Goal: Task Accomplishment & Management: Complete application form

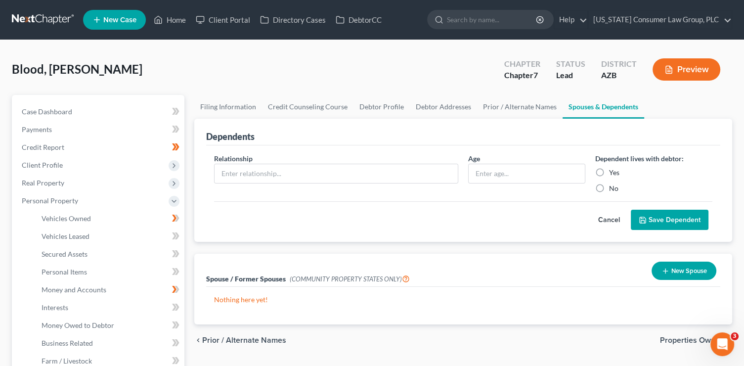
click at [612, 219] on button "Cancel" at bounding box center [610, 220] width 44 height 20
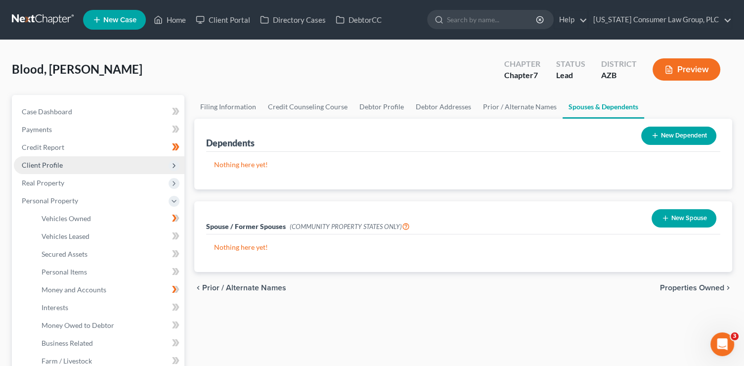
click at [176, 165] on icon at bounding box center [174, 166] width 8 height 8
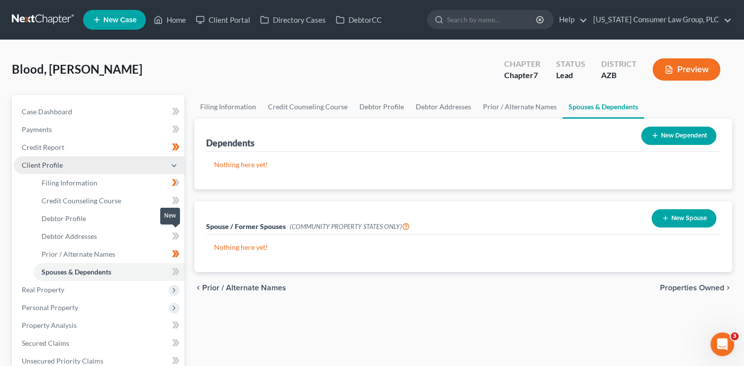
click at [177, 235] on icon at bounding box center [177, 235] width 4 height 7
click at [119, 236] on link "Debtor Addresses" at bounding box center [109, 237] width 151 height 18
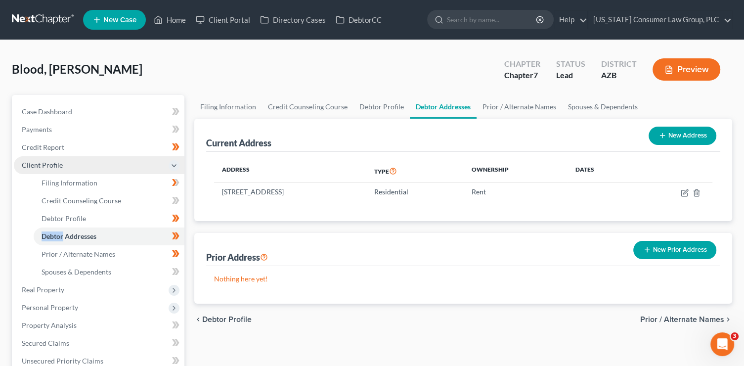
click at [664, 249] on button "New Prior Address" at bounding box center [675, 250] width 83 height 18
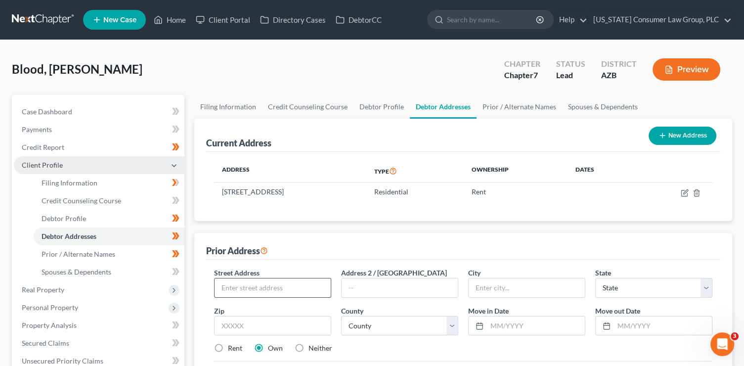
click at [300, 283] on input "text" at bounding box center [273, 287] width 116 height 19
type input "1444 N. Recker Rd., Apt. 128"
type input "85205"
type input "Mesa"
select select "3"
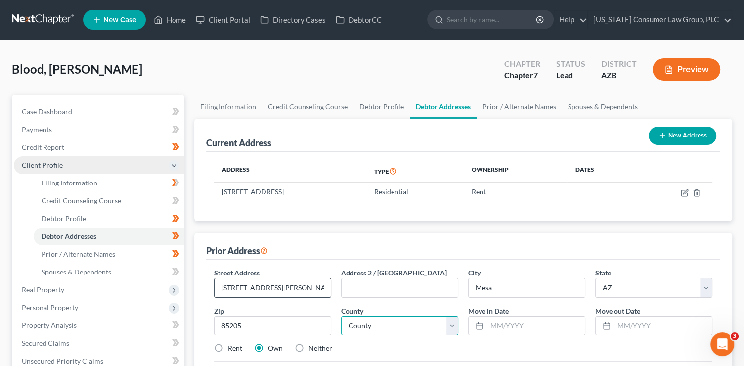
select select "7"
type input "01/2022"
type input "01/2024"
click at [228, 345] on label "Rent" at bounding box center [235, 348] width 14 height 10
click at [232, 345] on input "Rent" at bounding box center [235, 346] width 6 height 6
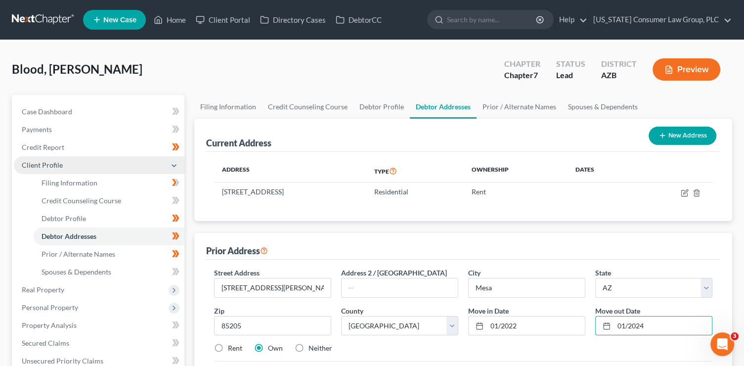
radio input "true"
click at [524, 326] on input "01/2022" at bounding box center [536, 326] width 98 height 19
click at [171, 269] on span at bounding box center [175, 273] width 17 height 15
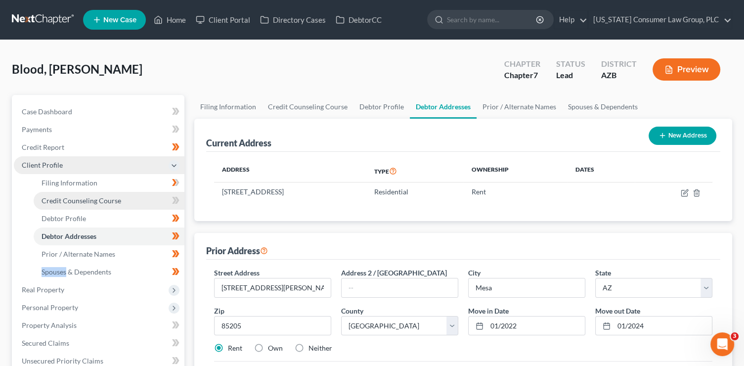
click at [131, 203] on link "Credit Counseling Course" at bounding box center [109, 201] width 151 height 18
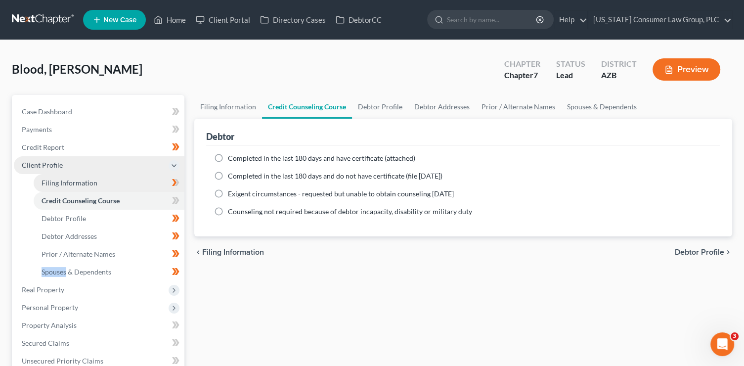
click at [128, 184] on link "Filing Information" at bounding box center [109, 183] width 151 height 18
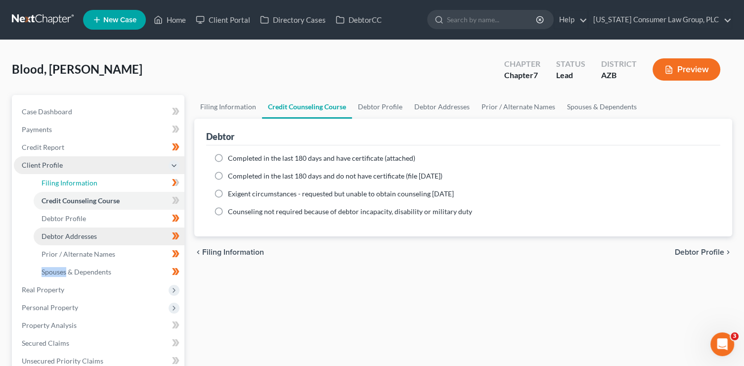
select select "1"
select select "0"
select select "4"
select select "0"
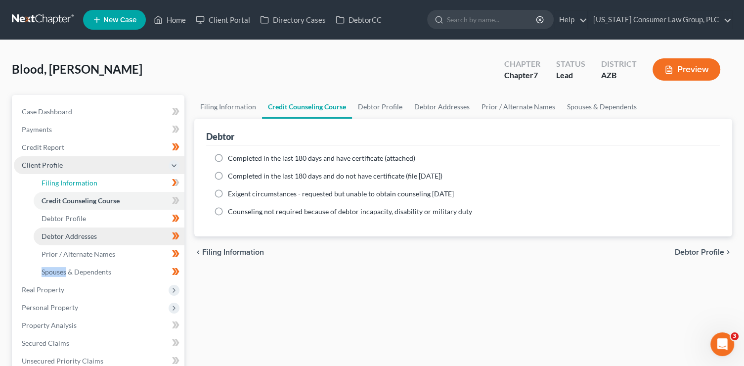
select select "3"
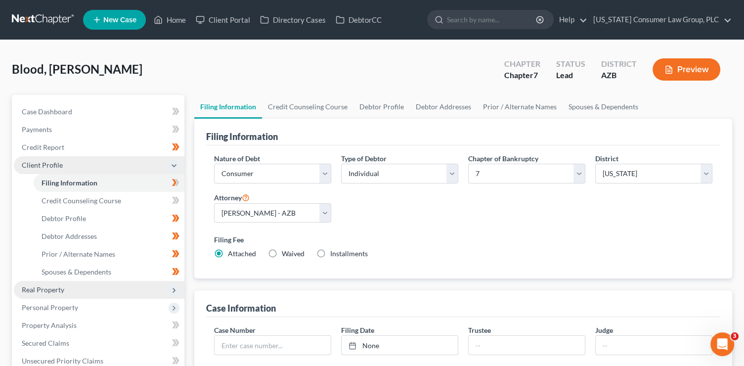
click at [76, 291] on span "Real Property" at bounding box center [99, 290] width 171 height 18
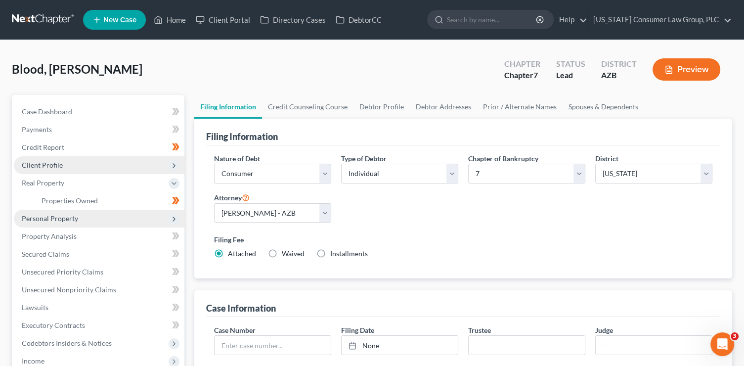
click at [81, 222] on span "Personal Property" at bounding box center [99, 219] width 171 height 18
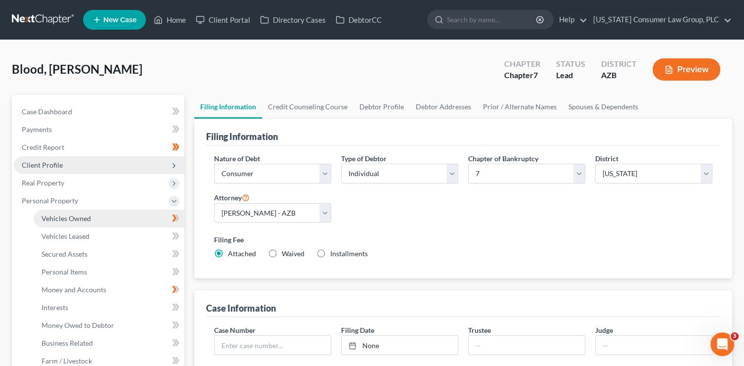
click at [102, 211] on link "Vehicles Owned" at bounding box center [109, 219] width 151 height 18
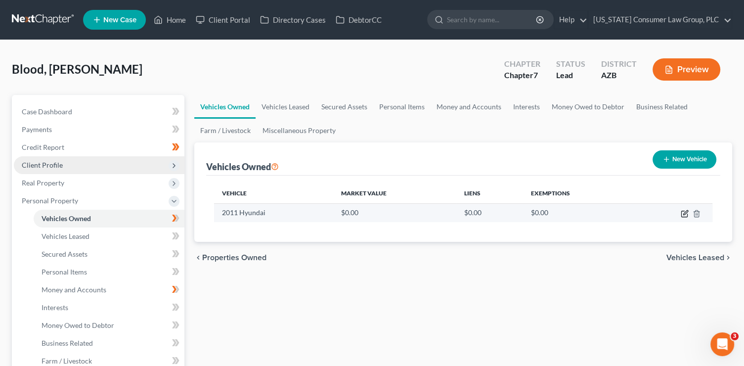
click at [686, 215] on icon "button" at bounding box center [685, 214] width 8 height 8
select select "0"
select select "15"
select select "3"
select select "0"
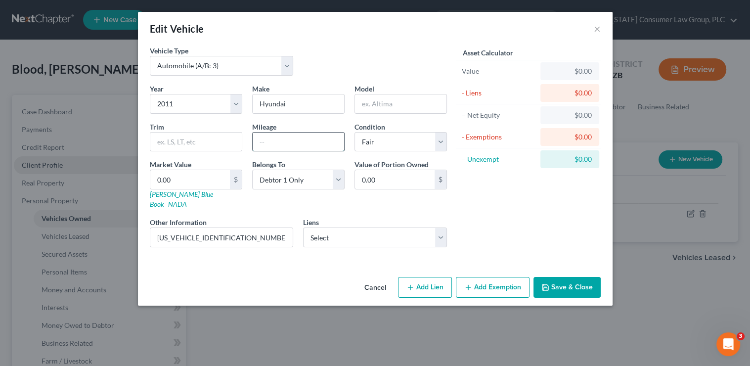
click at [263, 147] on input "text" at bounding box center [298, 142] width 91 height 19
type input "152000"
click at [244, 228] on input "KMHDC8AE3BU090740" at bounding box center [221, 237] width 143 height 19
click at [179, 194] on link "Kelly Blue Book" at bounding box center [181, 199] width 63 height 18
click at [198, 185] on input "0.00" at bounding box center [190, 179] width 80 height 19
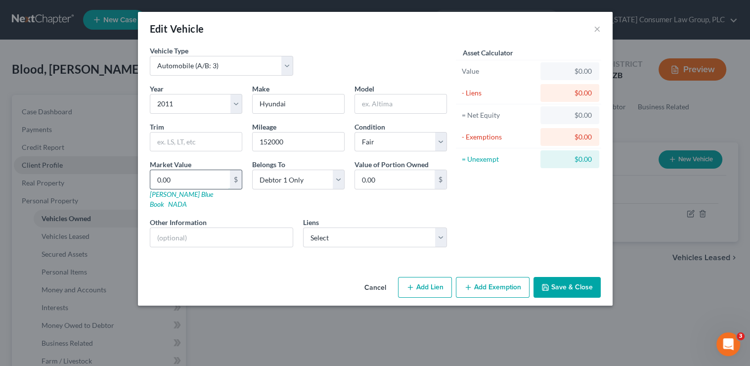
type input "1"
type input "1.00"
type input "10"
type input "10.00"
type input "109"
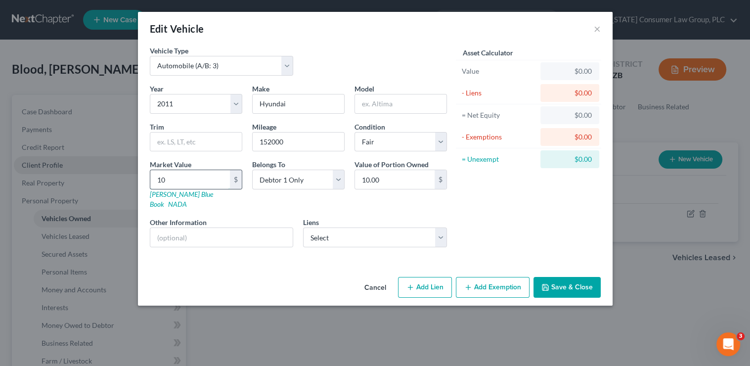
type input "109.00"
type input "1093"
type input "1,093.00"
type input "1,093"
click at [476, 277] on button "Add Exemption" at bounding box center [493, 287] width 74 height 21
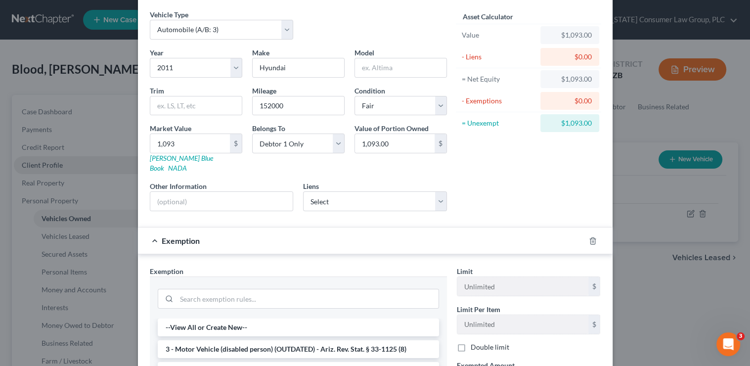
scroll to position [76, 0]
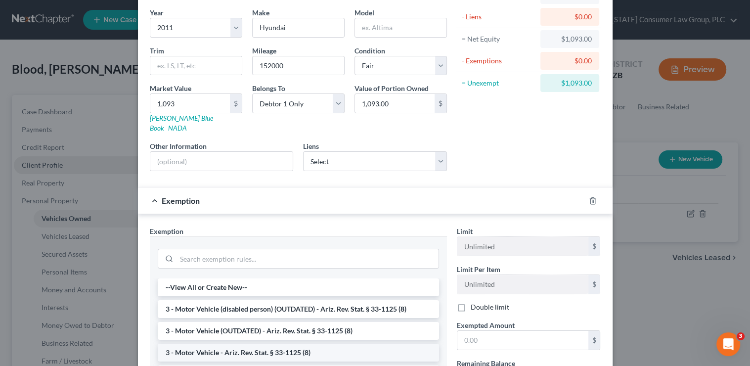
click at [260, 344] on li "3 - Motor Vehicle - Ariz. Rev. Stat. § 33-1125 (8)" at bounding box center [298, 353] width 281 height 18
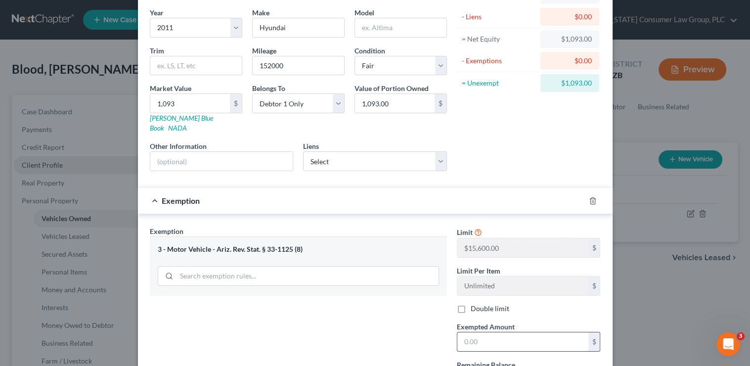
click at [511, 332] on input "text" at bounding box center [522, 341] width 131 height 19
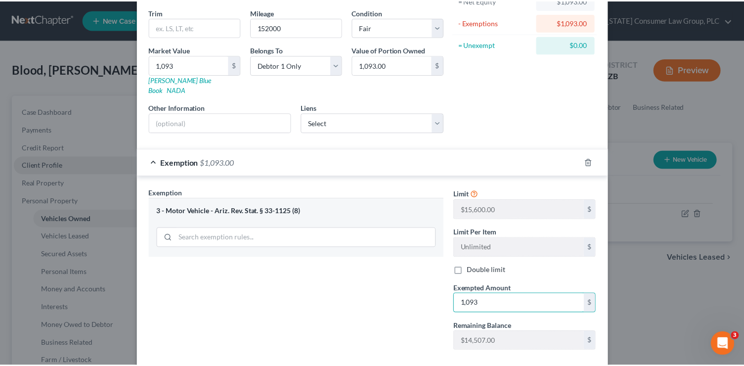
scroll to position [158, 0]
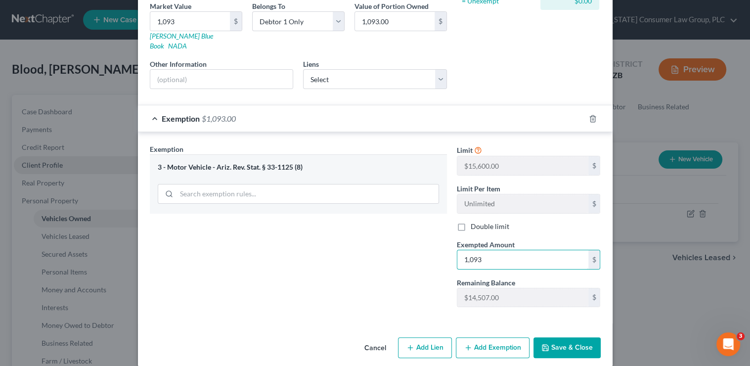
type input "1,093"
click at [569, 340] on button "Save & Close" at bounding box center [567, 347] width 67 height 21
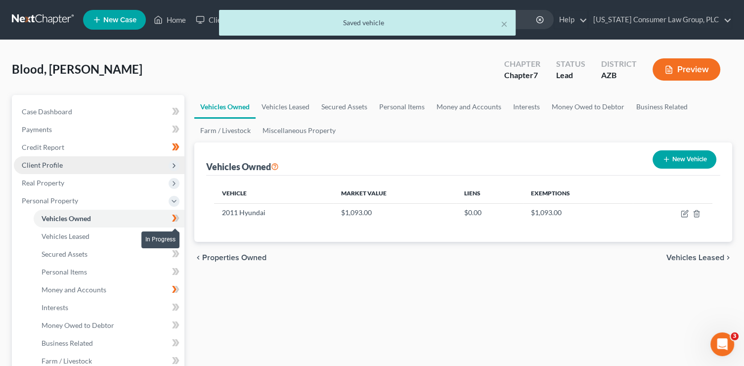
click at [178, 220] on icon at bounding box center [175, 218] width 7 height 12
click at [101, 274] on link "Personal Items" at bounding box center [109, 272] width 151 height 18
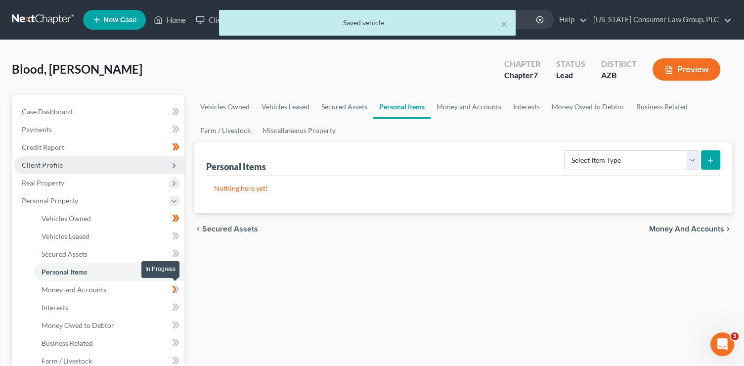
click at [175, 289] on icon at bounding box center [174, 289] width 4 height 7
click at [121, 288] on link "Money and Accounts" at bounding box center [109, 290] width 151 height 18
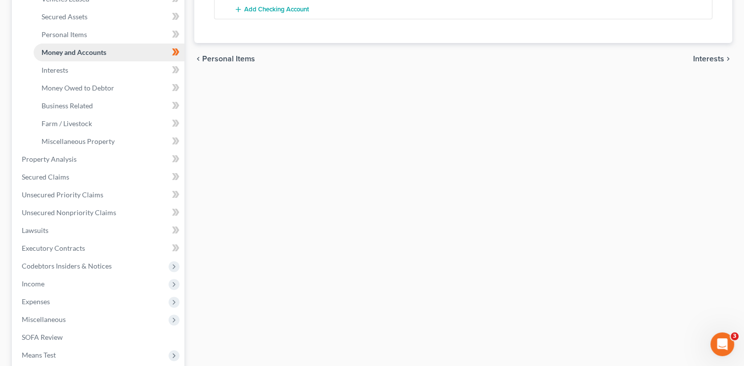
scroll to position [324, 0]
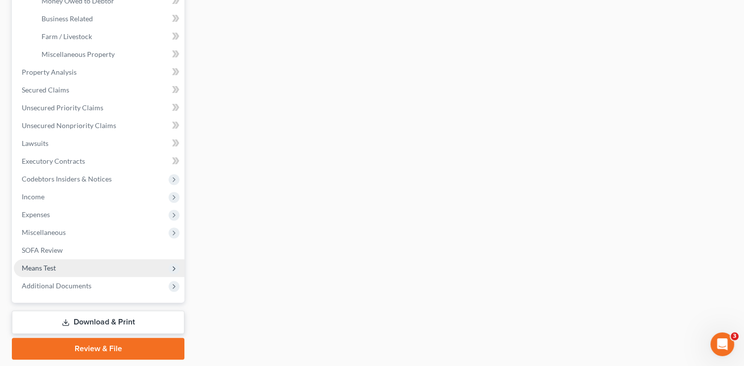
click at [60, 265] on span "Means Test" at bounding box center [99, 268] width 171 height 18
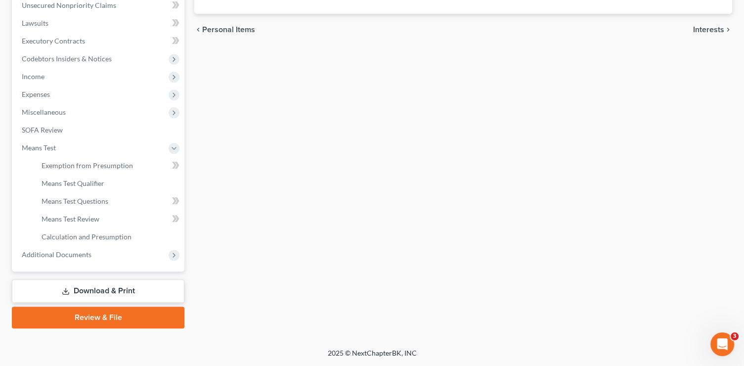
scroll to position [265, 0]
click at [172, 164] on icon at bounding box center [175, 167] width 7 height 12
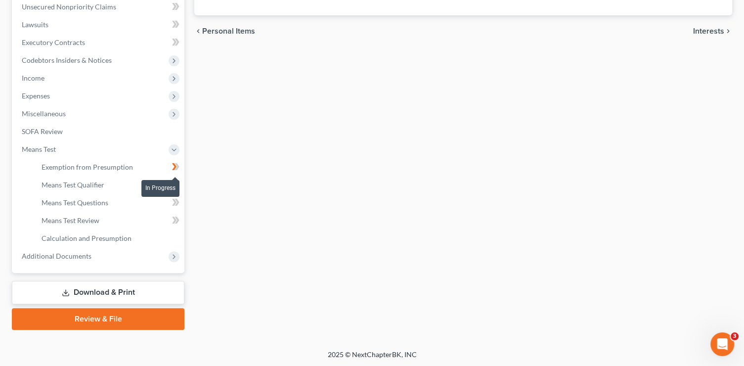
click at [173, 165] on icon at bounding box center [175, 167] width 7 height 12
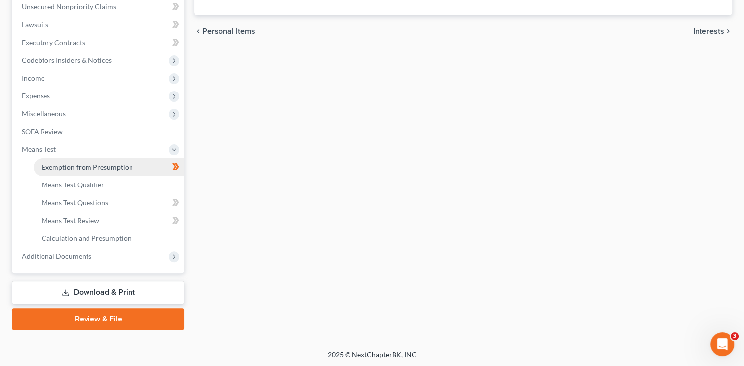
click at [141, 168] on link "Exemption from Presumption" at bounding box center [109, 167] width 151 height 18
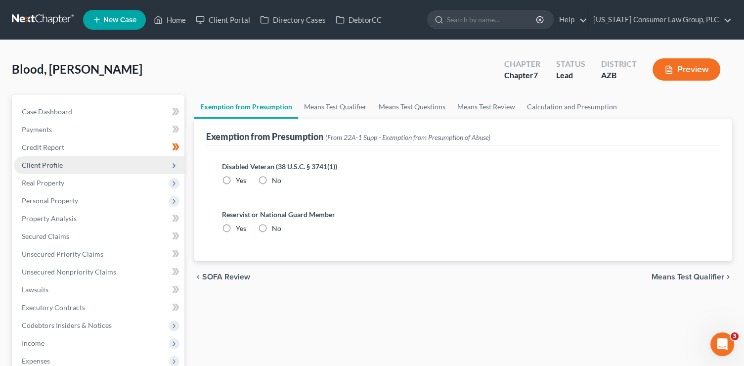
click at [272, 178] on label "No" at bounding box center [276, 181] width 9 height 10
click at [276, 178] on input "No" at bounding box center [279, 179] width 6 height 6
radio input "true"
click at [272, 227] on label "No" at bounding box center [276, 229] width 9 height 10
click at [276, 227] on input "No" at bounding box center [279, 227] width 6 height 6
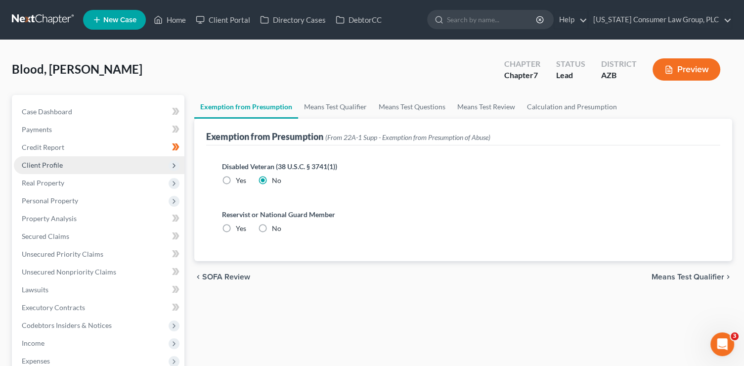
radio input "true"
click at [357, 109] on link "Means Test Qualifier" at bounding box center [335, 107] width 75 height 24
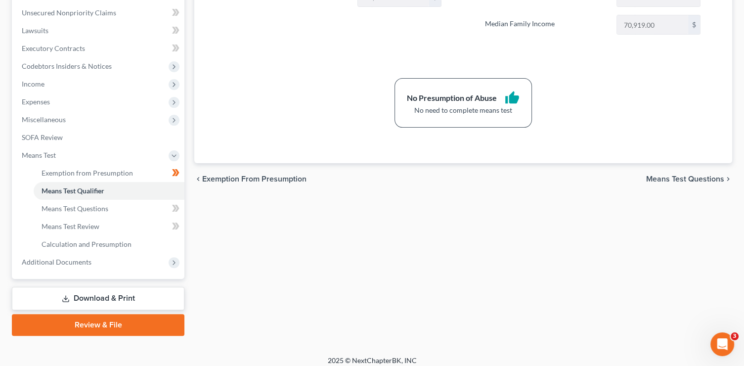
scroll to position [266, 0]
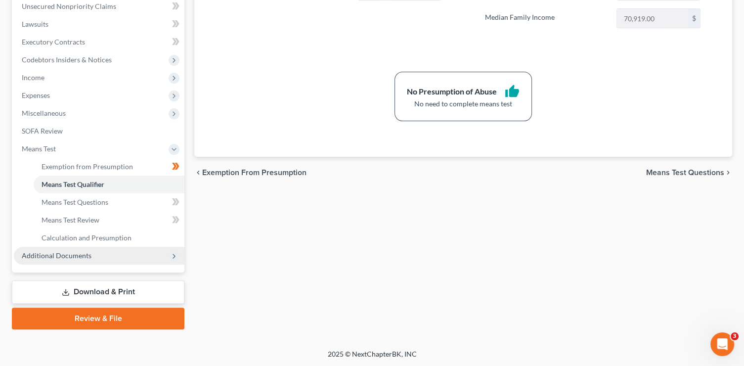
click at [110, 256] on span "Additional Documents" at bounding box center [99, 256] width 171 height 18
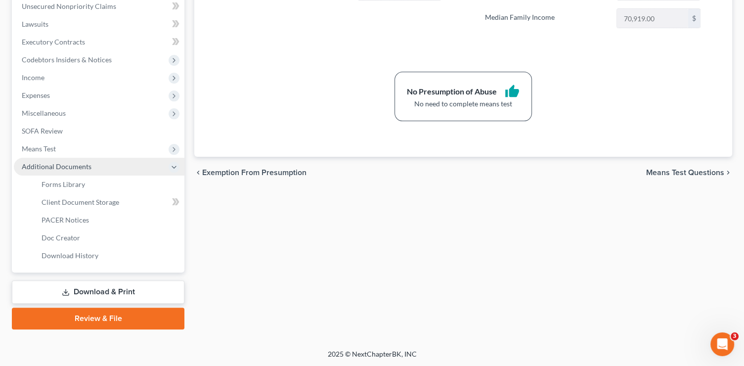
click at [110, 176] on span "Additional Documents" at bounding box center [99, 167] width 171 height 18
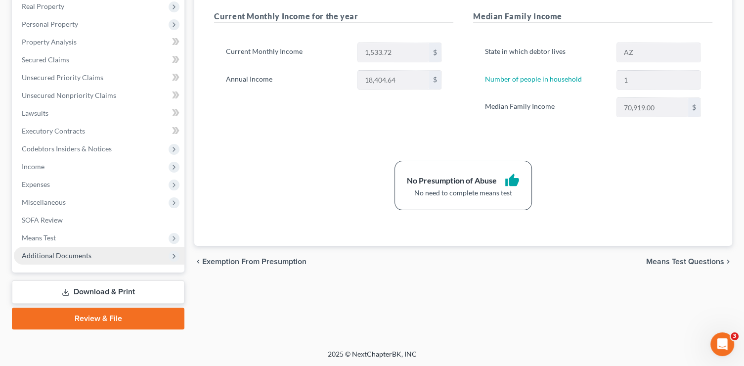
click at [100, 254] on span "Additional Documents" at bounding box center [99, 256] width 171 height 18
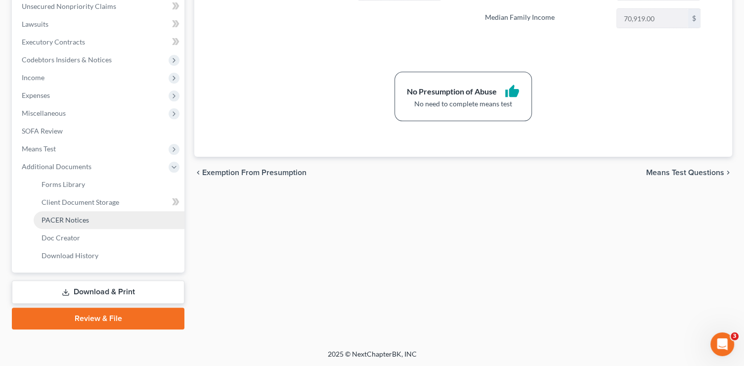
click at [82, 211] on link "PACER Notices" at bounding box center [109, 220] width 151 height 18
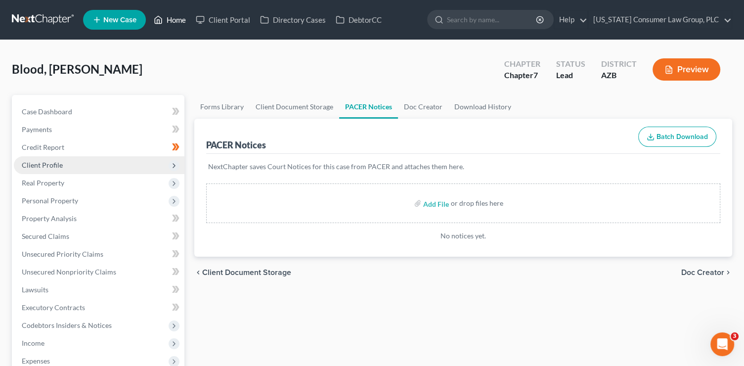
click at [174, 21] on link "Home" at bounding box center [170, 20] width 42 height 18
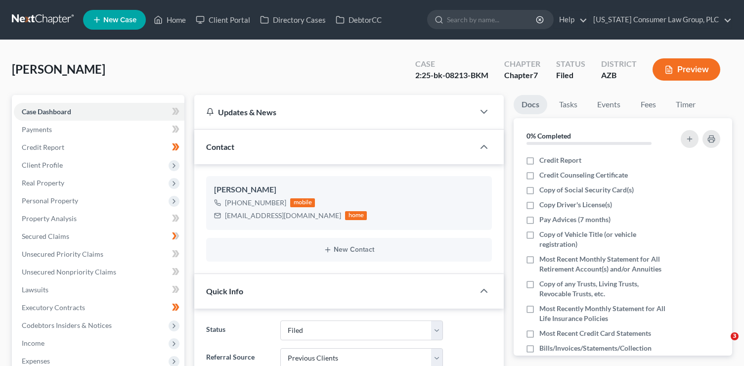
select select "6"
select select "1"
click at [168, 19] on link "Home" at bounding box center [170, 20] width 42 height 18
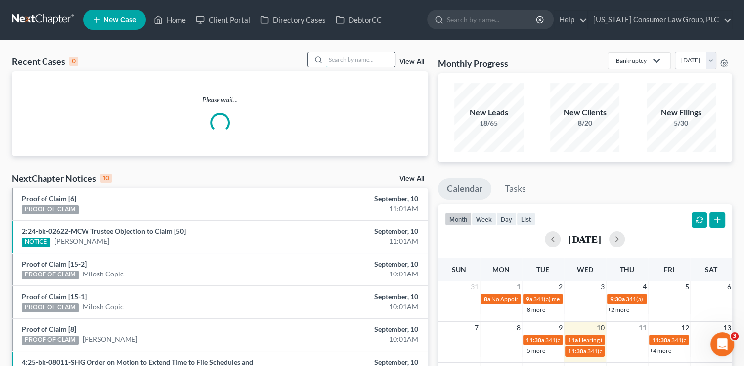
click at [355, 60] on input "search" at bounding box center [360, 59] width 69 height 14
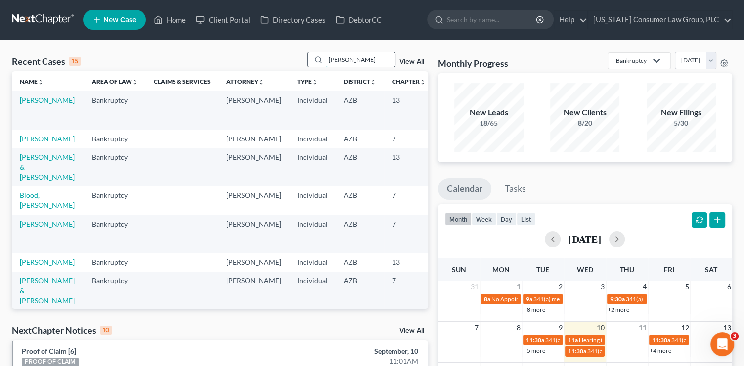
type input "erickson"
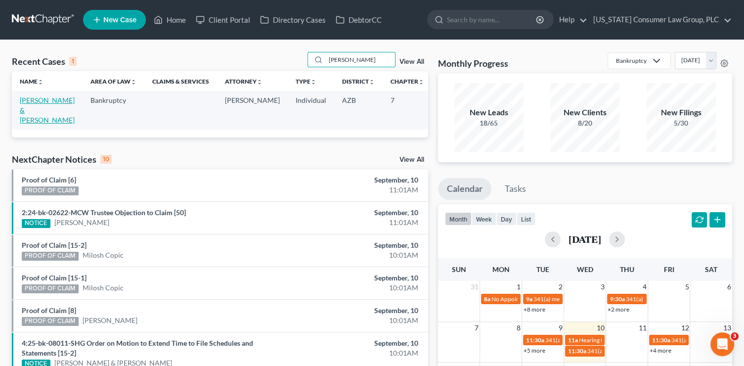
click at [28, 107] on link "Erickson, David & Kara" at bounding box center [47, 110] width 55 height 28
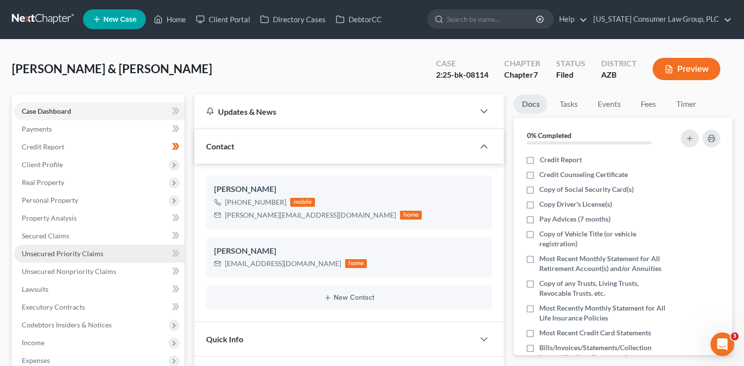
scroll to position [251, 0]
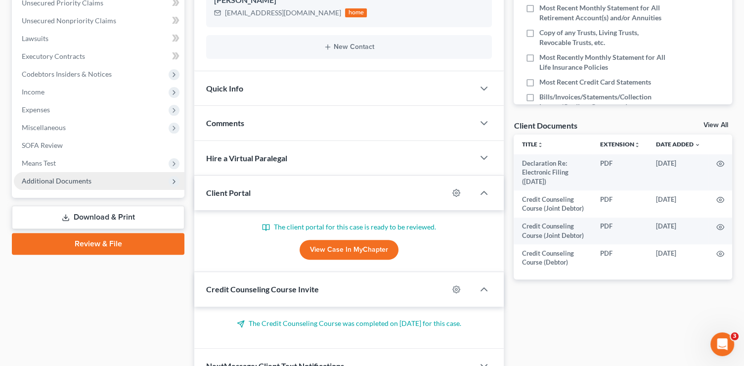
click at [58, 179] on span "Additional Documents" at bounding box center [57, 181] width 70 height 8
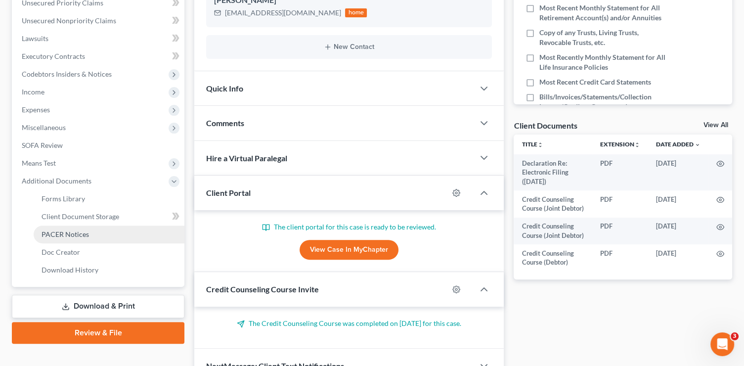
click at [76, 230] on span "PACER Notices" at bounding box center [65, 234] width 47 height 8
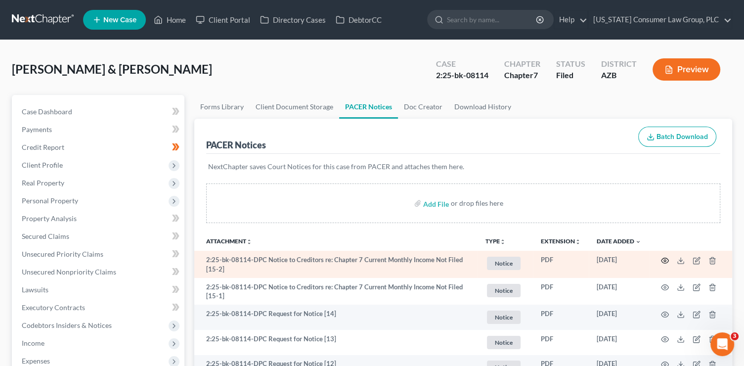
click at [662, 263] on icon "button" at bounding box center [665, 261] width 8 height 8
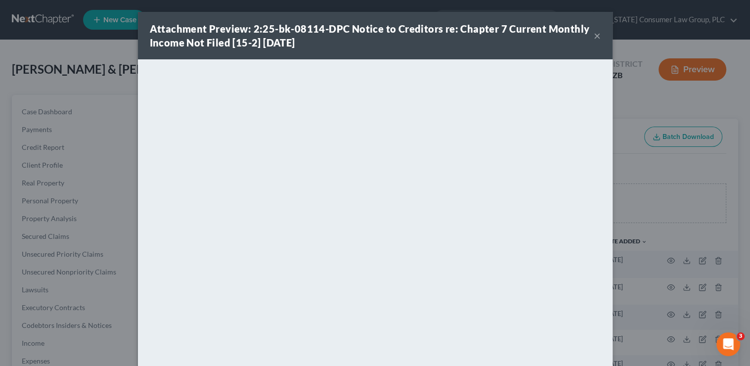
click at [596, 37] on button "×" at bounding box center [597, 36] width 7 height 12
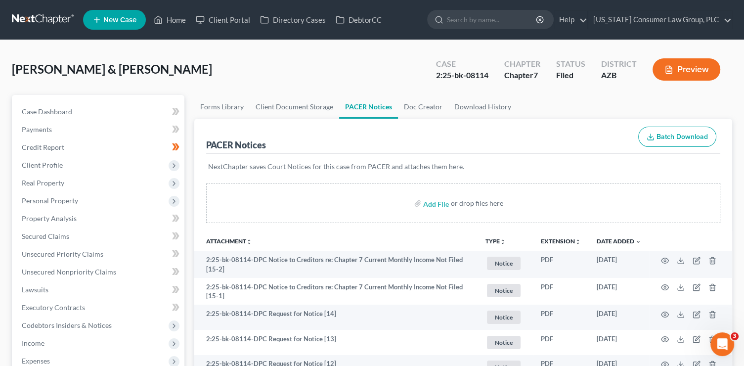
click at [596, 37] on nav "Home New Case Client Portal Directory Cases DebtorCC Arizona Consumer Law Group…" at bounding box center [372, 20] width 744 height 40
click at [129, 156] on span "Client Profile" at bounding box center [99, 165] width 171 height 18
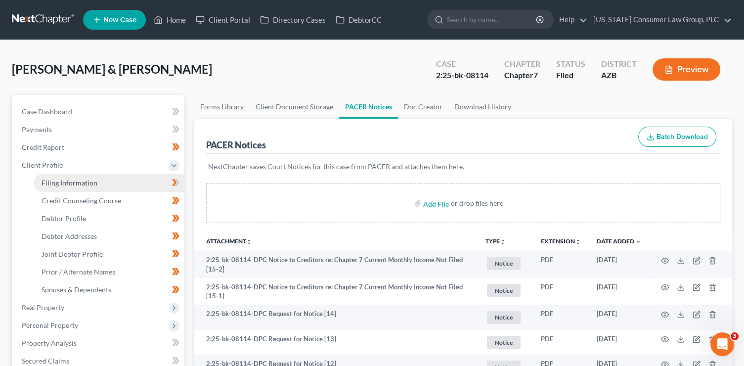
click at [133, 180] on link "Filing Information" at bounding box center [109, 183] width 151 height 18
select select "1"
select select "0"
select select "3"
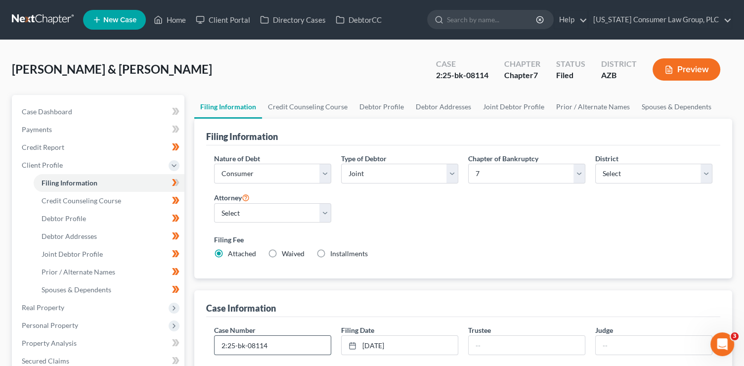
click at [305, 338] on input "2:25-bk-08114" at bounding box center [273, 345] width 116 height 19
click at [303, 348] on input "2:25-bk-08114" at bounding box center [273, 345] width 116 height 19
type input "2:25-bk-08114-DPC"
type input "Mackenzie"
type input "Collins"
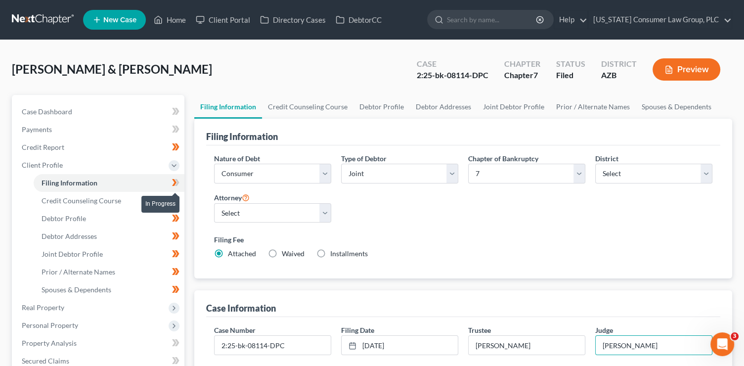
click at [179, 183] on icon at bounding box center [175, 183] width 7 height 12
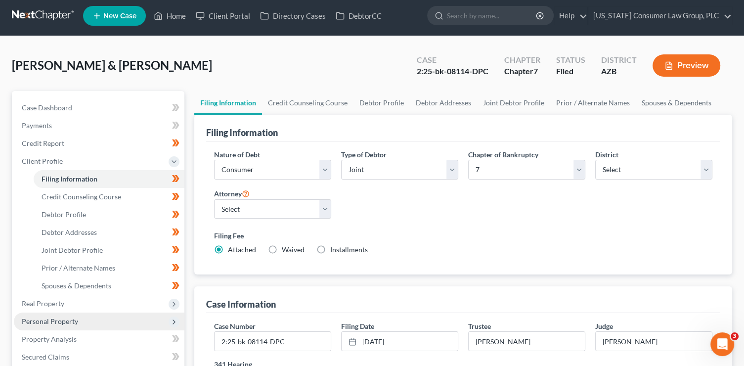
scroll to position [9, 0]
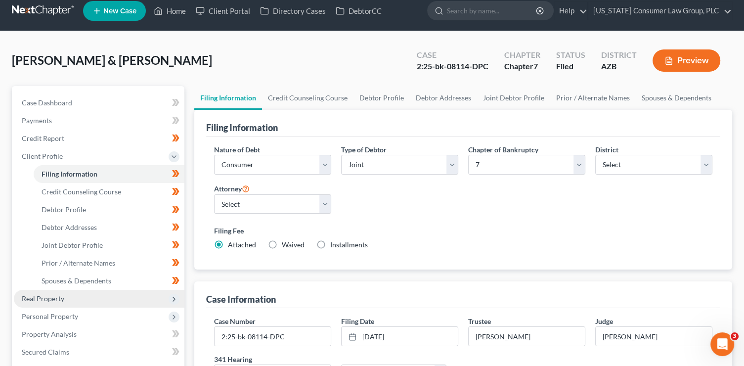
click at [44, 302] on span "Real Property" at bounding box center [43, 298] width 43 height 8
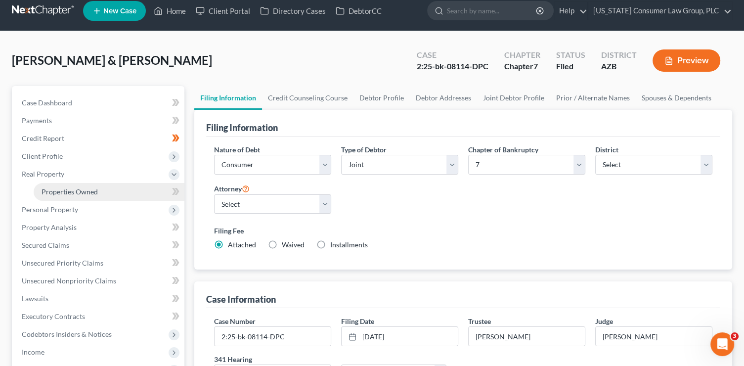
click at [128, 197] on link "Properties Owned" at bounding box center [109, 192] width 151 height 18
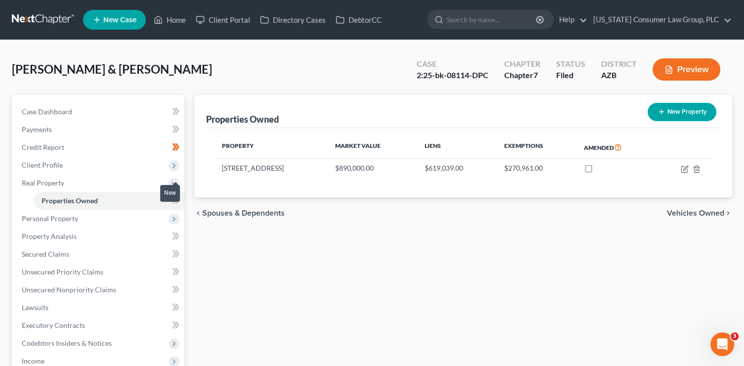
click at [180, 198] on body "Home New Case Client Portal Directory Cases DebtorCC Arizona Consumer Law Group…" at bounding box center [372, 280] width 744 height 561
click at [182, 204] on span at bounding box center [175, 201] width 17 height 15
click at [183, 204] on span at bounding box center [175, 201] width 17 height 15
click at [116, 216] on span "Personal Property" at bounding box center [99, 219] width 171 height 18
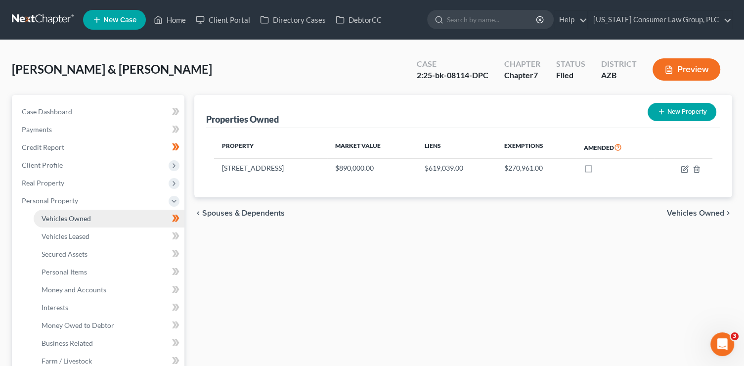
click at [115, 222] on link "Vehicles Owned" at bounding box center [109, 219] width 151 height 18
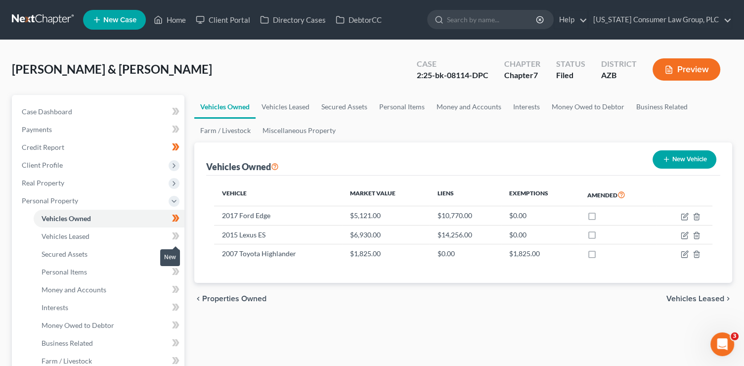
click at [180, 234] on span at bounding box center [175, 237] width 17 height 15
click at [103, 253] on link "Secured Assets" at bounding box center [109, 254] width 151 height 18
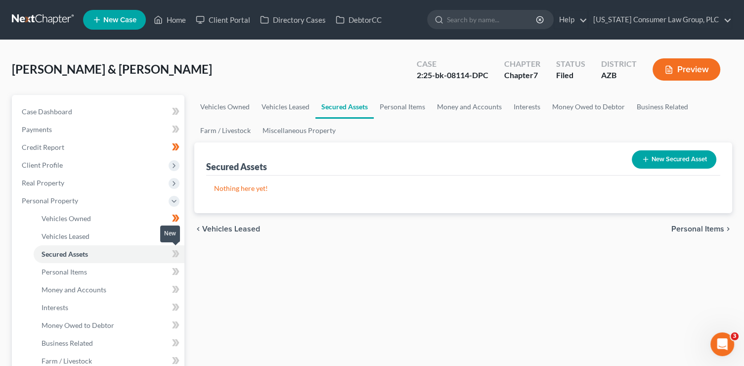
click at [177, 259] on icon at bounding box center [175, 254] width 7 height 12
click at [122, 276] on link "Personal Items" at bounding box center [109, 272] width 151 height 18
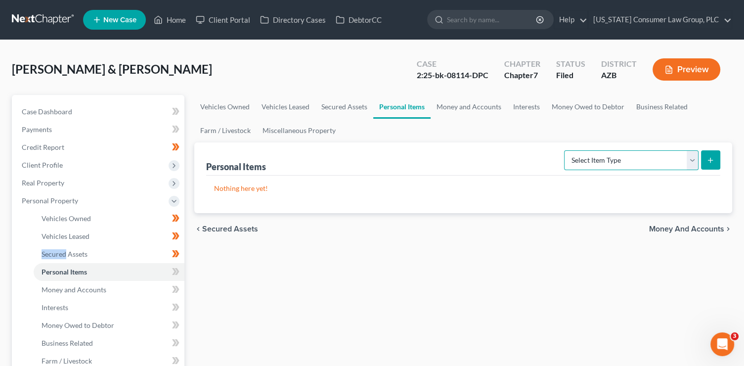
click at [592, 166] on select "Select Item Type Clothing (A/B: 11) Collectibles Of Value (A/B: 8) Electronics …" at bounding box center [631, 160] width 135 height 20
select select "electronics"
click at [566, 150] on select "Select Item Type Clothing (A/B: 11) Collectibles Of Value (A/B: 8) Electronics …" at bounding box center [631, 160] width 135 height 20
click at [710, 162] on icon "submit" at bounding box center [711, 160] width 8 height 8
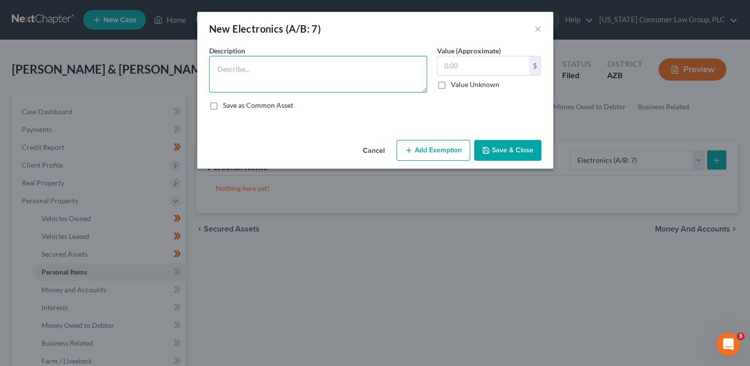
click at [372, 68] on textarea at bounding box center [318, 74] width 218 height 37
type textarea "Computer, TV, cell phones"
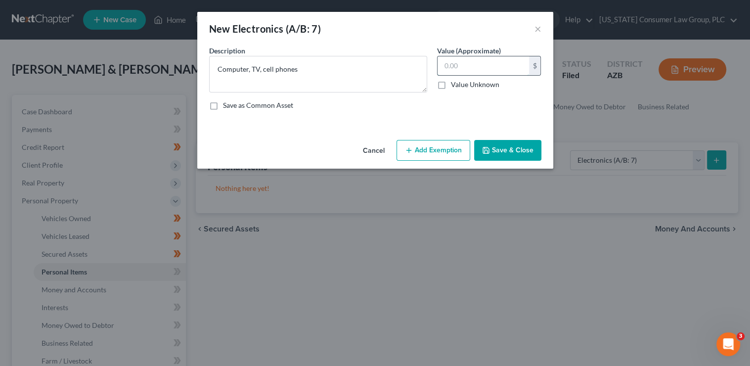
click at [505, 64] on input "text" at bounding box center [483, 65] width 91 height 19
type input "500"
click at [448, 149] on button "Add Exemption" at bounding box center [434, 150] width 74 height 21
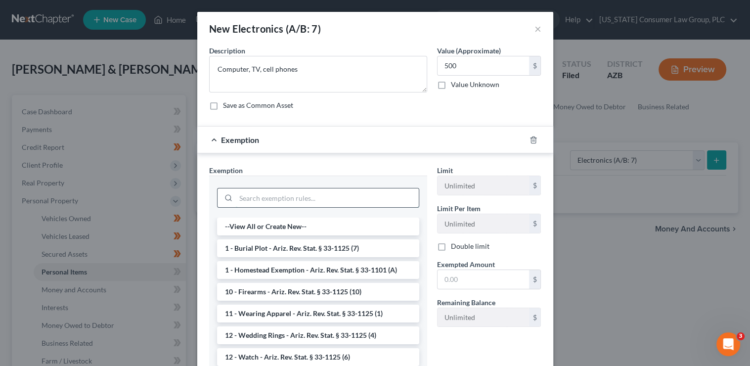
click at [276, 199] on input "search" at bounding box center [327, 197] width 183 height 19
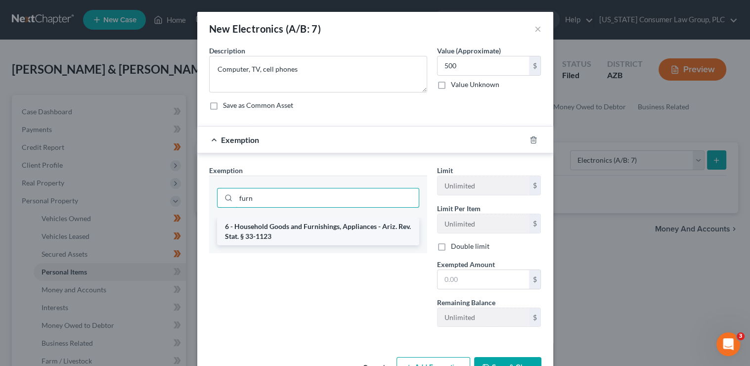
type input "furn"
click at [315, 230] on li "6 - Household Goods and Furnishings, Appliances - Ariz. Rev. Stat. § 33-1123" at bounding box center [318, 232] width 202 height 28
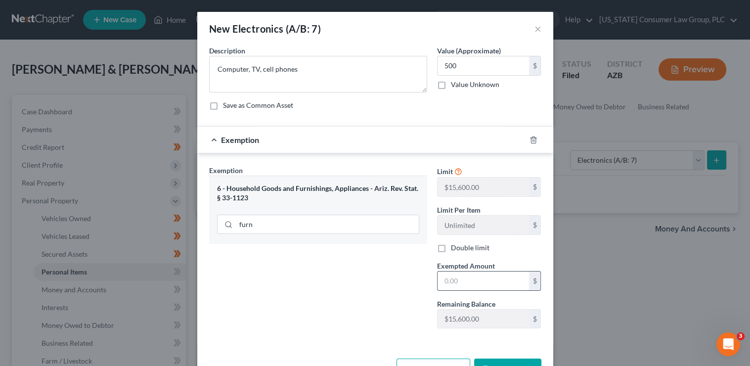
click at [450, 279] on input "text" at bounding box center [483, 281] width 91 height 19
type input "500"
click at [497, 360] on button "Save & Close" at bounding box center [507, 369] width 67 height 21
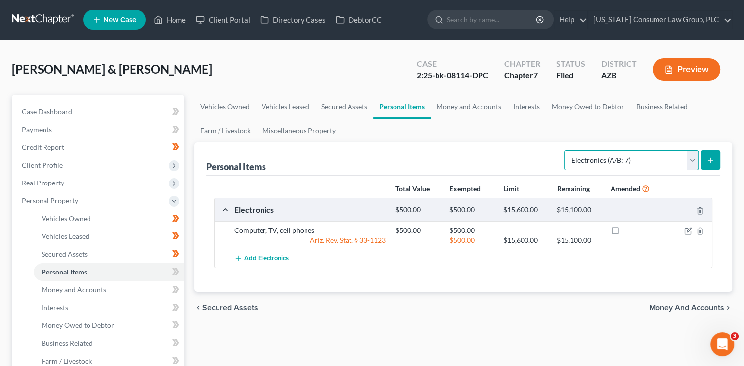
click at [618, 165] on select "Select Item Type Clothing (A/B: 11) Collectibles Of Value (A/B: 8) Electronics …" at bounding box center [631, 160] width 135 height 20
select select "clothing"
click at [566, 150] on select "Select Item Type Clothing (A/B: 11) Collectibles Of Value (A/B: 8) Electronics …" at bounding box center [631, 160] width 135 height 20
click at [704, 156] on button "submit" at bounding box center [710, 159] width 19 height 19
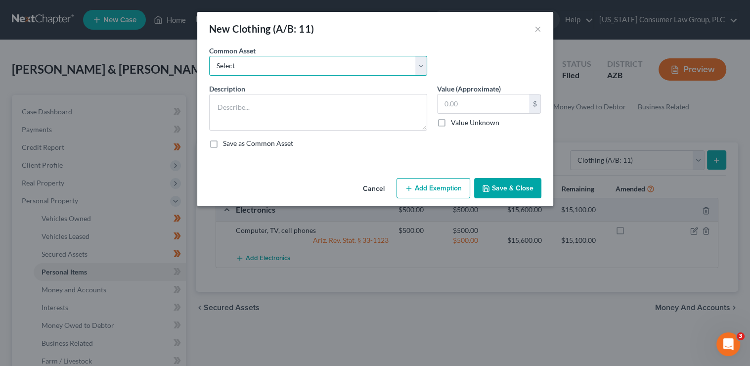
click at [341, 68] on select "Select Everyday clothing, shoes, coats" at bounding box center [318, 66] width 218 height 20
select select "0"
click at [209, 56] on select "Select Everyday clothing, shoes, coats" at bounding box center [318, 66] width 218 height 20
type textarea "Everyday clothing, shoes, coats"
type input "200.00"
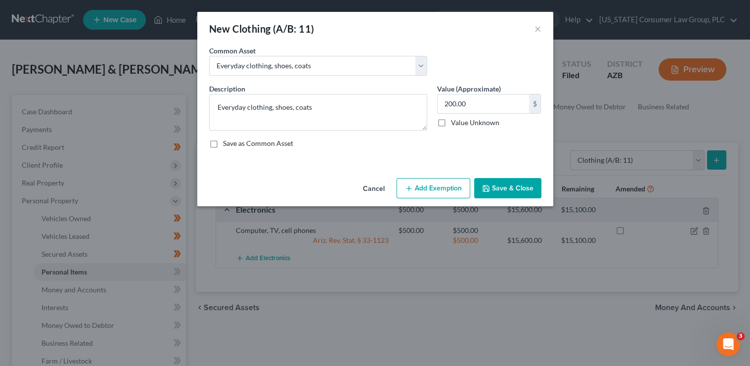
click at [437, 181] on button "Add Exemption" at bounding box center [434, 188] width 74 height 21
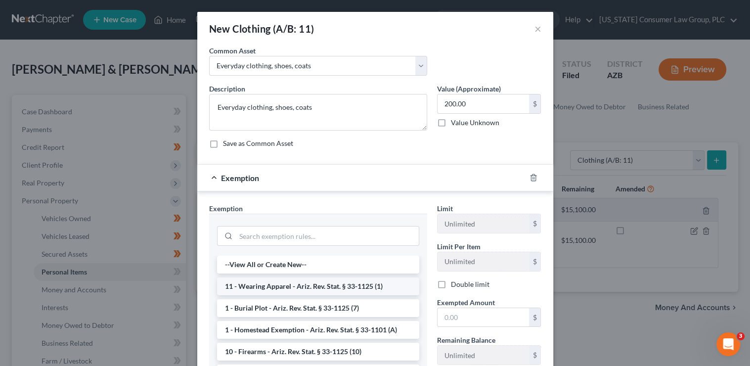
click at [311, 277] on li "11 - Wearing Apparel - Ariz. Rev. Stat. § 33-1125 (1)" at bounding box center [318, 286] width 202 height 18
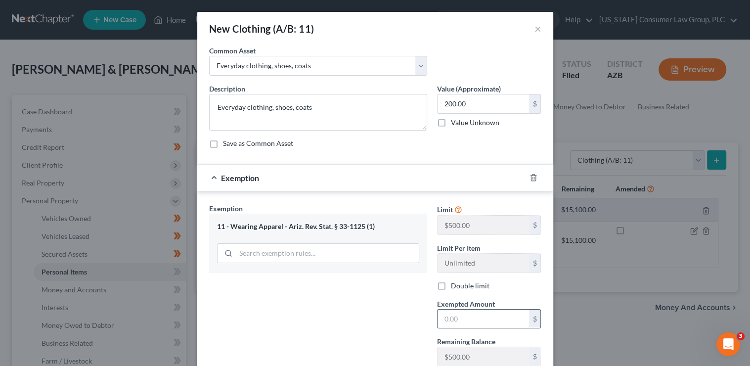
click at [456, 317] on input "text" at bounding box center [483, 319] width 91 height 19
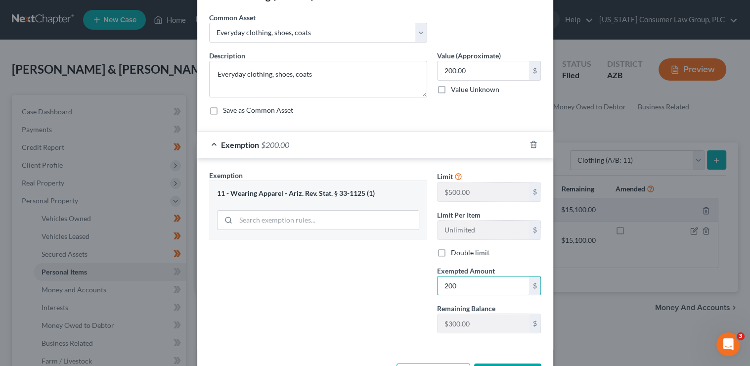
scroll to position [70, 0]
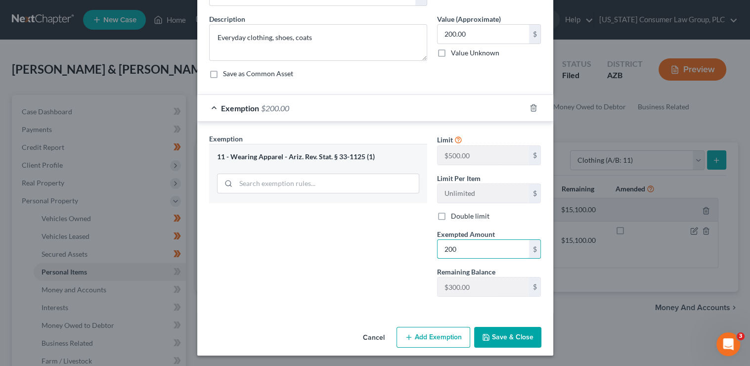
type input "200"
click at [516, 337] on button "Save & Close" at bounding box center [507, 337] width 67 height 21
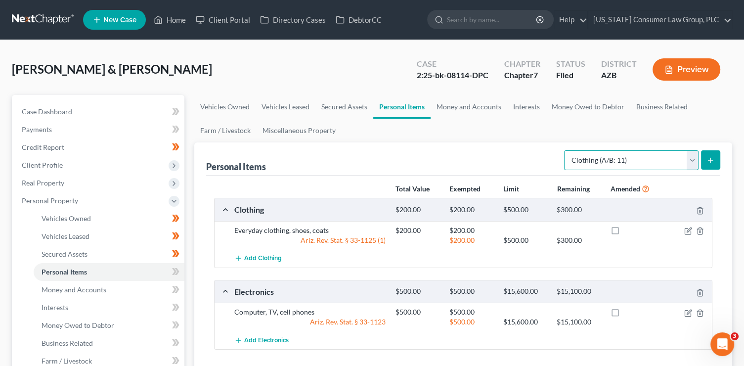
click at [603, 161] on select "Select Item Type Clothing (A/B: 11) Collectibles Of Value (A/B: 8) Electronics …" at bounding box center [631, 160] width 135 height 20
select select "household_goods"
click at [566, 150] on select "Select Item Type Clothing (A/B: 11) Collectibles Of Value (A/B: 8) Electronics …" at bounding box center [631, 160] width 135 height 20
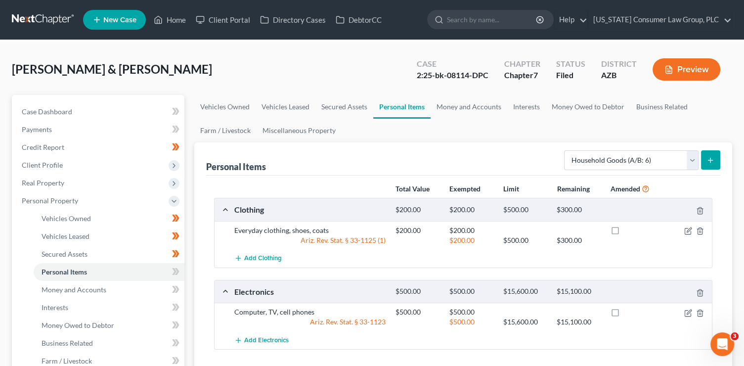
click at [717, 156] on button "submit" at bounding box center [710, 159] width 19 height 19
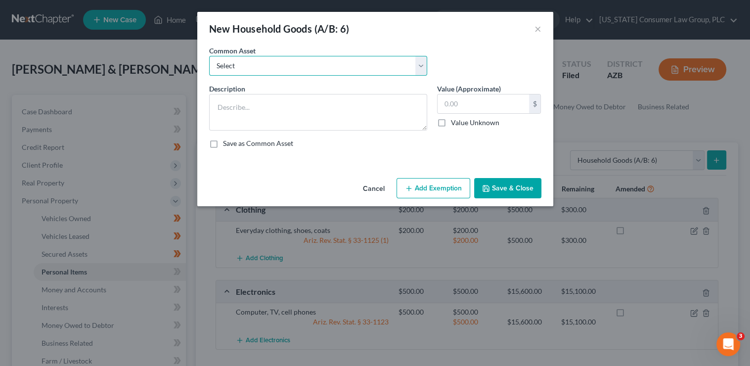
click at [335, 63] on select "Select Furniture, linens, kitchen supplies, miscellaneous household goods" at bounding box center [318, 66] width 218 height 20
select select "0"
click at [209, 56] on select "Select Furniture, linens, kitchen supplies, miscellaneous household goods" at bounding box center [318, 66] width 218 height 20
type textarea "Furniture, linens, kitchen supplies, miscellaneous household goods"
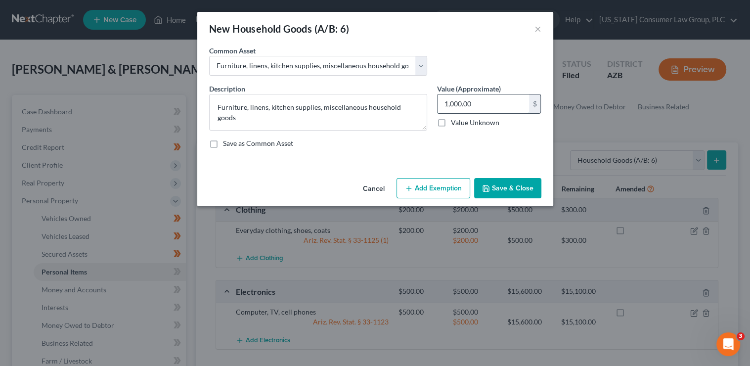
click at [497, 108] on input "1,000.00" at bounding box center [483, 103] width 91 height 19
type input "1,500"
click at [456, 192] on button "Add Exemption" at bounding box center [434, 188] width 74 height 21
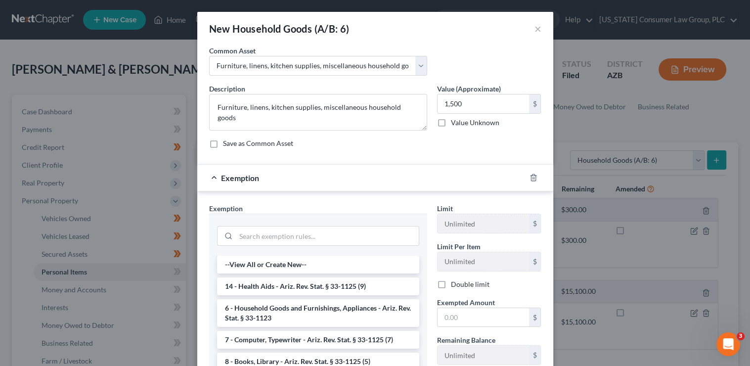
click at [298, 312] on li "6 - Household Goods and Furnishings, Appliances - Ariz. Rev. Stat. § 33-1123" at bounding box center [318, 313] width 202 height 28
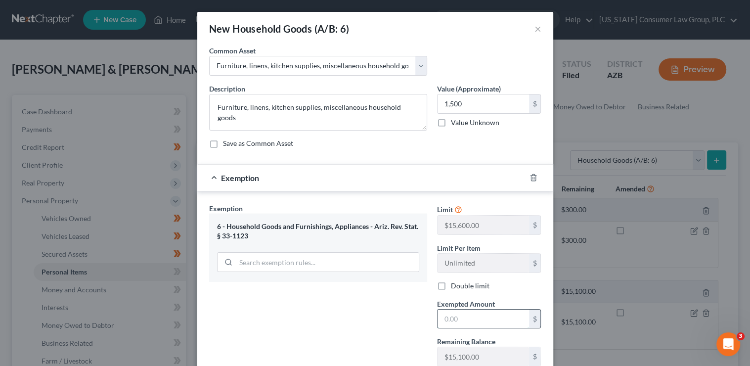
drag, startPoint x: 444, startPoint y: 318, endPoint x: 444, endPoint y: 308, distance: 9.9
click at [445, 318] on input "text" at bounding box center [483, 319] width 91 height 19
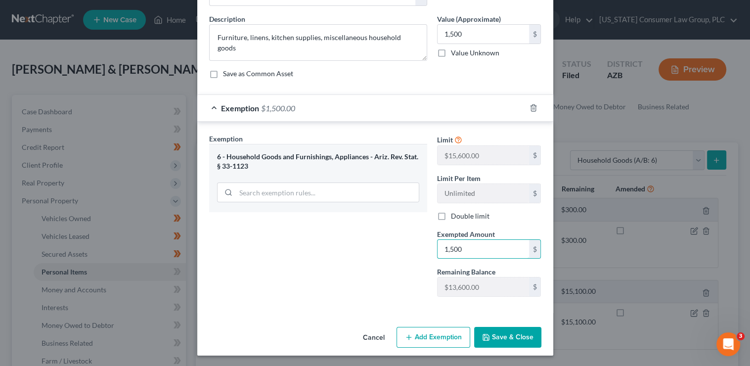
type input "1,500"
click at [502, 332] on button "Save & Close" at bounding box center [507, 337] width 67 height 21
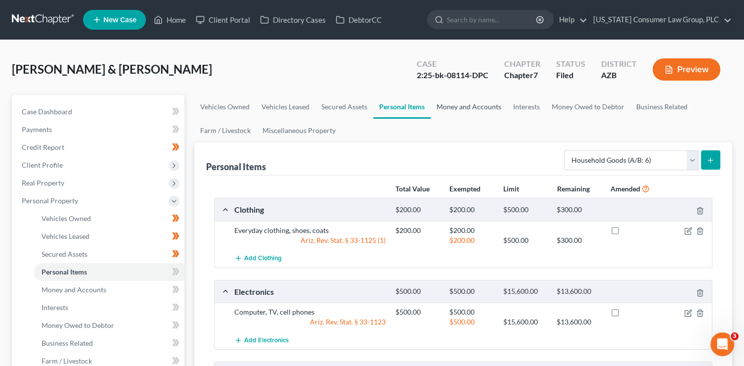
click at [453, 107] on link "Money and Accounts" at bounding box center [469, 107] width 77 height 24
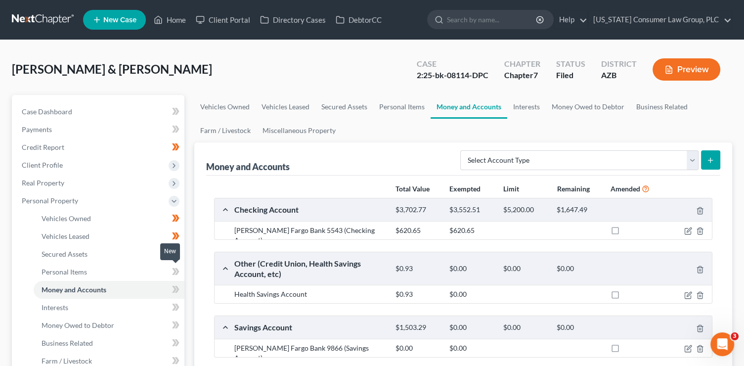
click at [183, 272] on span at bounding box center [175, 273] width 17 height 15
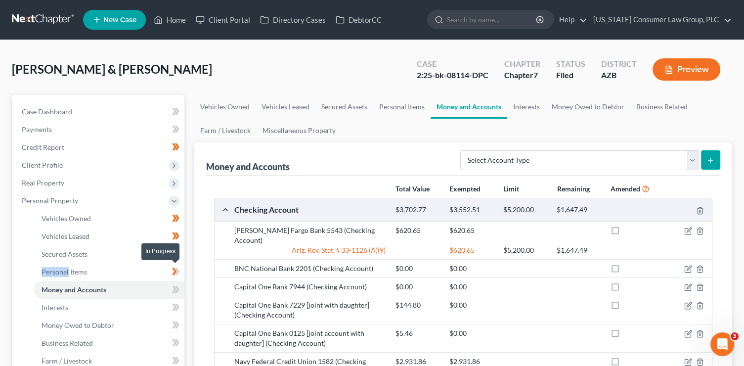
click at [183, 272] on span at bounding box center [175, 273] width 17 height 15
click at [179, 287] on icon at bounding box center [175, 289] width 7 height 12
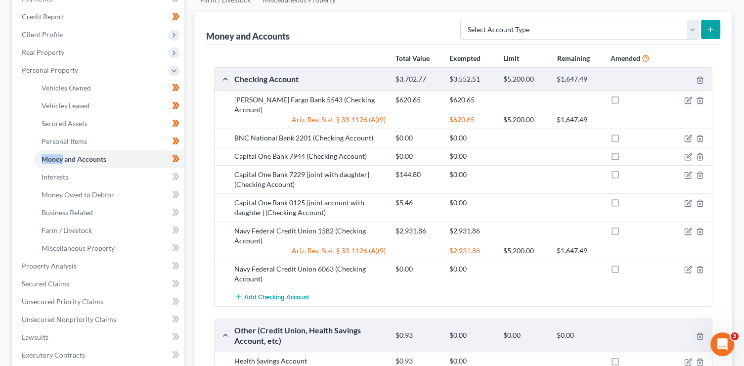
scroll to position [129, 0]
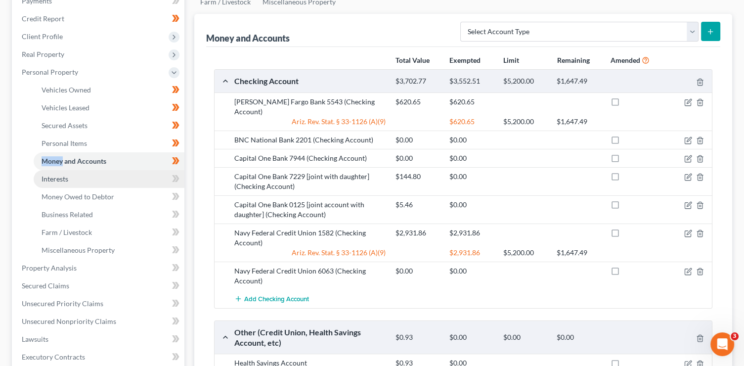
click at [133, 175] on link "Interests" at bounding box center [109, 179] width 151 height 18
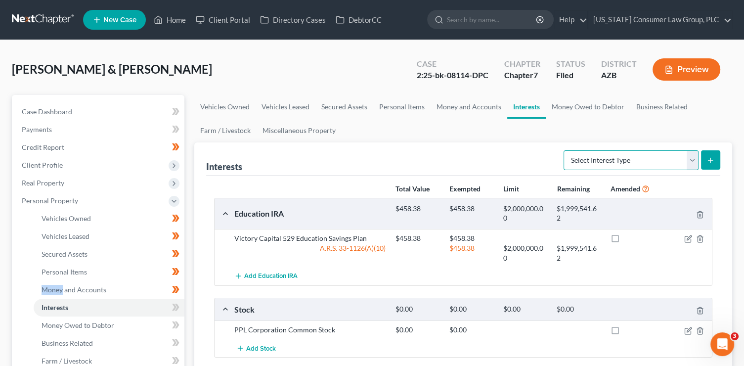
click at [622, 166] on select "Select Interest Type 401K (A/B: 21) Annuity (A/B: 23) Bond (A/B: 18) Education …" at bounding box center [631, 160] width 135 height 20
select select "term_life_insurance"
click at [565, 150] on select "Select Interest Type 401K (A/B: 21) Annuity (A/B: 23) Bond (A/B: 18) Education …" at bounding box center [631, 160] width 135 height 20
click at [707, 164] on button "submit" at bounding box center [710, 159] width 19 height 19
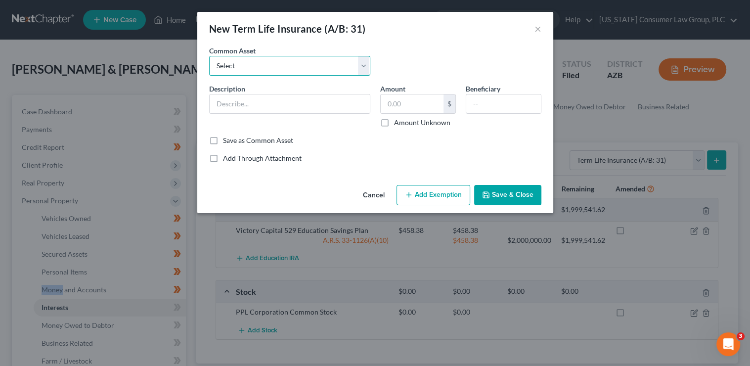
click at [317, 72] on select "Select Employer sponsored term life insurance policy" at bounding box center [289, 66] width 161 height 20
select select "0"
click at [209, 56] on select "Select Employer sponsored term life insurance policy" at bounding box center [289, 66] width 161 height 20
type input "Employer sponsored term life insurance policy"
type input "0"
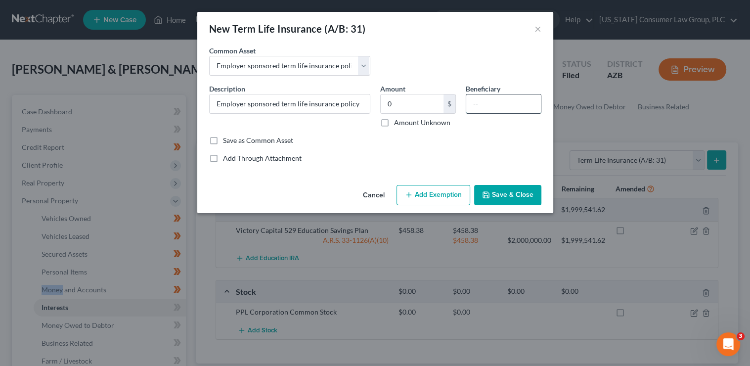
click at [517, 105] on input "text" at bounding box center [503, 103] width 75 height 19
type input "David Erickson"
click at [450, 198] on button "Add Exemption" at bounding box center [434, 195] width 74 height 21
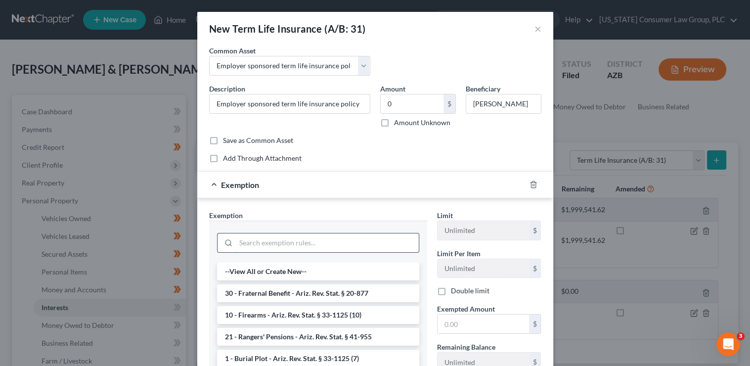
click at [320, 247] on input "search" at bounding box center [327, 242] width 183 height 19
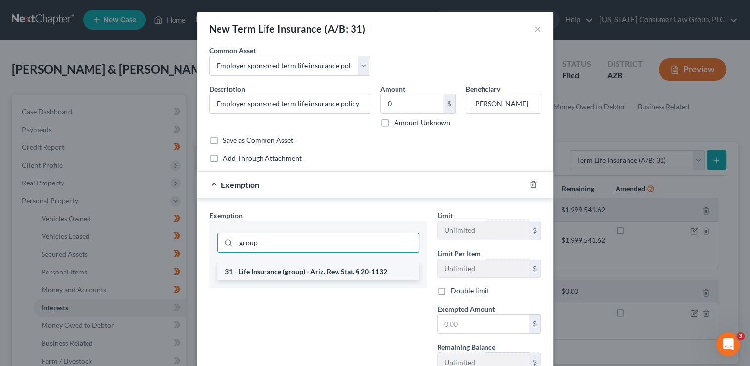
type input "group"
click at [325, 264] on li "31 - Life Insurance (group) - Ariz. Rev. Stat. § 20-1132" at bounding box center [318, 272] width 202 height 18
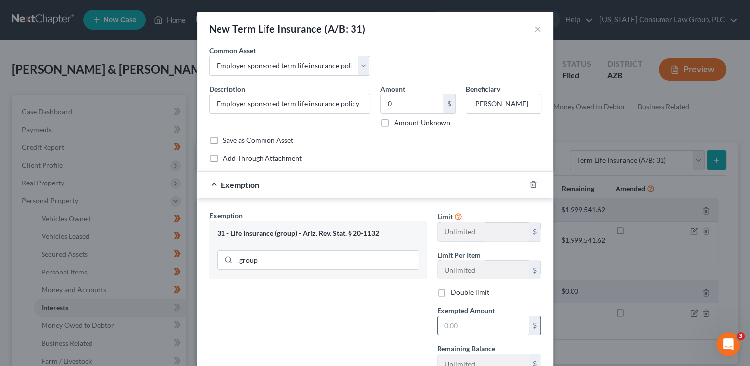
click at [476, 333] on input "text" at bounding box center [483, 325] width 91 height 19
type input "0"
click at [389, 322] on div "Exemption Set must be selected for CA. Exemption * 31 - Life Insurance (group) …" at bounding box center [318, 295] width 228 height 171
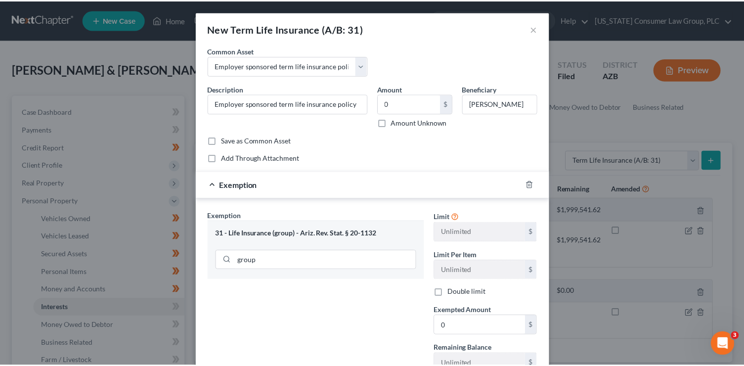
scroll to position [77, 0]
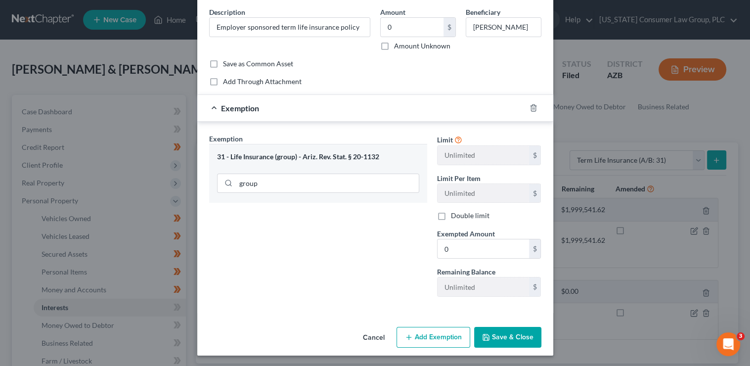
click at [498, 333] on button "Save & Close" at bounding box center [507, 337] width 67 height 21
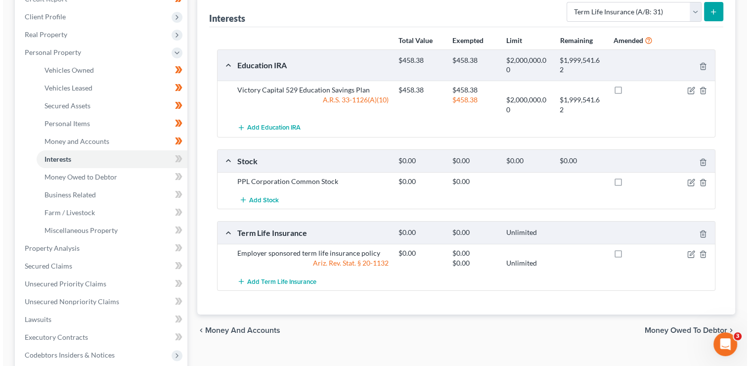
scroll to position [0, 0]
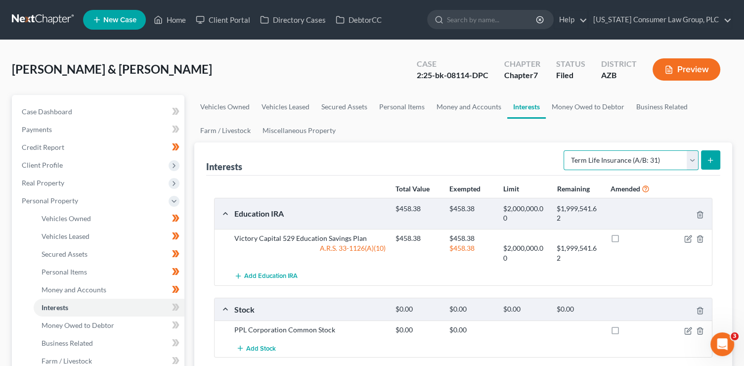
click at [618, 160] on select "Select Interest Type 401K (A/B: 21) Annuity (A/B: 23) Bond (A/B: 18) Education …" at bounding box center [631, 160] width 135 height 20
select select "ira"
click at [565, 150] on select "Select Interest Type 401K (A/B: 21) Annuity (A/B: 23) Bond (A/B: 18) Education …" at bounding box center [631, 160] width 135 height 20
click at [717, 161] on button "submit" at bounding box center [710, 159] width 19 height 19
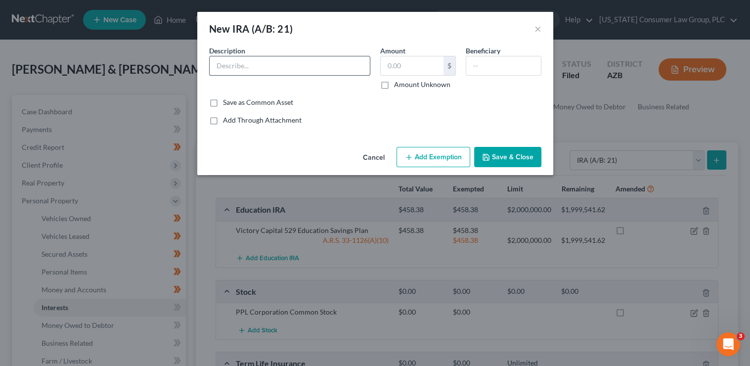
click at [289, 64] on input "text" at bounding box center [290, 65] width 160 height 19
type input "Stifel IRA"
type input "1,900"
click at [419, 156] on button "Add Exemption" at bounding box center [434, 157] width 74 height 21
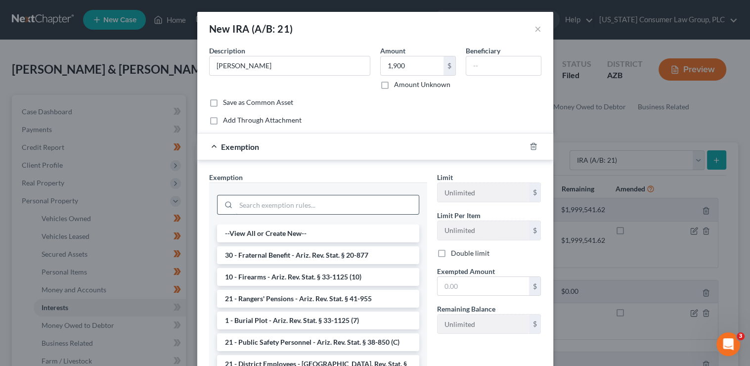
click at [315, 208] on input "search" at bounding box center [327, 204] width 183 height 19
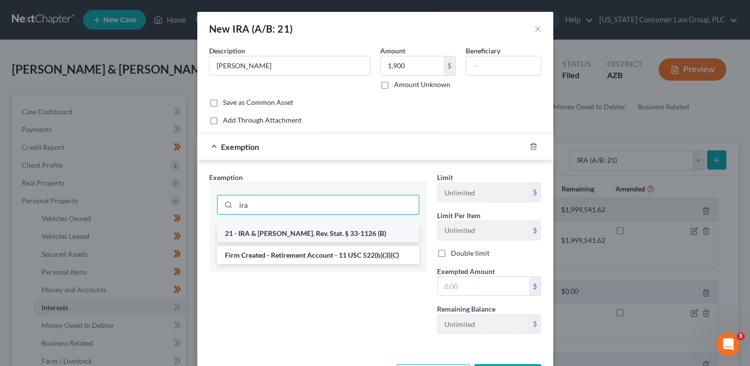
type input "ira"
click at [316, 232] on li "21 - IRA & Roth IRA - Ariz. Rev. Stat. § 33-1126 (B)" at bounding box center [318, 234] width 202 height 18
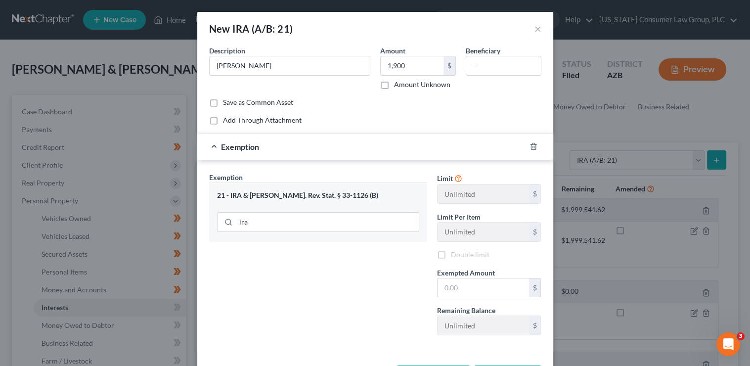
click at [433, 280] on div "Exempted Amount * $" at bounding box center [489, 283] width 114 height 30
click at [448, 288] on input "text" at bounding box center [483, 287] width 91 height 19
type input "1,900"
click at [475, 65] on input "text" at bounding box center [503, 65] width 75 height 19
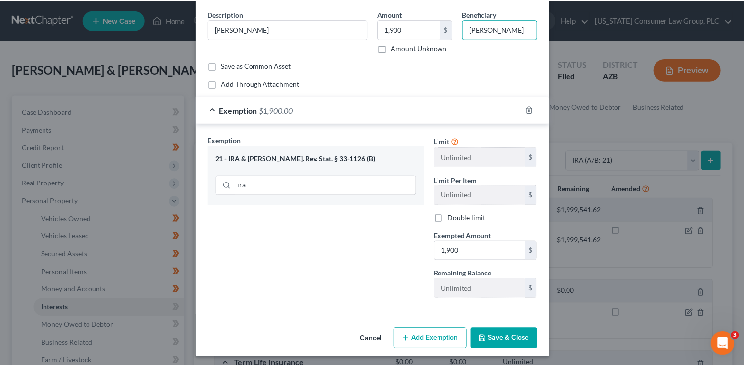
scroll to position [39, 0]
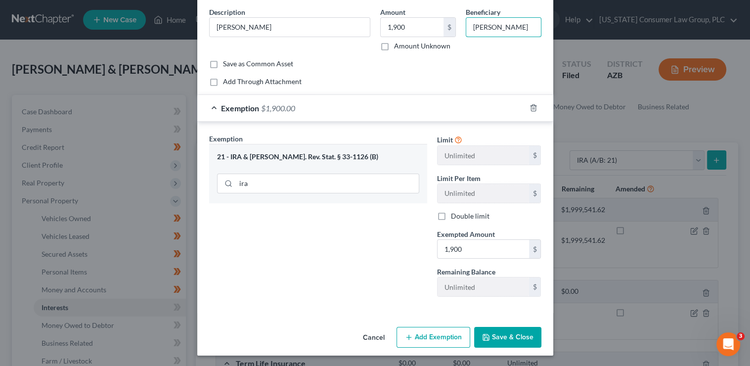
type input "David Erickson"
drag, startPoint x: 511, startPoint y: 341, endPoint x: 508, endPoint y: 329, distance: 11.8
click at [511, 339] on button "Save & Close" at bounding box center [507, 337] width 67 height 21
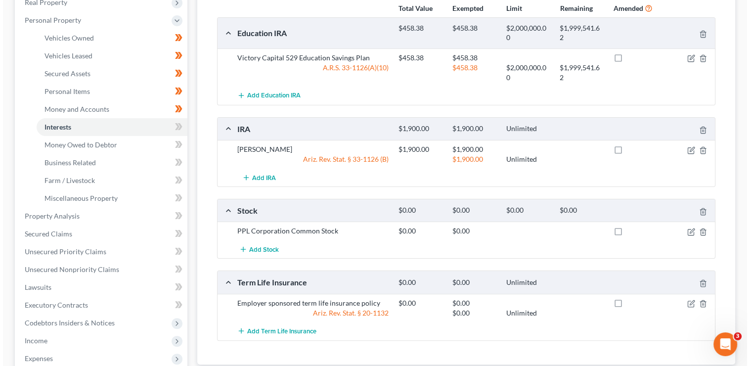
scroll to position [0, 0]
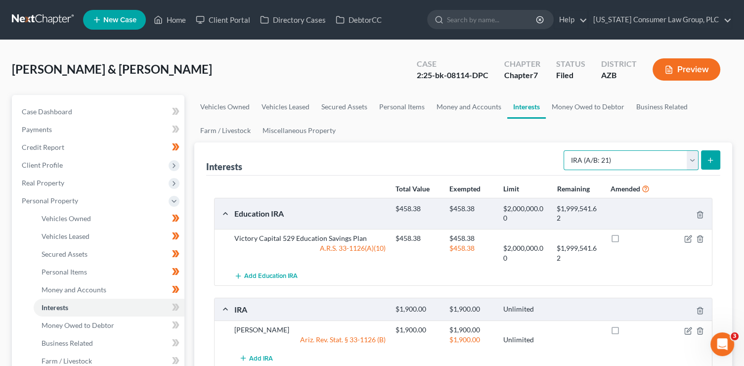
click at [630, 164] on select "Select Interest Type 401K (A/B: 21) Annuity (A/B: 23) Bond (A/B: 18) Education …" at bounding box center [631, 160] width 135 height 20
select select "401k"
click at [565, 150] on select "Select Interest Type 401K (A/B: 21) Annuity (A/B: 23) Bond (A/B: 18) Education …" at bounding box center [631, 160] width 135 height 20
click at [713, 160] on icon "submit" at bounding box center [711, 160] width 8 height 8
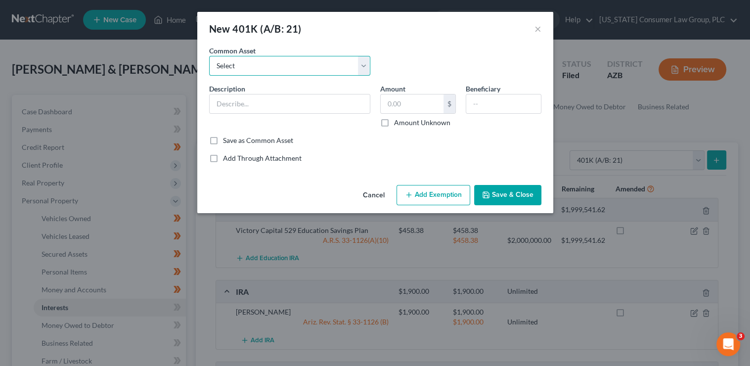
click at [329, 60] on select "Select 401(k)" at bounding box center [289, 66] width 161 height 20
select select "0"
click at [209, 56] on select "Select 401(k)" at bounding box center [289, 66] width 161 height 20
type input "401(k)"
click at [415, 101] on input "5,000.00" at bounding box center [412, 103] width 63 height 19
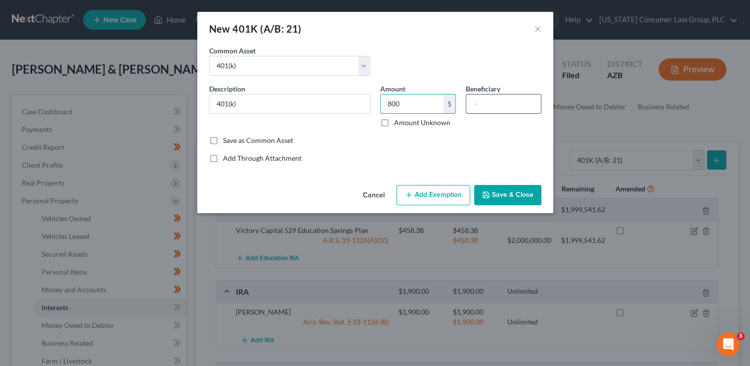
type input "800"
click at [501, 98] on input "text" at bounding box center [503, 103] width 75 height 19
type input "David Erickson"
click at [441, 196] on button "Add Exemption" at bounding box center [434, 195] width 74 height 21
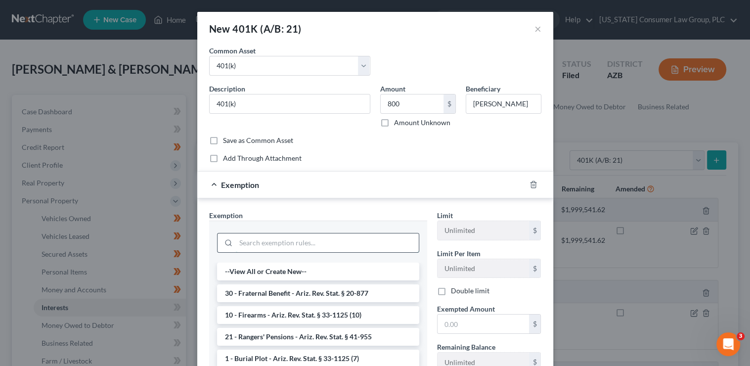
click at [353, 241] on input "search" at bounding box center [327, 242] width 183 height 19
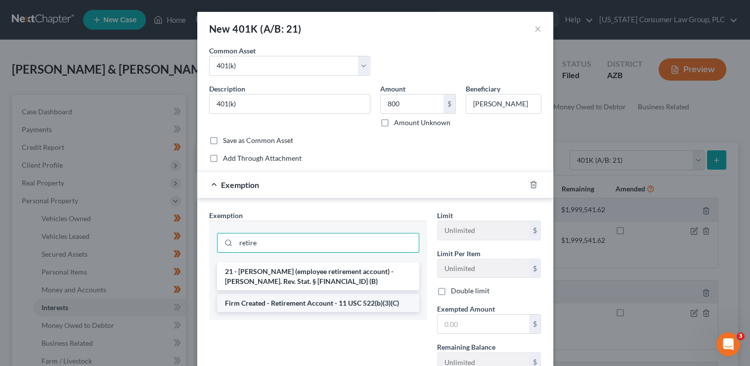
type input "retire"
click at [368, 307] on li "Firm Created - Retirement Account - 11 USC 522(b)(3)(C)" at bounding box center [318, 303] width 202 height 18
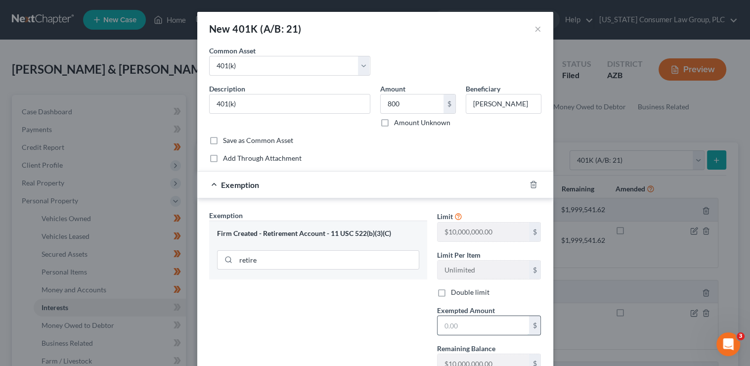
click at [446, 322] on input "text" at bounding box center [483, 325] width 91 height 19
type input "800"
click at [325, 326] on div "Exemption Set must be selected for CA. Exemption * Firm Created - Retirement Ac…" at bounding box center [318, 295] width 228 height 171
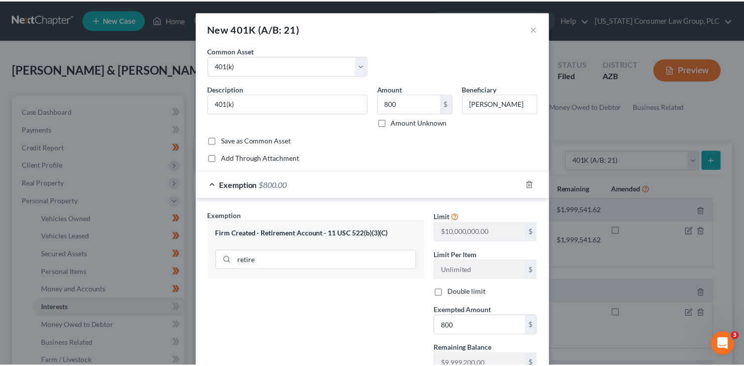
scroll to position [77, 0]
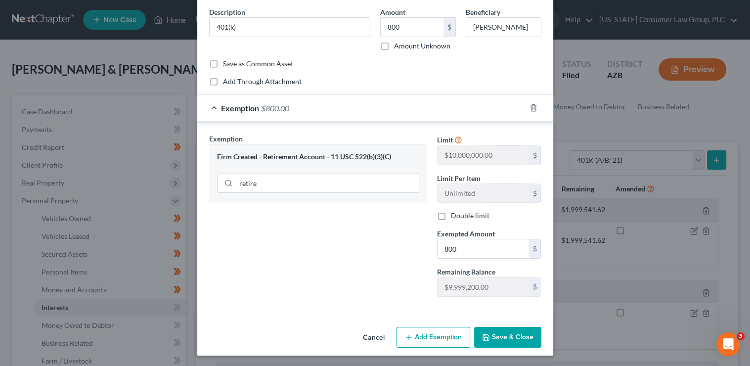
click at [519, 336] on button "Save & Close" at bounding box center [507, 337] width 67 height 21
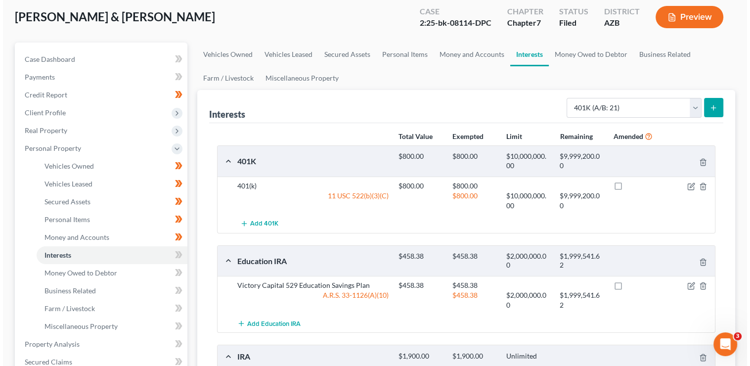
scroll to position [93, 0]
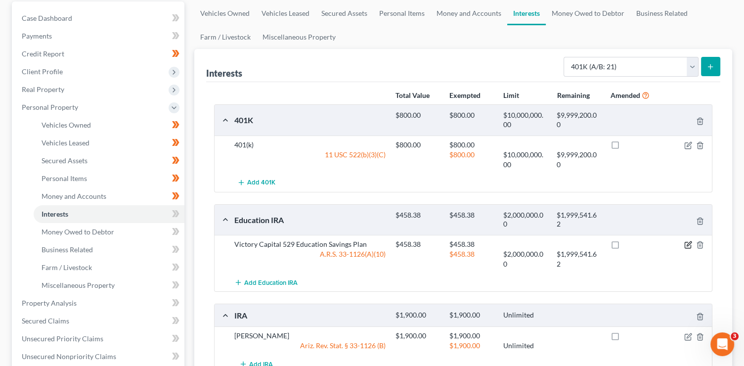
click at [689, 245] on icon "button" at bounding box center [689, 245] width 8 height 8
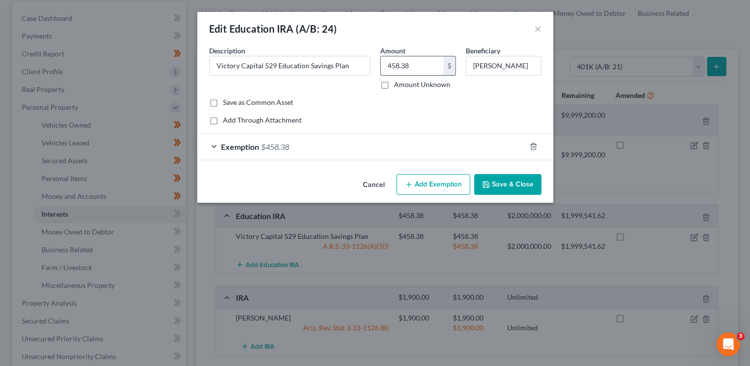
click at [437, 69] on input "458.38" at bounding box center [412, 65] width 63 height 19
type input "468.48"
click at [448, 148] on div "Exemption $458.38" at bounding box center [361, 147] width 328 height 26
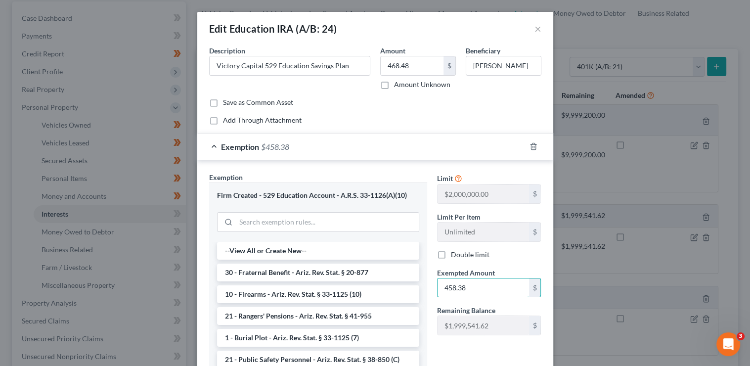
drag, startPoint x: 494, startPoint y: 294, endPoint x: 469, endPoint y: 270, distance: 34.6
click at [495, 294] on input "458.38" at bounding box center [483, 287] width 91 height 19
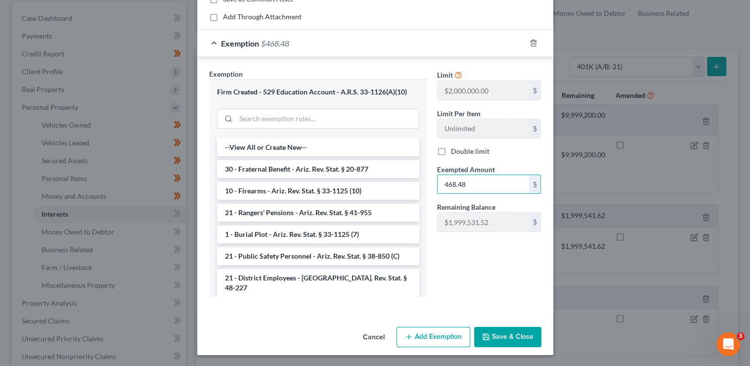
type input "468.48"
click at [511, 334] on button "Save & Close" at bounding box center [507, 337] width 67 height 21
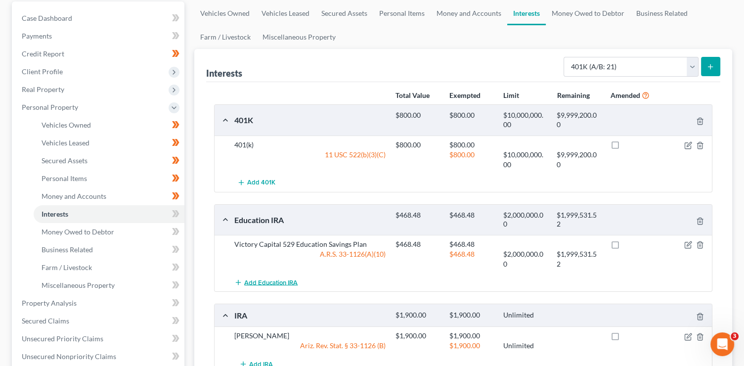
click at [283, 279] on span "Add Education IRA" at bounding box center [270, 282] width 53 height 8
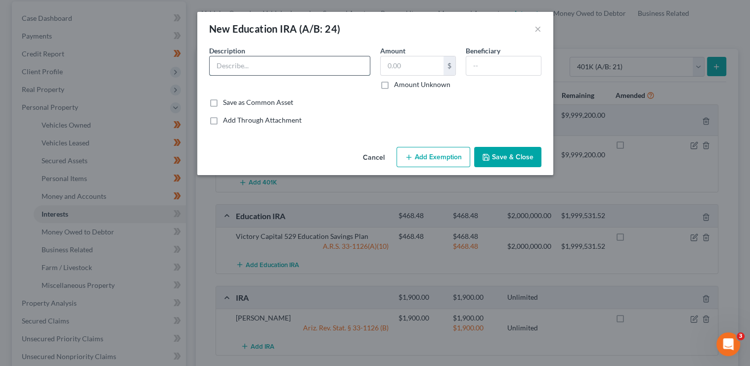
click at [300, 70] on input "text" at bounding box center [290, 65] width 160 height 19
type input "Victory Capital 529 Education Savings Plan"
type input "229.03"
click at [398, 80] on input "Amount Unknown" at bounding box center [401, 83] width 6 height 6
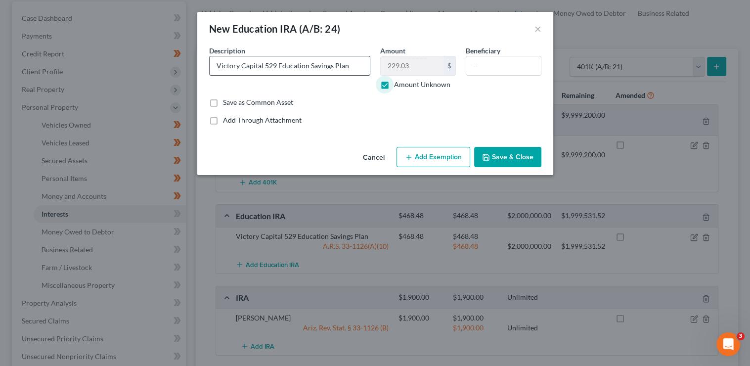
checkbox input "false"
type input "Erin Erickson"
click at [430, 160] on button "Add Exemption" at bounding box center [434, 157] width 74 height 21
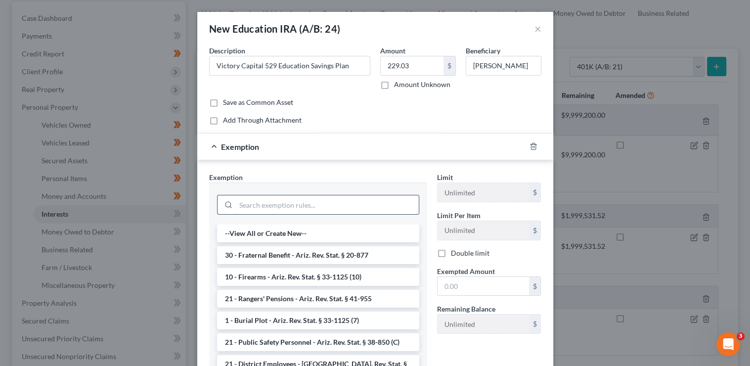
click at [329, 207] on input "search" at bounding box center [327, 204] width 183 height 19
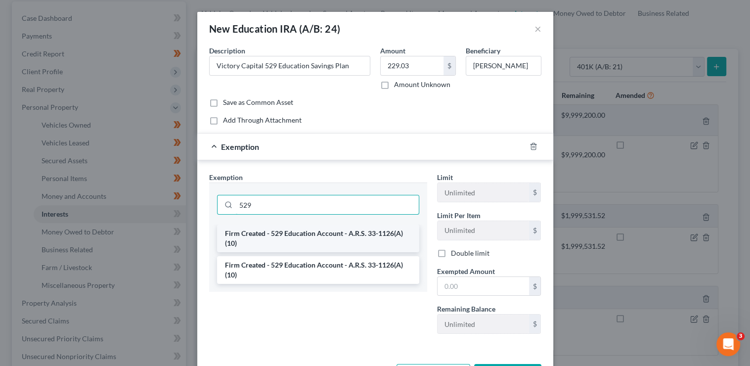
type input "529"
click at [351, 241] on li "Firm Created - 529 Education Account - A.R.S. 33-1126(A)(10)" at bounding box center [318, 239] width 202 height 28
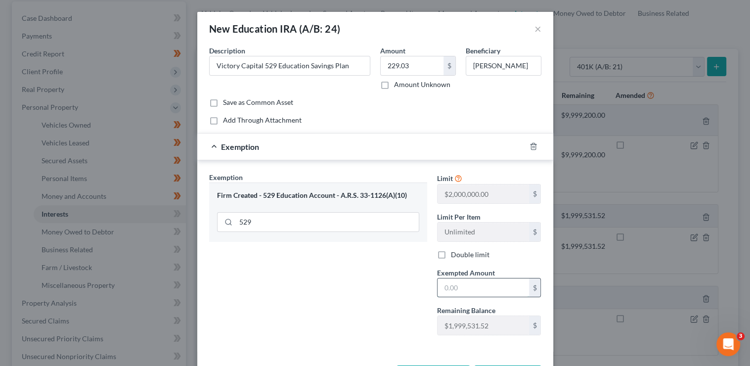
click at [446, 279] on input "text" at bounding box center [483, 287] width 91 height 19
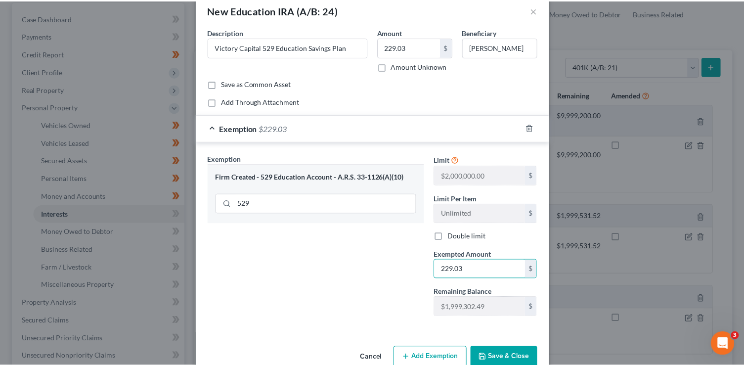
scroll to position [39, 0]
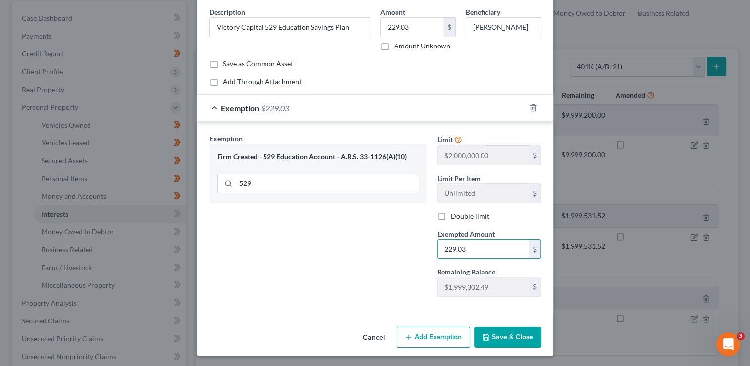
type input "229.03"
click at [504, 335] on button "Save & Close" at bounding box center [507, 337] width 67 height 21
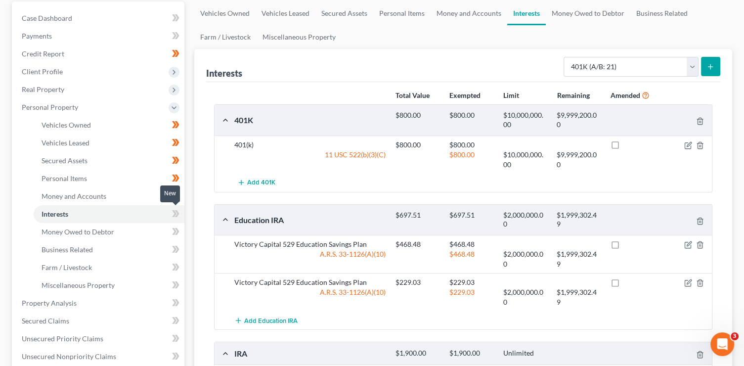
click at [173, 217] on icon at bounding box center [175, 214] width 7 height 12
click at [157, 238] on link "Money Owed to Debtor" at bounding box center [109, 232] width 151 height 18
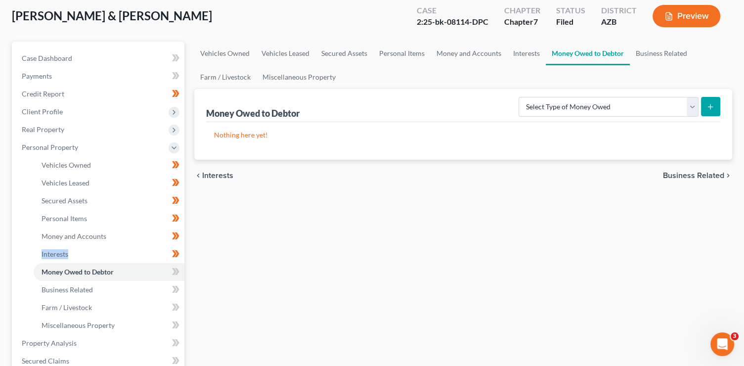
scroll to position [55, 0]
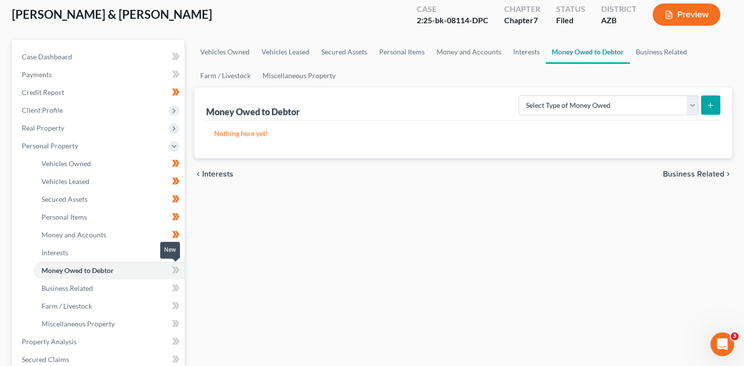
click at [180, 270] on span at bounding box center [175, 271] width 17 height 15
click at [177, 287] on icon at bounding box center [177, 287] width 4 height 7
drag, startPoint x: 177, startPoint y: 287, endPoint x: 184, endPoint y: 312, distance: 25.7
click at [177, 287] on icon at bounding box center [177, 287] width 4 height 7
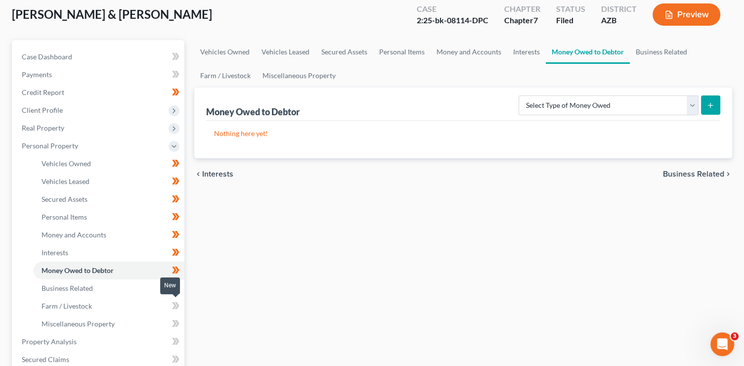
click at [177, 307] on icon at bounding box center [177, 305] width 4 height 7
click at [178, 321] on icon at bounding box center [177, 323] width 4 height 7
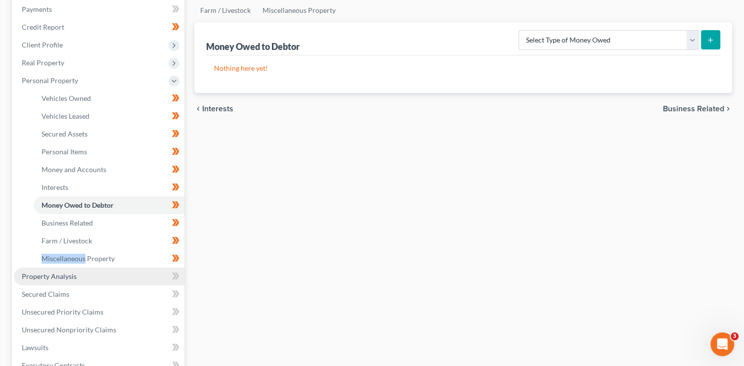
click at [92, 271] on link "Property Analysis" at bounding box center [99, 277] width 171 height 18
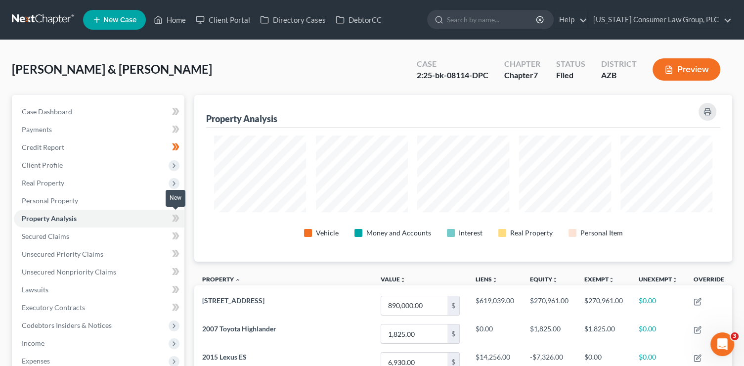
click at [175, 223] on icon at bounding box center [175, 218] width 7 height 12
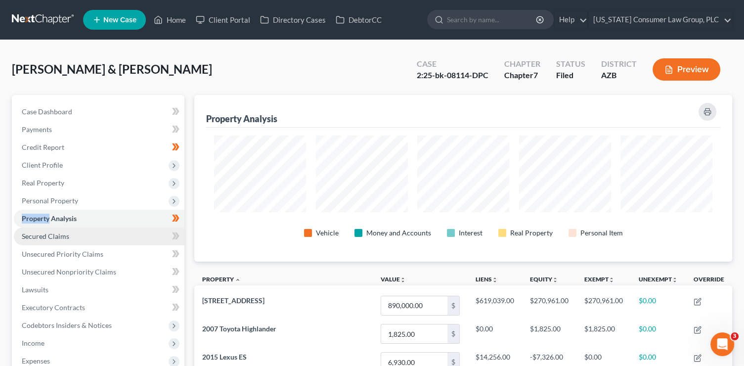
click at [135, 232] on link "Secured Claims" at bounding box center [99, 237] width 171 height 18
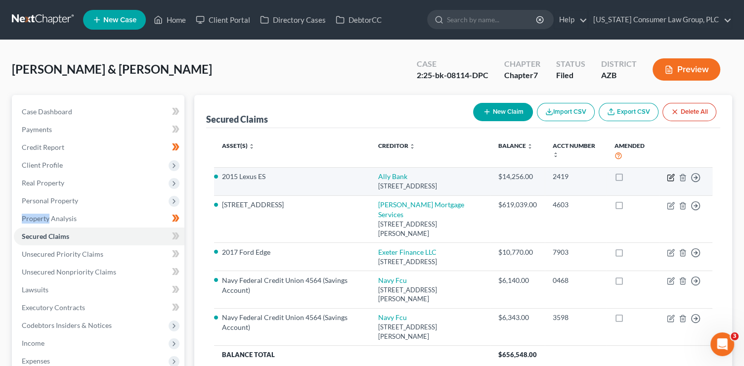
click at [670, 177] on icon "button" at bounding box center [672, 176] width 4 height 4
select select "35"
select select "2"
select select "1"
select select "0"
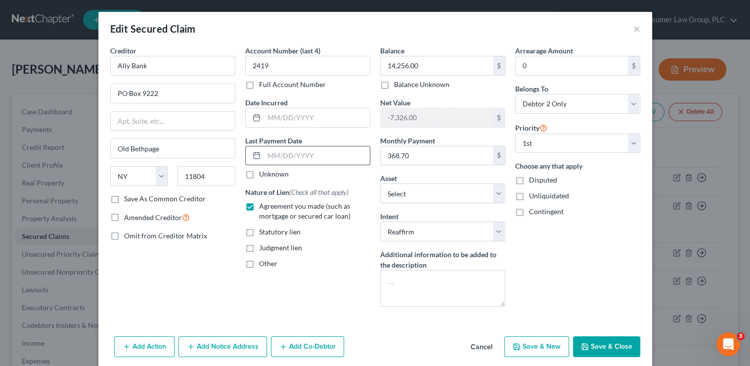
click at [285, 153] on input "text" at bounding box center [317, 155] width 106 height 19
click at [291, 155] on input "text" at bounding box center [317, 155] width 106 height 19
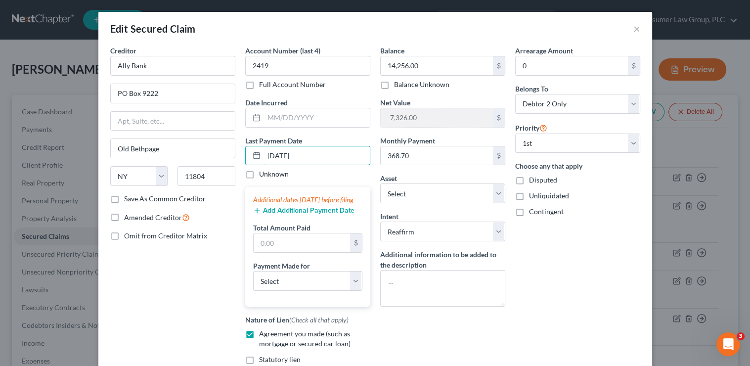
type input "08/01/2025"
click at [307, 215] on button "Add Additional Payment Date" at bounding box center [303, 211] width 101 height 8
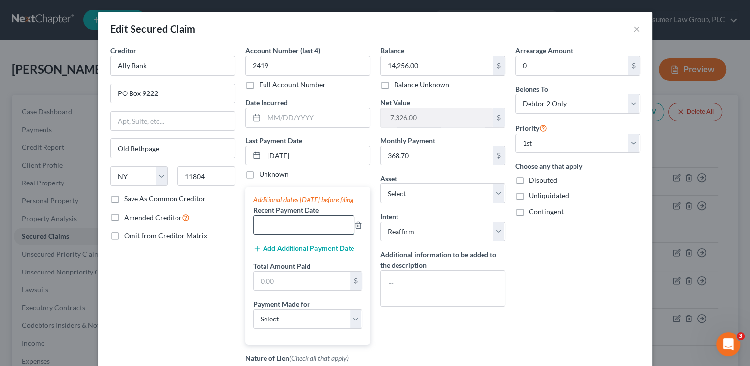
click at [278, 234] on input "text" at bounding box center [304, 225] width 100 height 19
type input "08/2025"
click at [273, 253] on button "Add Additional Payment Date" at bounding box center [303, 249] width 101 height 8
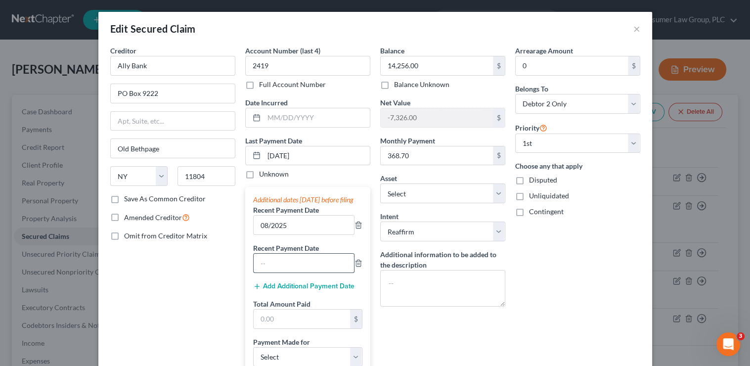
click at [273, 273] on input "text" at bounding box center [304, 263] width 100 height 19
type input "07/2025"
click at [286, 290] on button "Add Additional Payment Date" at bounding box center [303, 286] width 101 height 8
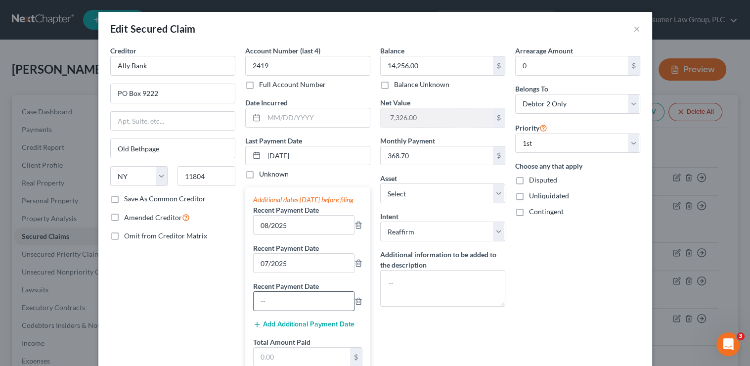
drag, startPoint x: 277, startPoint y: 317, endPoint x: 279, endPoint y: 307, distance: 10.2
click at [277, 311] on input "text" at bounding box center [304, 301] width 100 height 19
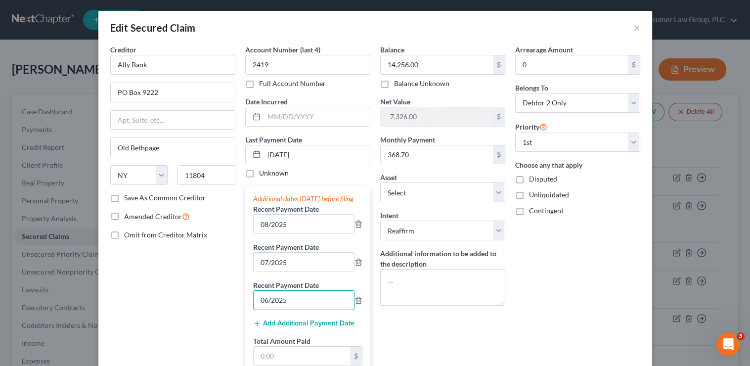
scroll to position [1, 0]
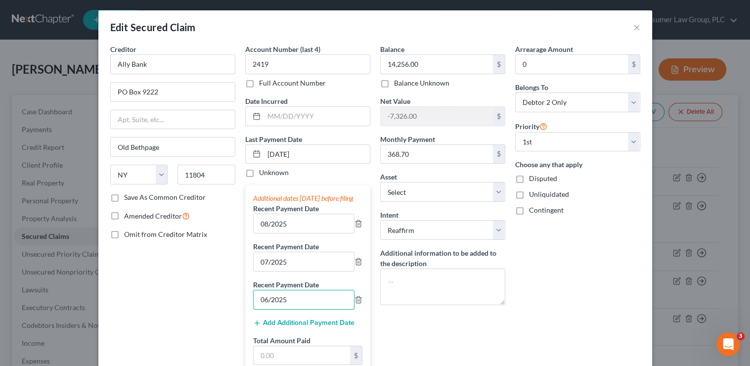
type input "06/2025"
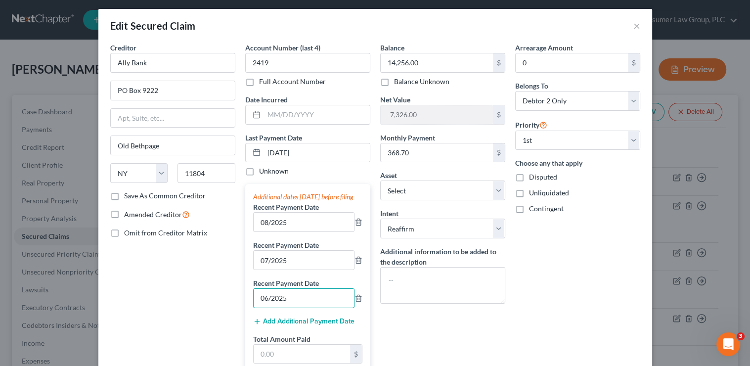
scroll to position [6, 0]
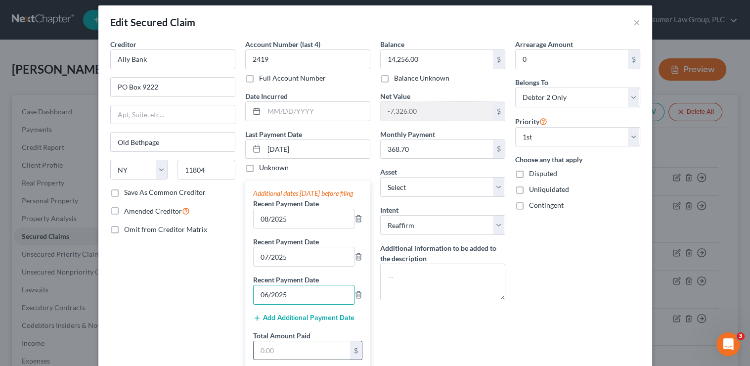
click at [268, 357] on input "text" at bounding box center [302, 350] width 96 height 19
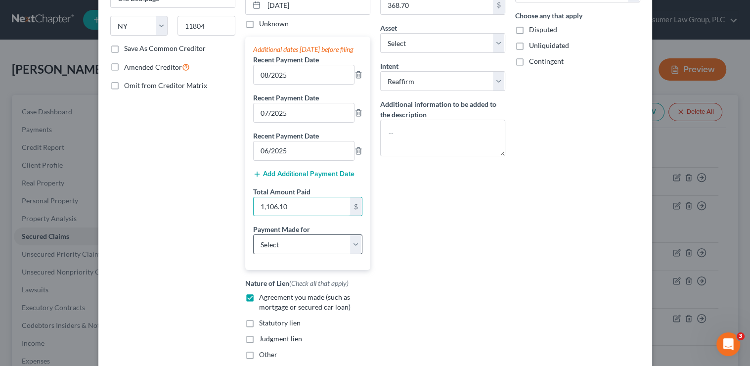
type input "1,106.10"
click at [272, 254] on select "Select Car Credit Card Loan Repayment Mortgage Other Suppliers Or Vendors" at bounding box center [307, 244] width 109 height 20
select select "0"
click at [253, 243] on select "Select Car Credit Card Loan Repayment Mortgage Other Suppliers Or Vendors" at bounding box center [307, 244] width 109 height 20
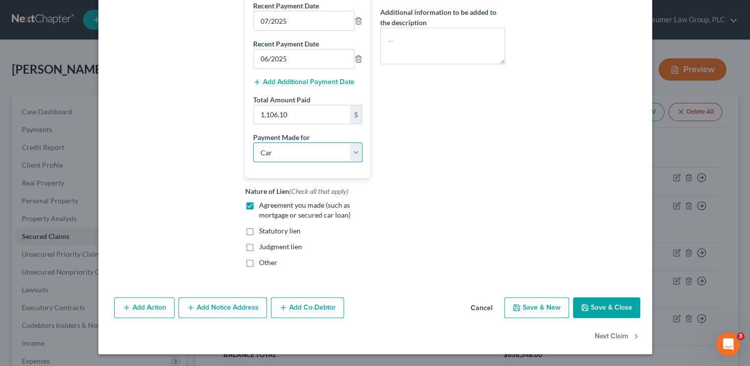
scroll to position [251, 0]
click at [607, 338] on button "Next Claim" at bounding box center [618, 336] width 46 height 21
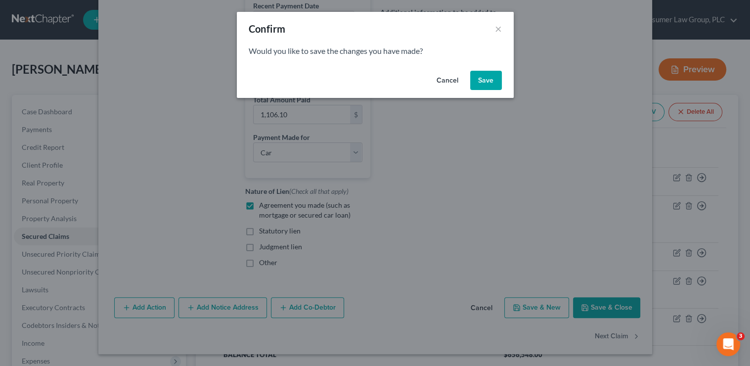
click at [485, 85] on button "Save" at bounding box center [486, 81] width 32 height 20
select select "4"
select select "2"
select select "0"
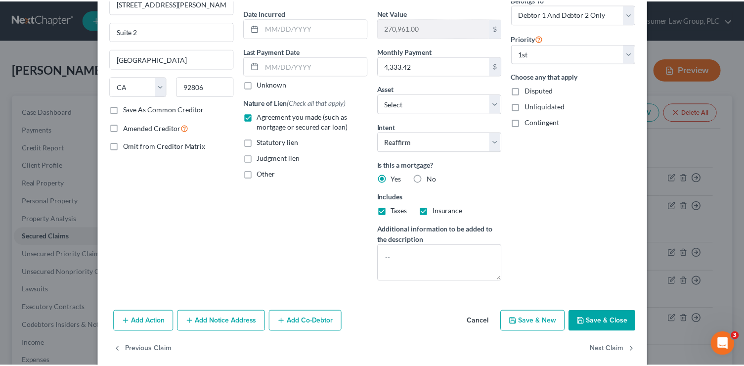
scroll to position [102, 0]
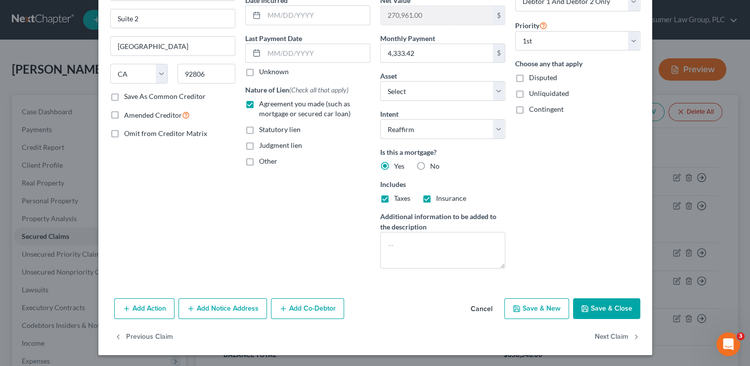
click at [603, 312] on button "Save & Close" at bounding box center [606, 308] width 67 height 21
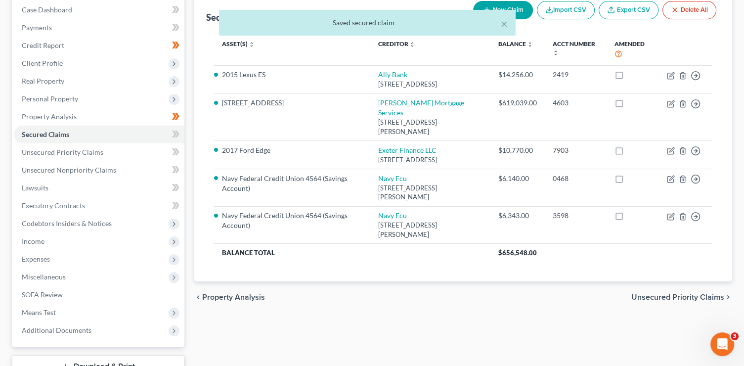
click at [685, 293] on span "Unsecured Priority Claims" at bounding box center [678, 297] width 93 height 8
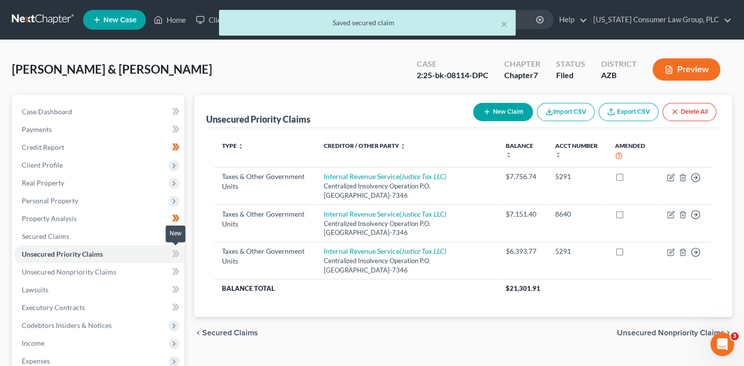
click at [174, 251] on icon at bounding box center [174, 253] width 4 height 7
drag, startPoint x: 174, startPoint y: 252, endPoint x: 181, endPoint y: 268, distance: 17.5
click at [174, 252] on icon at bounding box center [174, 253] width 4 height 7
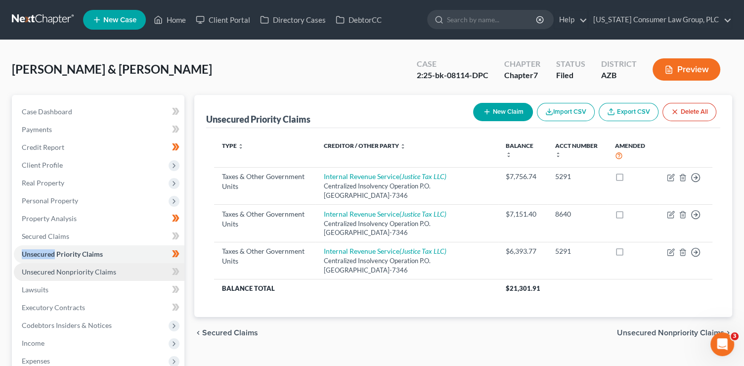
click at [150, 269] on link "Unsecured Nonpriority Claims" at bounding box center [99, 272] width 171 height 18
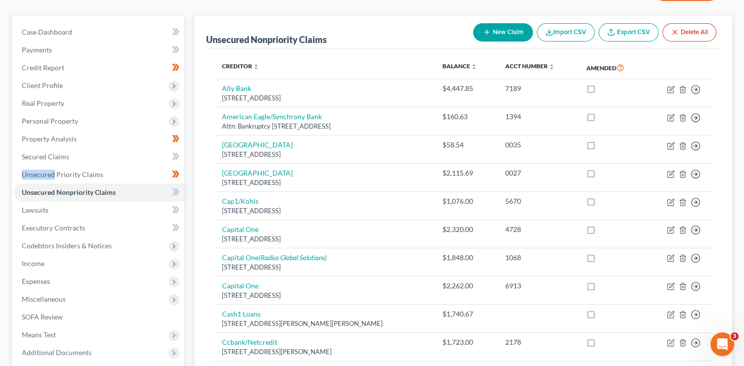
scroll to position [31, 0]
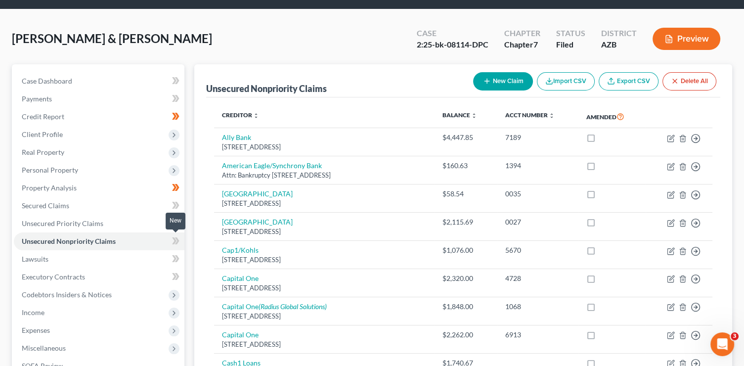
click at [178, 242] on icon at bounding box center [175, 241] width 7 height 12
click at [126, 259] on link "Lawsuits" at bounding box center [99, 259] width 171 height 18
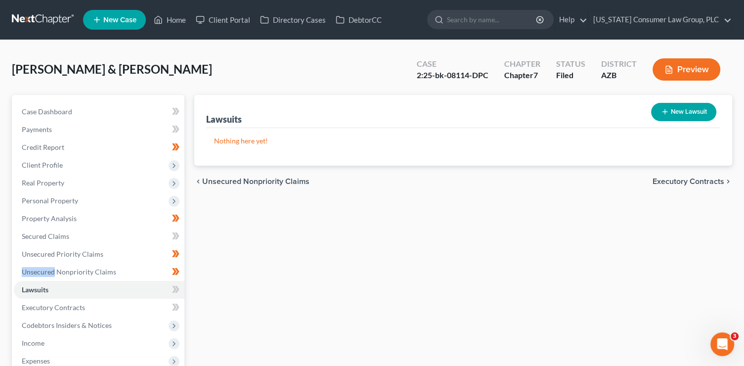
click at [665, 110] on line "button" at bounding box center [665, 112] width 0 height 4
select select "0"
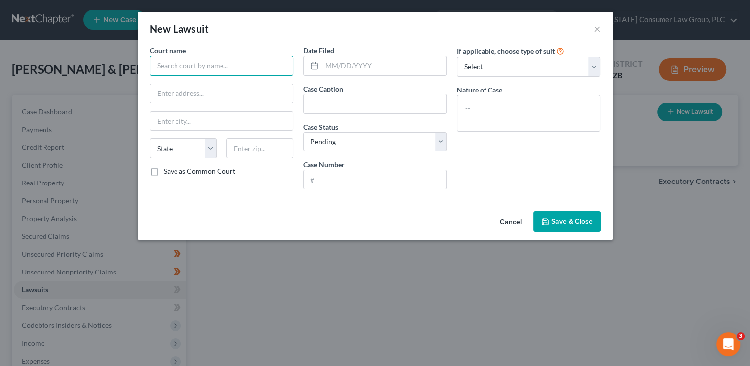
click at [190, 66] on input "text" at bounding box center [222, 66] width 144 height 20
type input "maricopa just"
drag, startPoint x: 213, startPoint y: 66, endPoint x: 152, endPoint y: 57, distance: 62.0
click at [152, 57] on input "maricopa just" at bounding box center [222, 66] width 144 height 20
drag, startPoint x: 213, startPoint y: 66, endPoint x: 112, endPoint y: 63, distance: 100.9
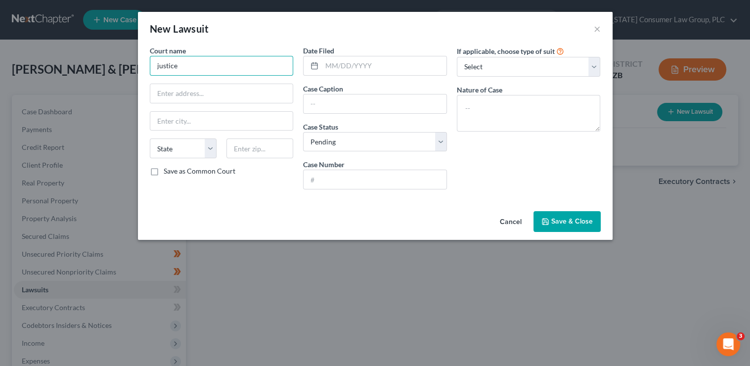
click at [112, 63] on div "New Lawsuit × Court name * justice State AL AK AR AZ CA CO CT DE DC FL GA GU HI…" at bounding box center [375, 183] width 750 height 366
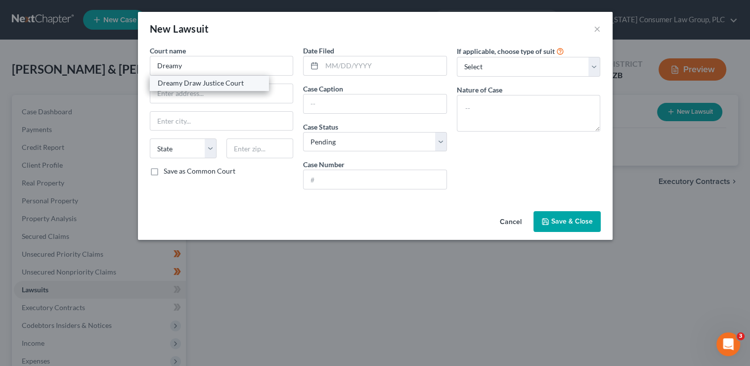
click at [233, 86] on div "Dreamy Draw Justice Court" at bounding box center [209, 83] width 103 height 10
type input "Dreamy Draw Justice Court"
type input "18380 North 40th Street"
type input "Phoenix"
select select "3"
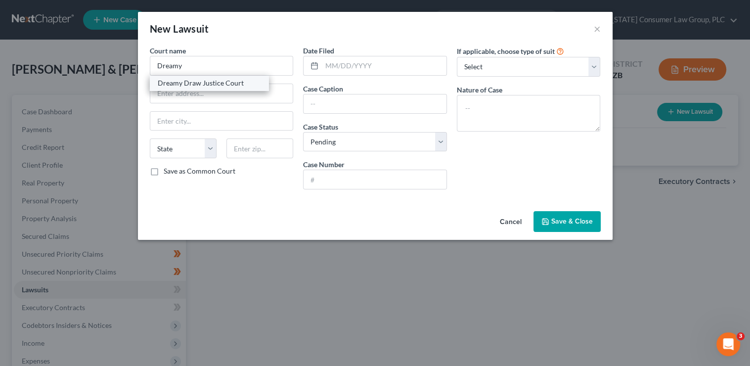
type input "85032"
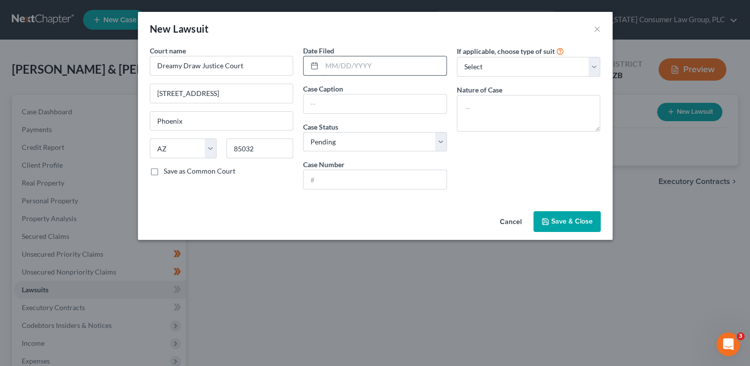
click at [343, 68] on input "text" at bounding box center [384, 65] width 125 height 19
type input "04/02/2025"
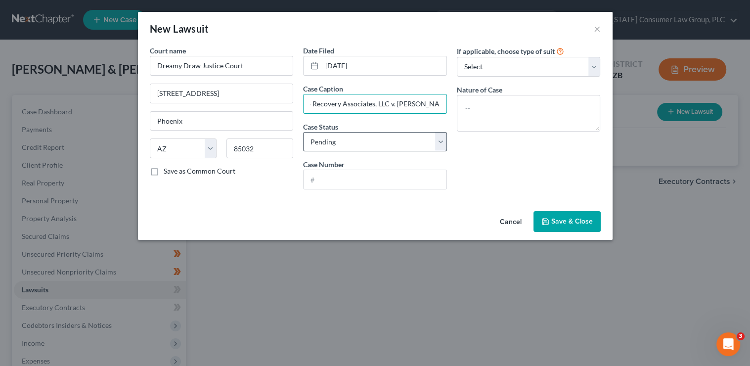
type input "Portfolio Recovery Associates, LLC v. David Erickson"
click at [373, 137] on select "Select Pending On Appeal Concluded" at bounding box center [375, 142] width 144 height 20
click at [303, 132] on select "Select Pending On Appeal Concluded" at bounding box center [375, 142] width 144 height 20
click at [377, 178] on input "text" at bounding box center [375, 179] width 143 height 19
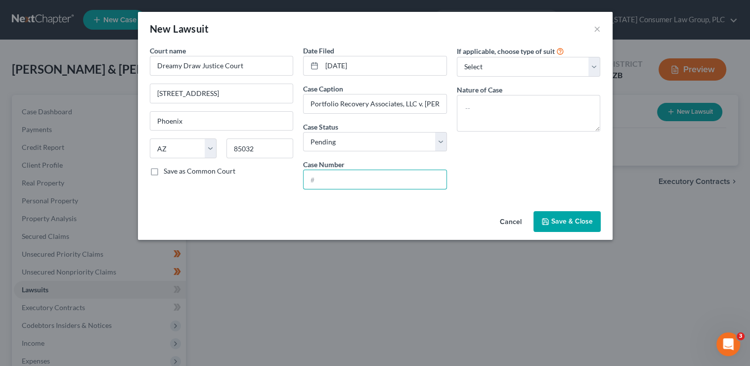
paste input "CC2025076733"
type input "CC2025076733"
click at [561, 63] on select "Select Repossession Garnishment Foreclosure Attached, Seized, Or Levied Other" at bounding box center [529, 67] width 144 height 20
select select "4"
click at [457, 57] on select "Select Repossession Garnishment Foreclosure Attached, Seized, Or Levied Other" at bounding box center [529, 67] width 144 height 20
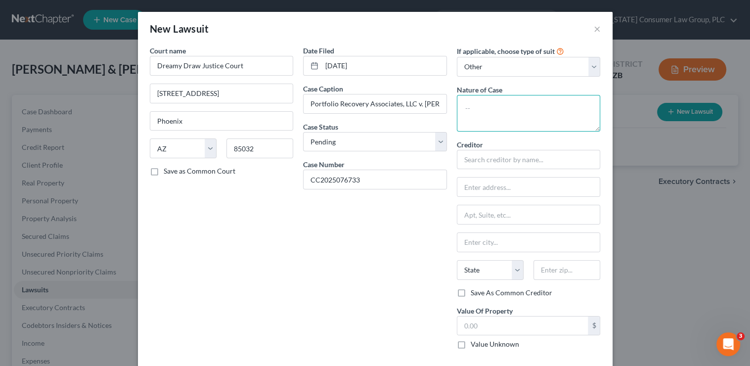
click at [497, 110] on textarea at bounding box center [529, 113] width 144 height 37
type textarea "Contract"
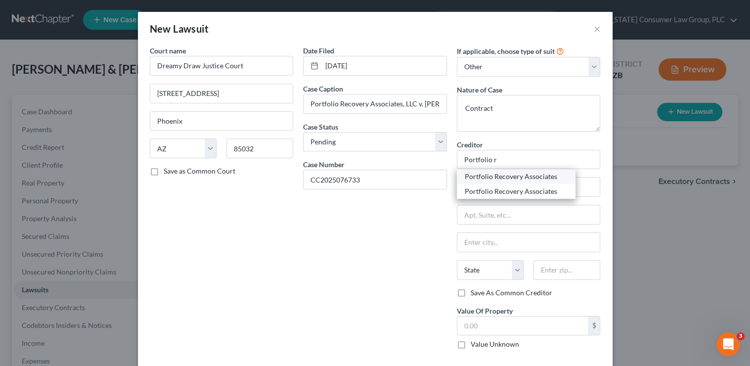
click at [532, 180] on div "Portfolio Recovery Associates" at bounding box center [516, 177] width 103 height 10
type input "Portfolio Recovery Associates"
type input "PO Box 12914"
type input "Norfolk"
select select "48"
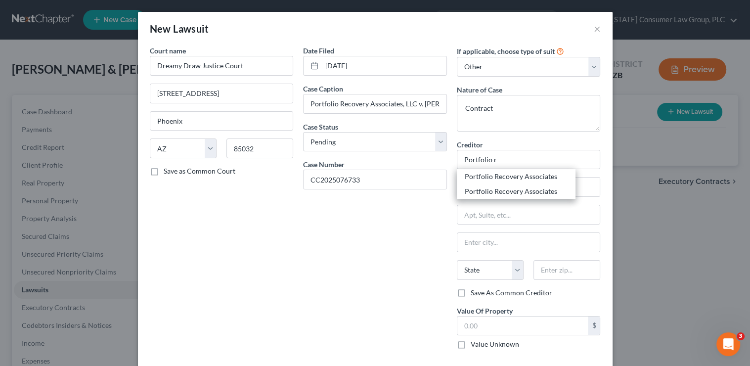
type input "23541"
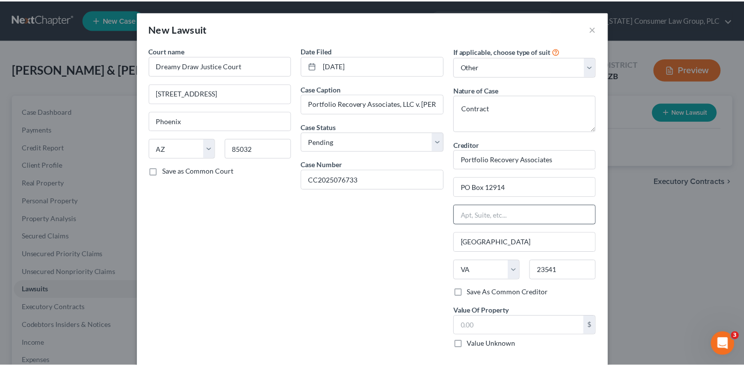
scroll to position [44, 0]
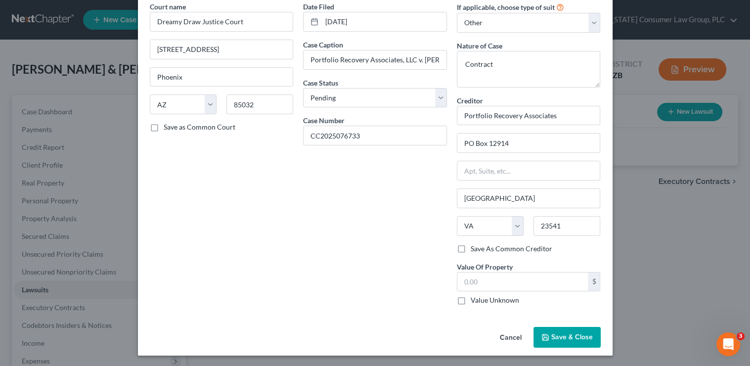
click at [500, 297] on label "Value Unknown" at bounding box center [495, 300] width 48 height 10
click at [481, 297] on input "Value Unknown" at bounding box center [478, 298] width 6 height 6
checkbox input "true"
type input "0.00"
click at [583, 339] on span "Save & Close" at bounding box center [572, 337] width 42 height 8
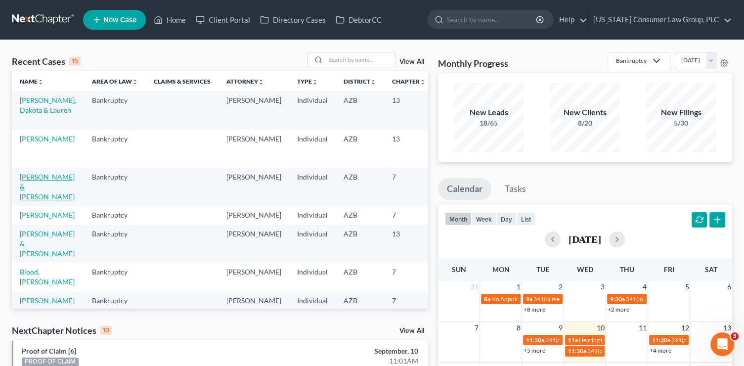
click at [39, 179] on link "[PERSON_NAME] & [PERSON_NAME]" at bounding box center [47, 187] width 55 height 28
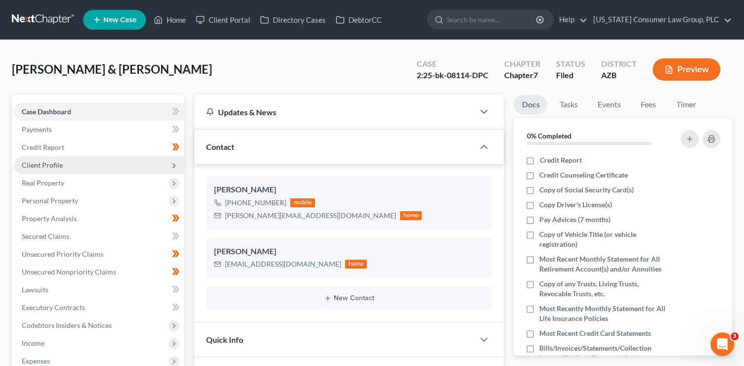
click at [72, 166] on span "Client Profile" at bounding box center [99, 165] width 171 height 18
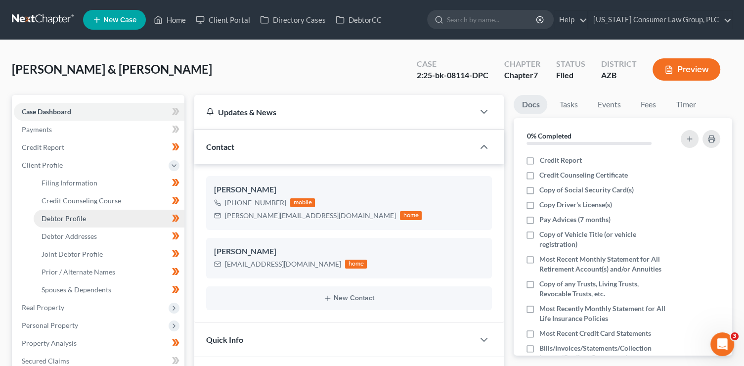
click at [91, 214] on link "Debtor Profile" at bounding box center [109, 219] width 151 height 18
select select "1"
select select "3"
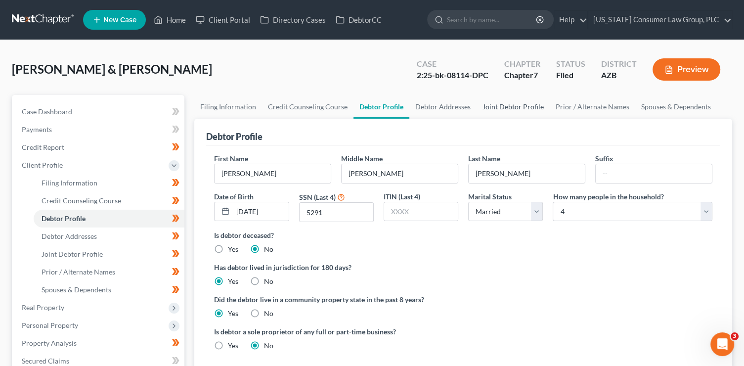
click at [500, 107] on link "Joint Debtor Profile" at bounding box center [513, 107] width 73 height 24
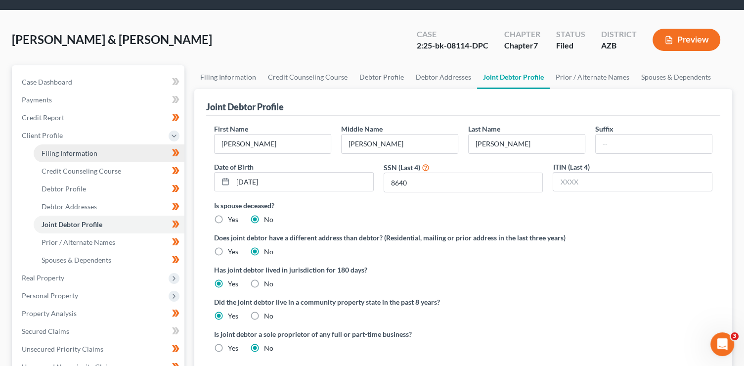
scroll to position [106, 0]
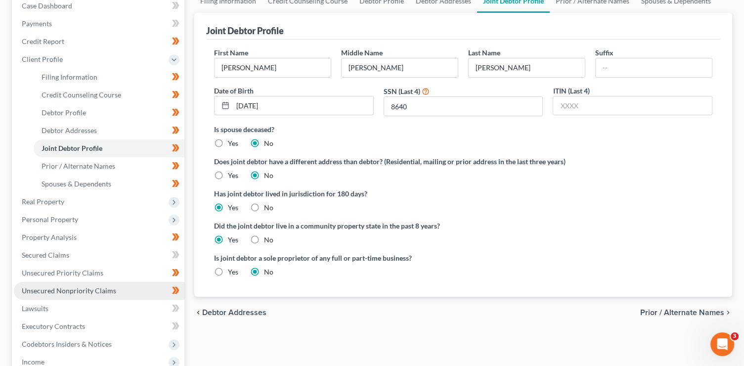
click at [96, 293] on span "Unsecured Nonpriority Claims" at bounding box center [69, 290] width 94 height 8
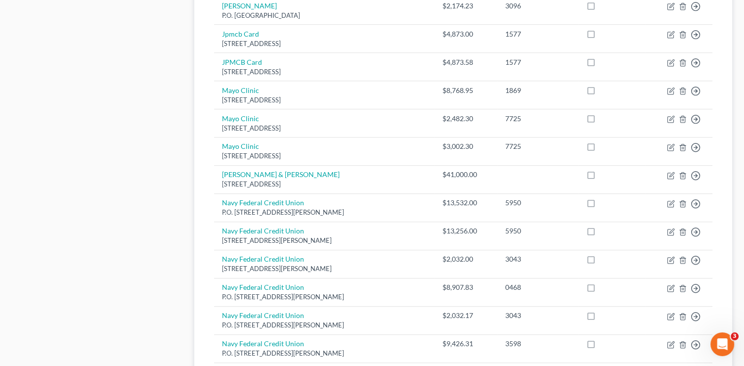
scroll to position [713, 0]
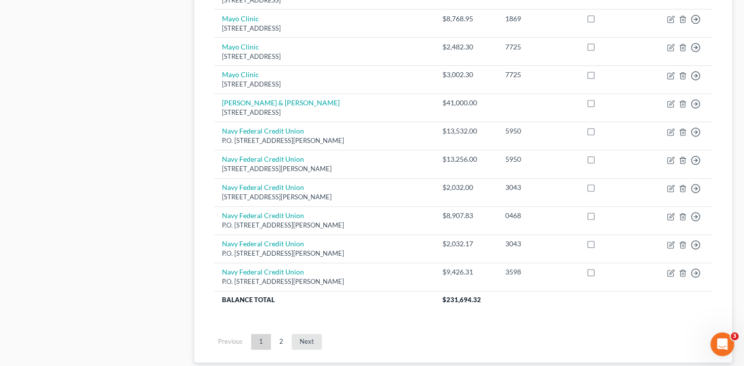
click at [309, 344] on link "Next" at bounding box center [307, 342] width 30 height 16
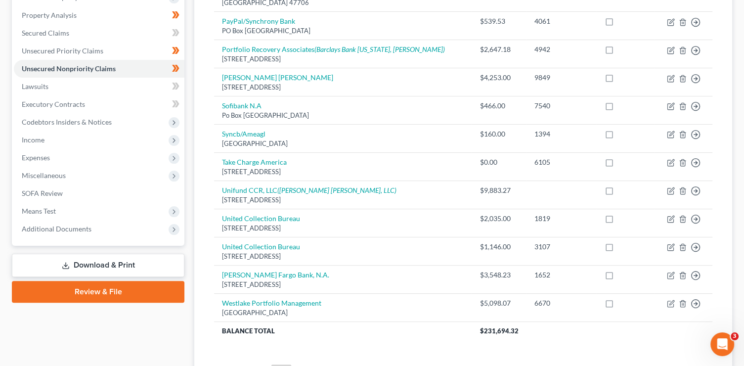
scroll to position [119, 0]
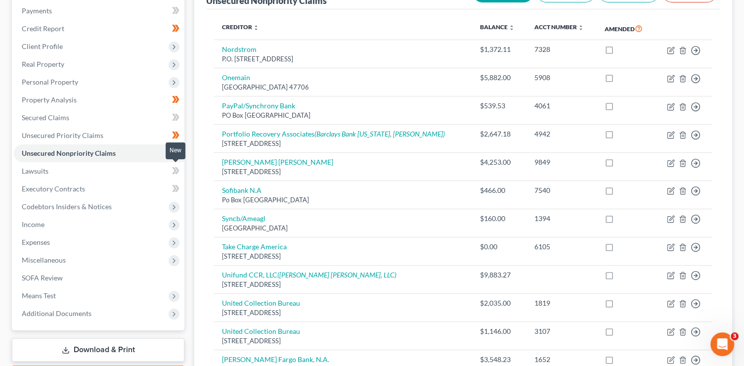
click at [171, 174] on span at bounding box center [175, 172] width 17 height 15
click at [181, 176] on span at bounding box center [175, 172] width 17 height 15
click at [103, 194] on link "Executory Contracts" at bounding box center [99, 189] width 171 height 18
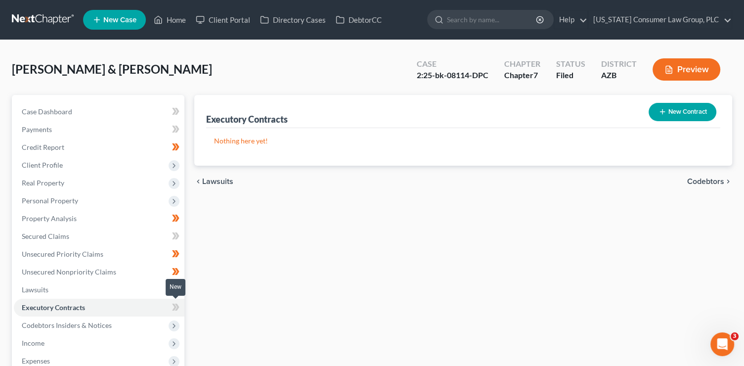
click at [177, 311] on icon at bounding box center [175, 307] width 7 height 12
click at [138, 325] on span "Codebtors Insiders & Notices" at bounding box center [99, 326] width 171 height 18
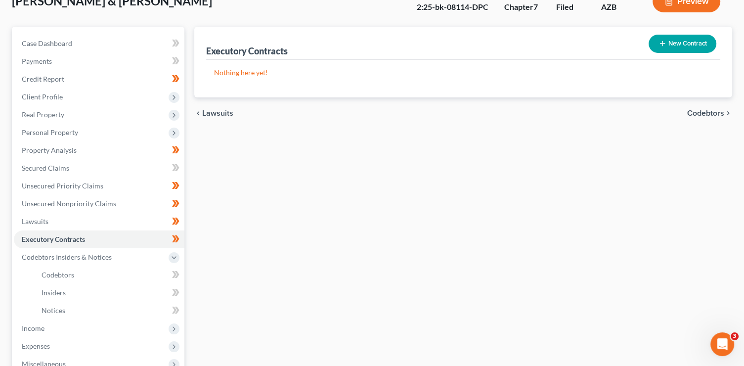
scroll to position [106, 0]
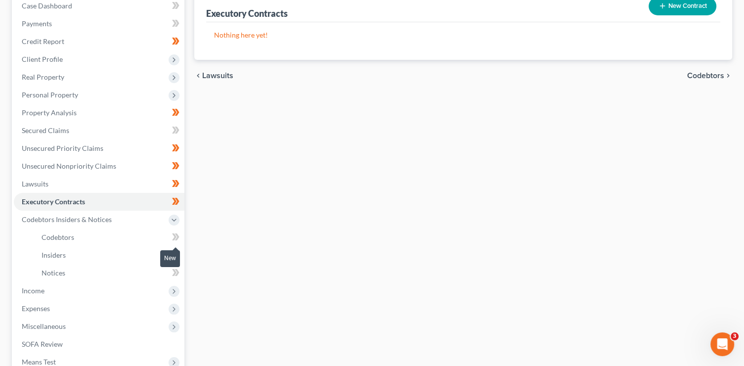
click at [177, 239] on icon at bounding box center [177, 236] width 4 height 7
drag, startPoint x: 178, startPoint y: 240, endPoint x: 182, endPoint y: 247, distance: 7.5
click at [179, 241] on icon at bounding box center [175, 237] width 7 height 12
click at [184, 253] on span at bounding box center [175, 256] width 17 height 15
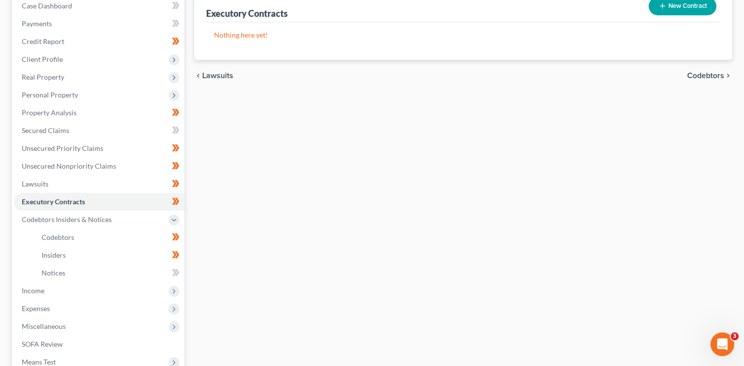
click at [182, 269] on span at bounding box center [175, 274] width 17 height 15
click at [131, 291] on span "Income" at bounding box center [99, 291] width 171 height 18
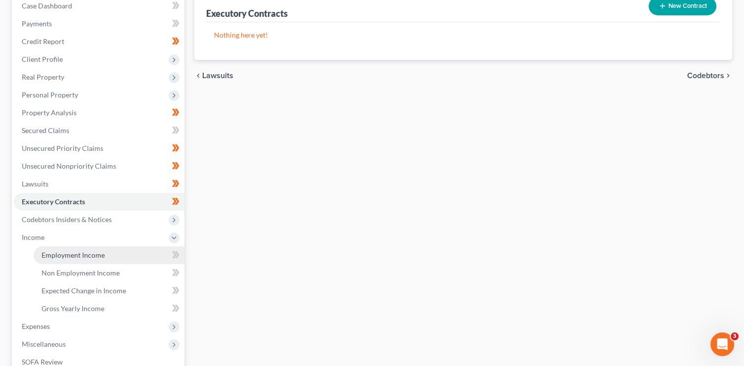
click at [130, 258] on link "Employment Income" at bounding box center [109, 255] width 151 height 18
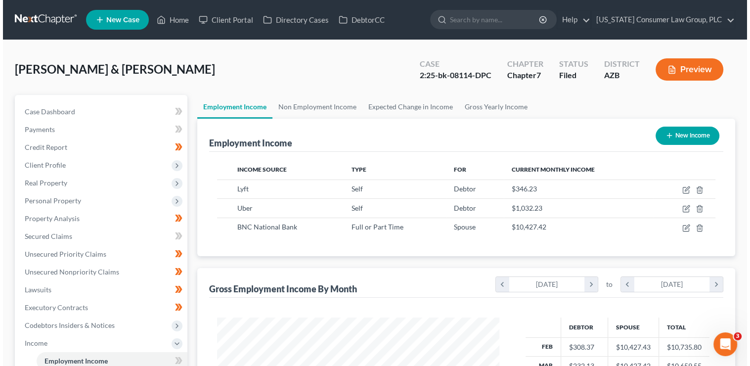
scroll to position [176, 302]
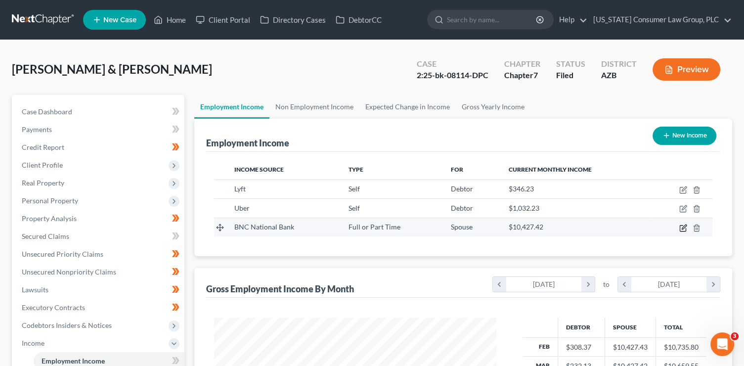
click at [681, 228] on icon "button" at bounding box center [684, 228] width 8 height 8
select select "0"
select select "29"
select select "1"
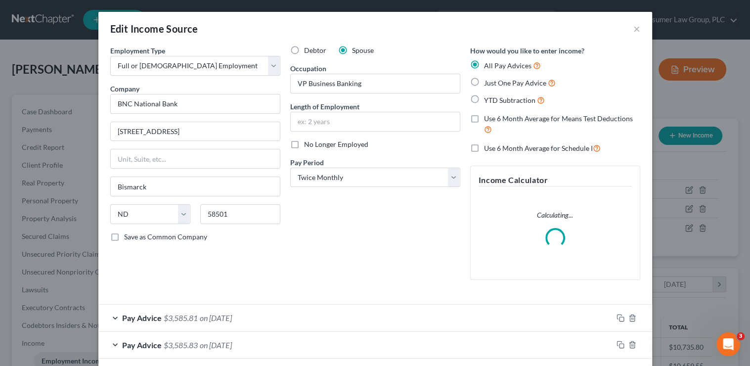
scroll to position [176, 305]
click at [380, 79] on input "VP Business Banking" at bounding box center [375, 83] width 169 height 19
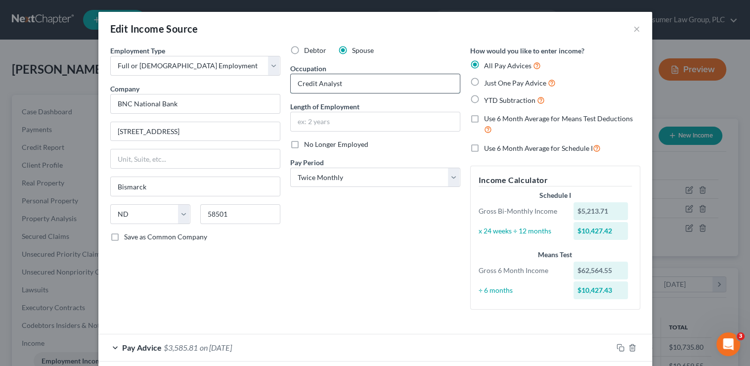
type input "Credit Analyst"
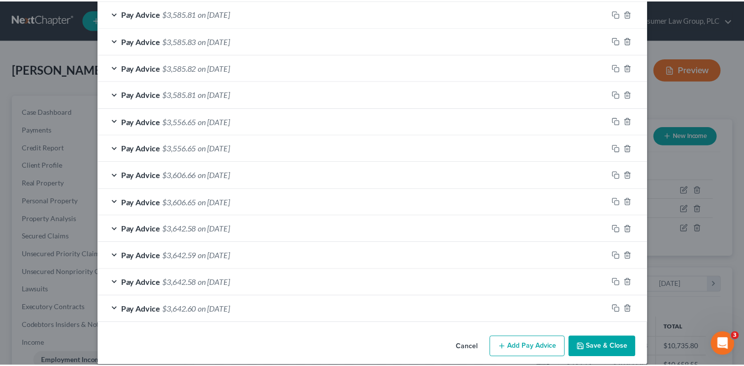
scroll to position [343, 0]
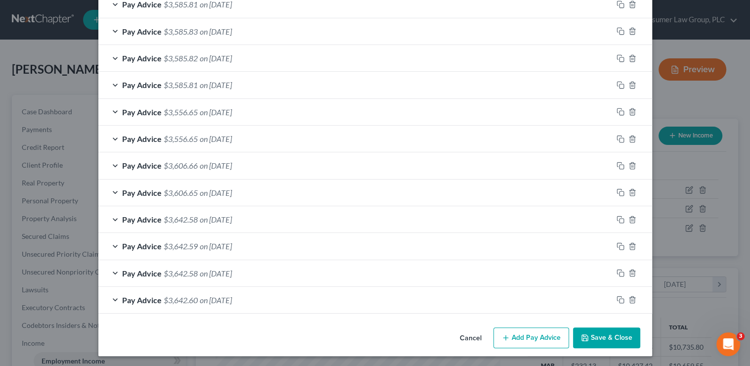
type input "2.5 years"
click at [588, 332] on button "Save & Close" at bounding box center [606, 337] width 67 height 21
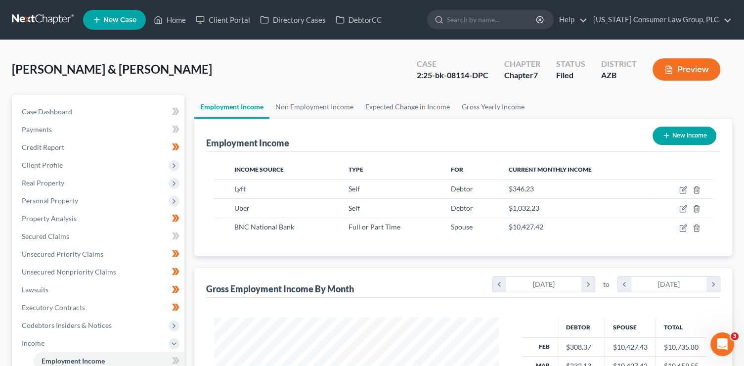
scroll to position [494406, 494280]
click at [486, 102] on link "Gross Yearly Income" at bounding box center [493, 107] width 75 height 24
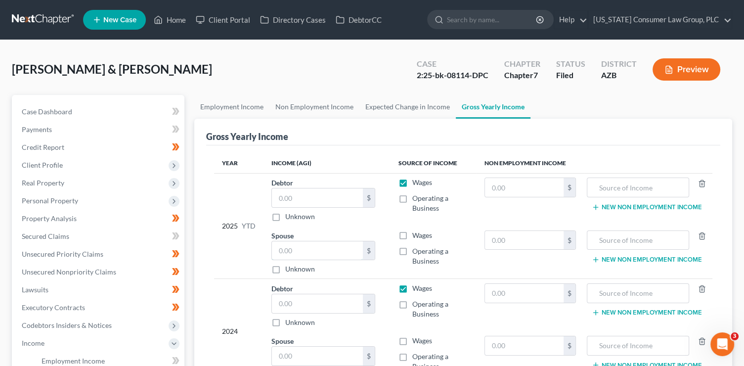
drag, startPoint x: 321, startPoint y: 254, endPoint x: 320, endPoint y: 234, distance: 20.3
click at [321, 254] on input "text" at bounding box center [317, 250] width 91 height 19
type input "78,205.69"
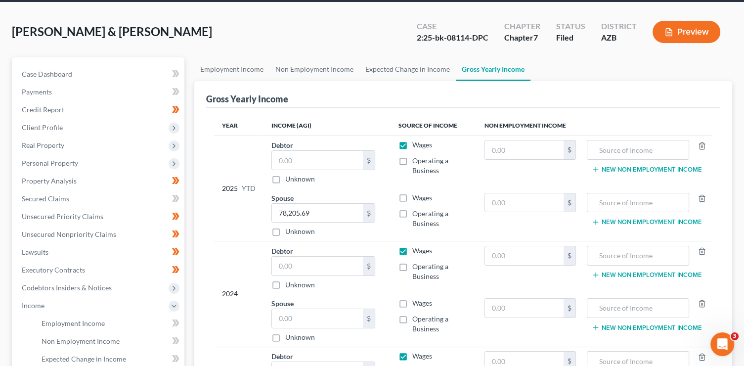
scroll to position [42, 0]
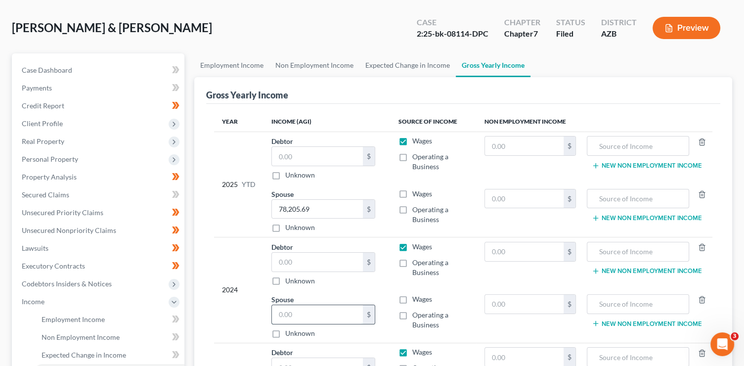
click at [316, 310] on input "text" at bounding box center [317, 314] width 91 height 19
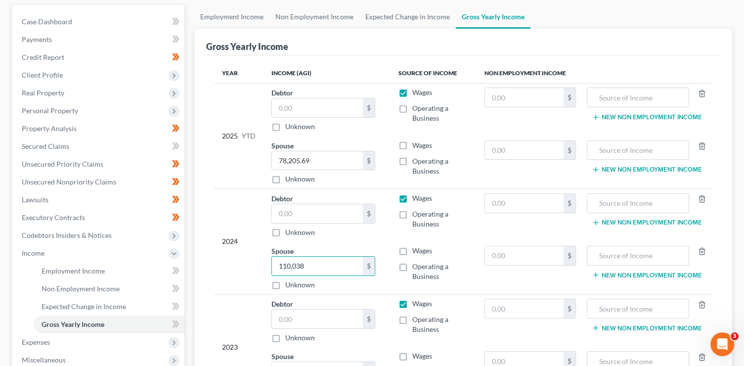
scroll to position [91, 0]
type input "110,038"
click at [412, 197] on label "Wages" at bounding box center [422, 198] width 20 height 10
click at [416, 197] on input "Wages" at bounding box center [419, 196] width 6 height 6
checkbox input "false"
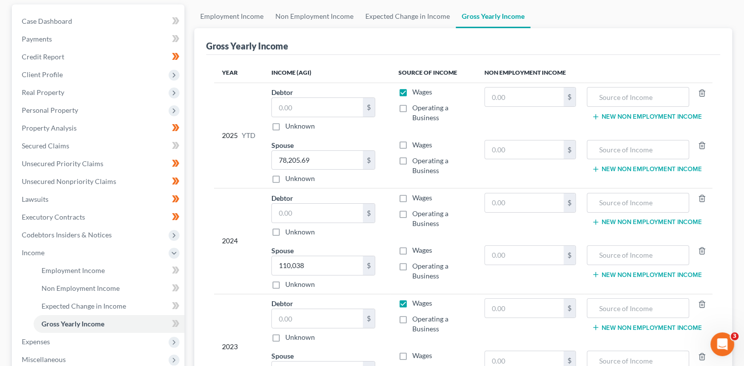
click at [412, 145] on label "Wages" at bounding box center [422, 145] width 20 height 10
click at [416, 145] on input "Wages" at bounding box center [419, 143] width 6 height 6
checkbox input "true"
click at [412, 247] on label "Wages" at bounding box center [422, 250] width 20 height 10
click at [416, 247] on input "Wages" at bounding box center [419, 248] width 6 height 6
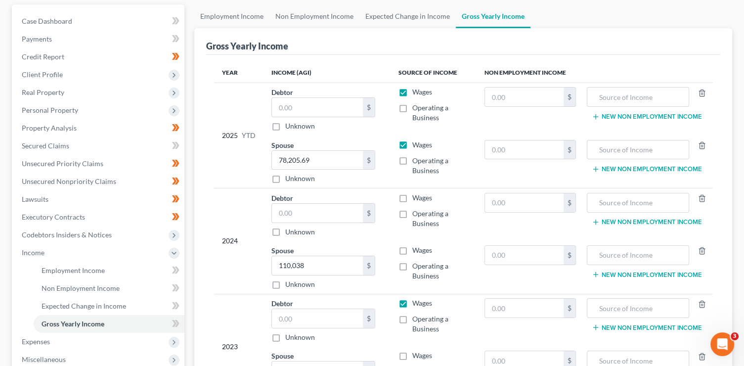
checkbox input "true"
click at [317, 212] on input "text" at bounding box center [317, 213] width 91 height 19
type input "0.00"
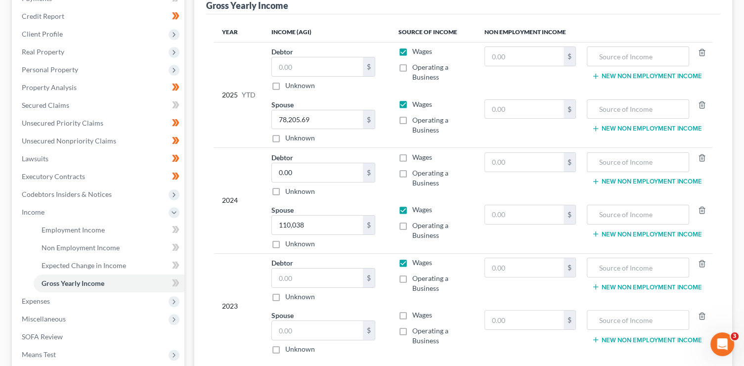
scroll to position [140, 0]
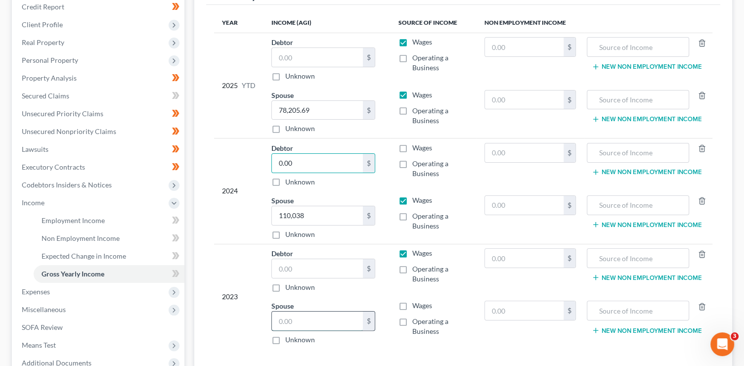
click at [314, 320] on input "text" at bounding box center [317, 321] width 91 height 19
type input "137,136"
click at [510, 260] on input "text" at bounding box center [524, 258] width 79 height 19
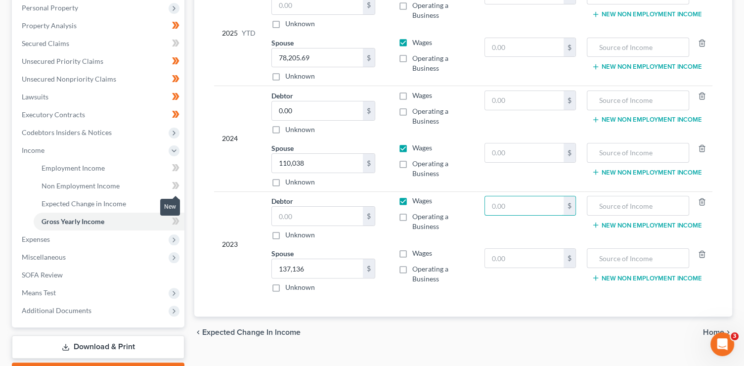
scroll to position [191, 0]
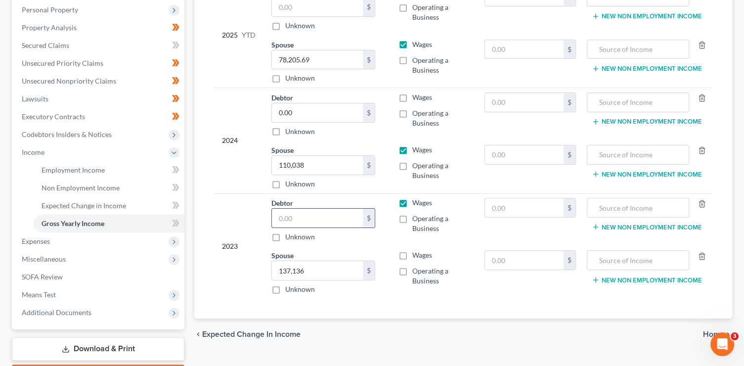
click at [275, 215] on input "text" at bounding box center [317, 218] width 91 height 19
type input "693"
click at [501, 207] on input "text" at bounding box center [524, 207] width 79 height 19
drag, startPoint x: 560, startPoint y: 207, endPoint x: 447, endPoint y: 206, distance: 113.3
click at [447, 206] on tr "2023 Debtor 693.00 $ Unknown Balance Undetermined 693 $ Unknown Wages Operating…" at bounding box center [463, 219] width 499 height 53
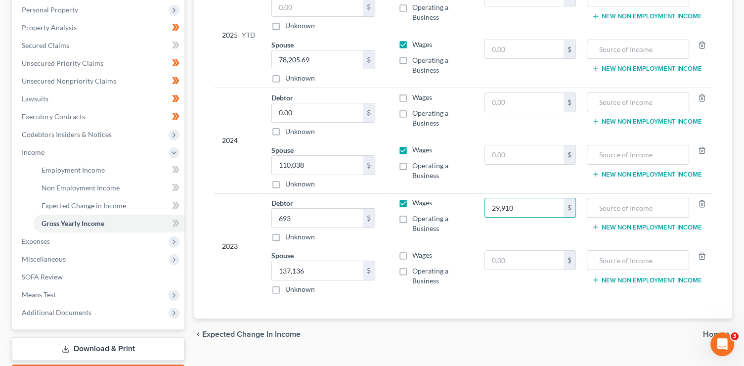
type input "0"
click at [497, 263] on input "text" at bounding box center [524, 260] width 79 height 19
paste input "29,910"
type input "29,910"
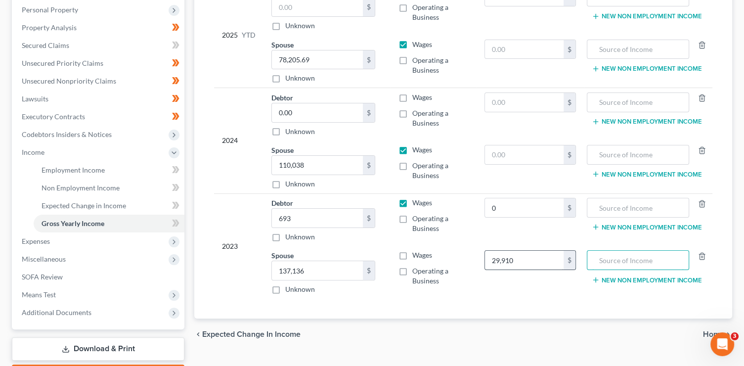
type input "O"
type input "Pension/Annuity"
click at [499, 212] on input "0" at bounding box center [524, 207] width 79 height 19
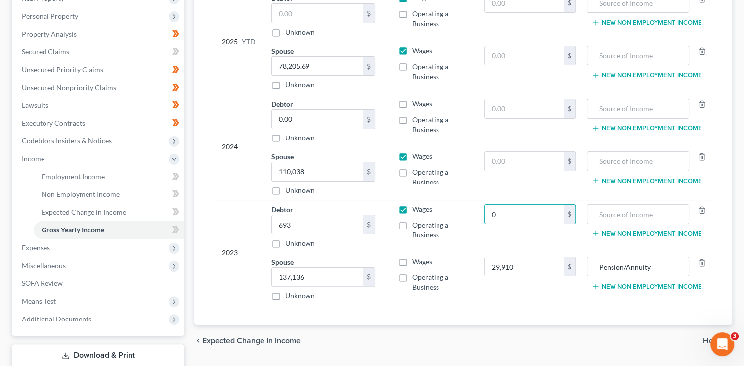
scroll to position [183, 0]
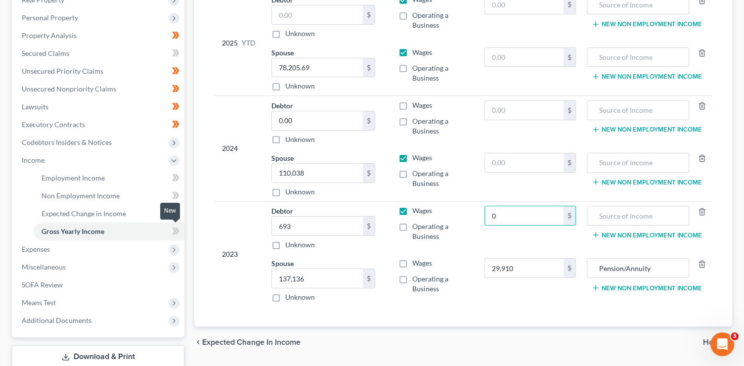
click at [181, 231] on span at bounding box center [175, 232] width 17 height 15
click at [182, 218] on span at bounding box center [175, 214] width 17 height 15
click at [181, 201] on span at bounding box center [175, 196] width 17 height 15
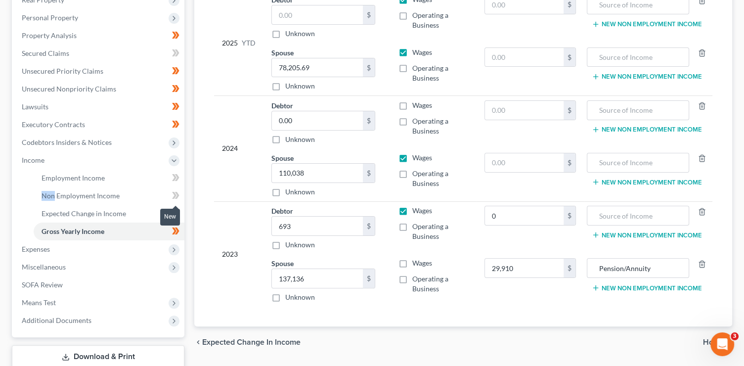
click at [181, 201] on span at bounding box center [175, 196] width 17 height 15
click at [172, 177] on span at bounding box center [175, 179] width 17 height 15
click at [100, 252] on span "Expenses" at bounding box center [99, 249] width 171 height 18
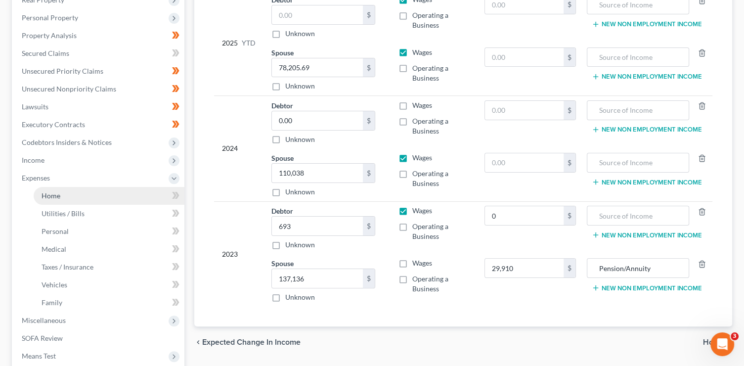
click at [108, 193] on link "Home" at bounding box center [109, 196] width 151 height 18
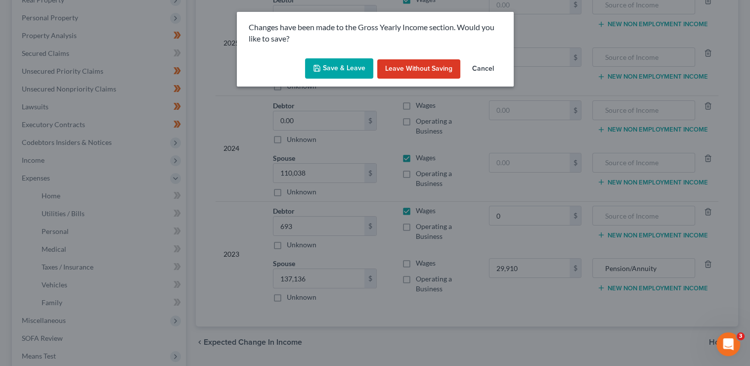
drag, startPoint x: 338, startPoint y: 74, endPoint x: 330, endPoint y: 74, distance: 8.4
click at [338, 73] on button "Save & Leave" at bounding box center [339, 68] width 68 height 21
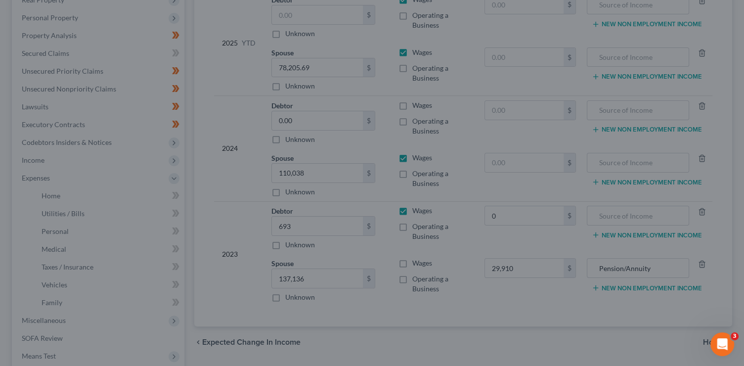
type input "0.00"
type input "29,910.00"
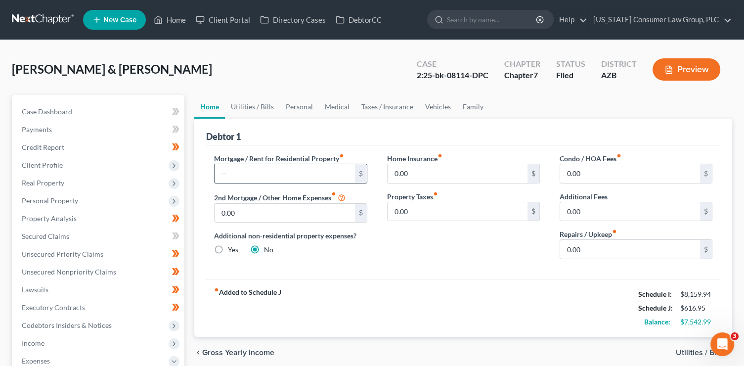
click at [278, 174] on input "text" at bounding box center [285, 173] width 140 height 19
type input "3,820"
type input "0"
type input "126"
type input "1"
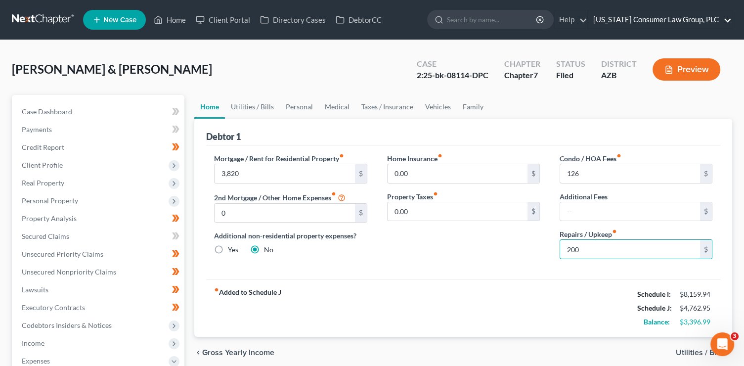
type input "200"
click at [251, 108] on link "Utilities / Bills" at bounding box center [252, 107] width 55 height 24
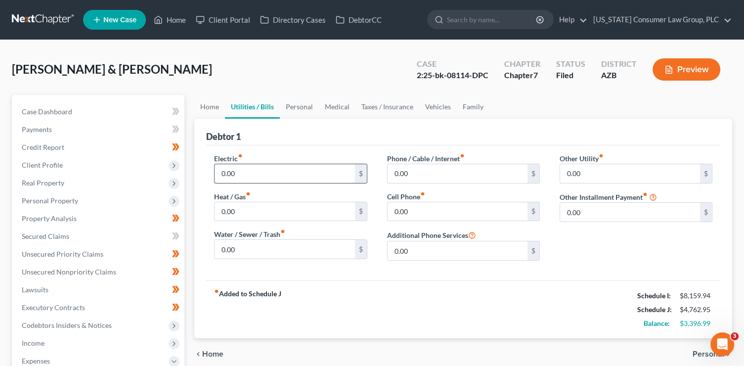
click at [249, 175] on input "0.00" at bounding box center [285, 173] width 140 height 19
type input "600"
type input "0"
type input "200"
type input "50"
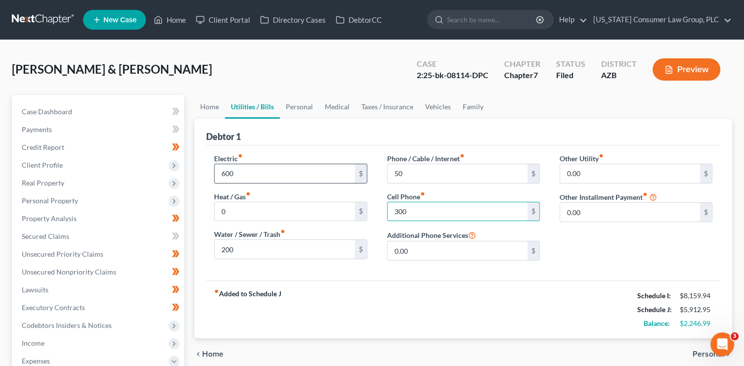
type input "300"
type input "246"
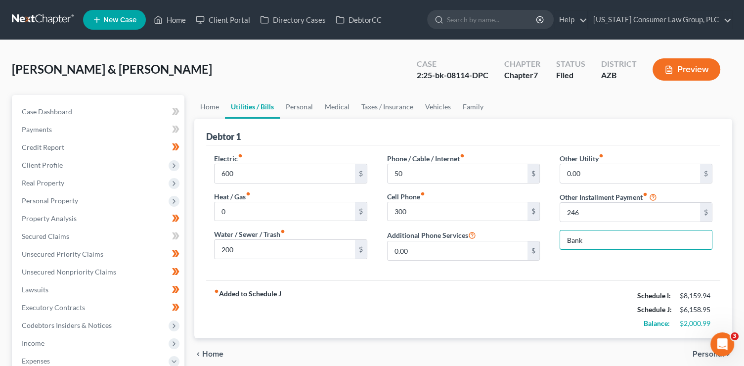
type input "Bankruptcy Legal Fees (Payment Plan)"
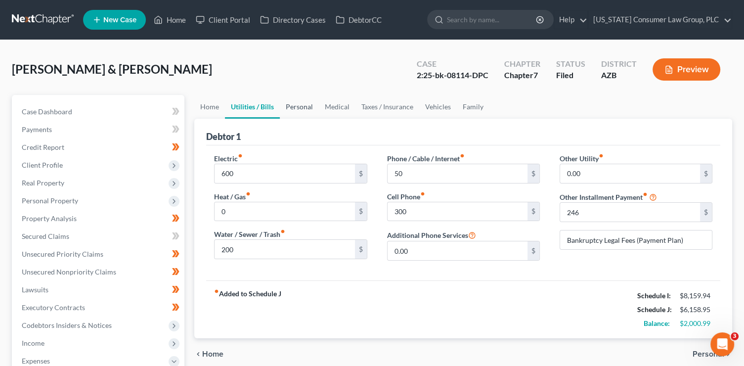
click at [295, 109] on link "Personal" at bounding box center [299, 107] width 39 height 24
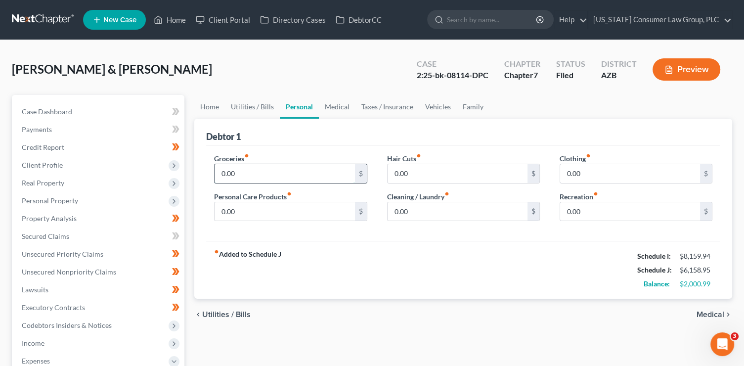
click at [247, 170] on input "0.00" at bounding box center [285, 173] width 140 height 19
type input "1,200"
type input "50"
type input "60"
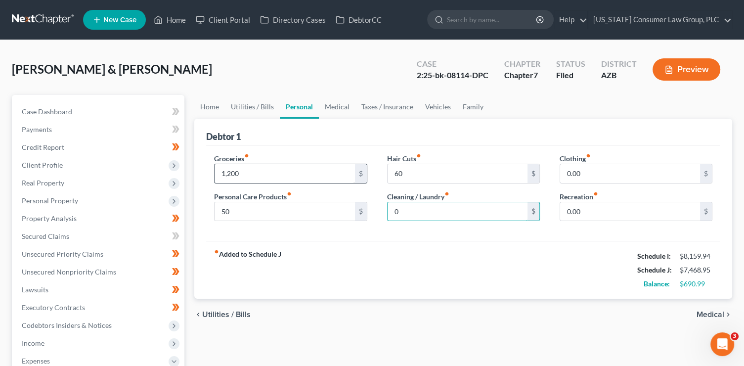
type input "0"
type input "100"
click at [341, 108] on link "Medical" at bounding box center [337, 107] width 37 height 24
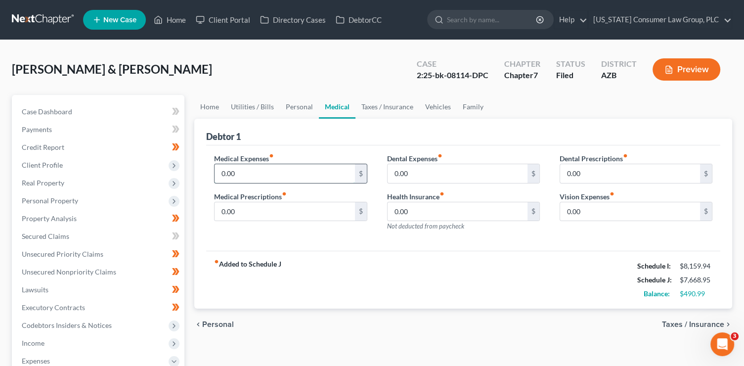
click at [272, 180] on input "0.00" at bounding box center [285, 173] width 140 height 19
type input "130"
type input "125"
click at [425, 107] on link "Vehicles" at bounding box center [438, 107] width 38 height 24
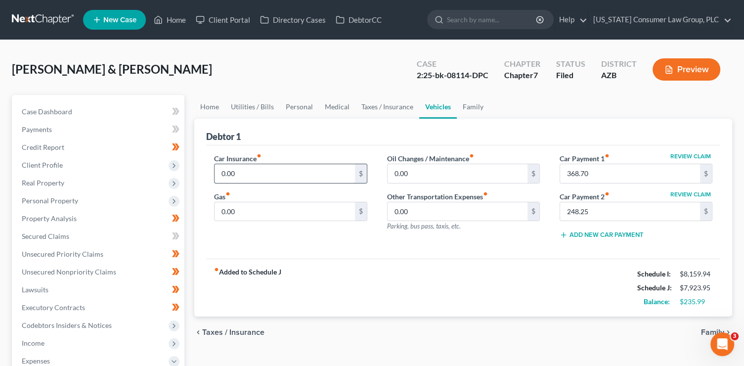
click at [262, 174] on input "0.00" at bounding box center [285, 173] width 140 height 19
type input "390"
type input "500"
type input "55"
click at [290, 106] on link "Personal" at bounding box center [299, 107] width 39 height 24
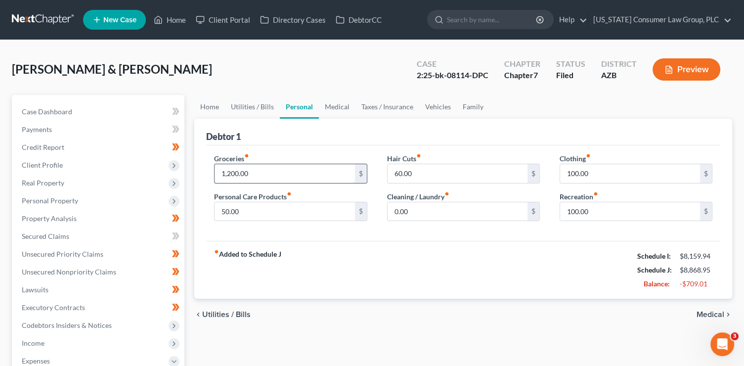
click at [237, 171] on input "1,200.00" at bounding box center [285, 173] width 140 height 19
type input "600"
click at [431, 172] on input "60.00" at bounding box center [458, 173] width 140 height 19
type input "0"
type input "75"
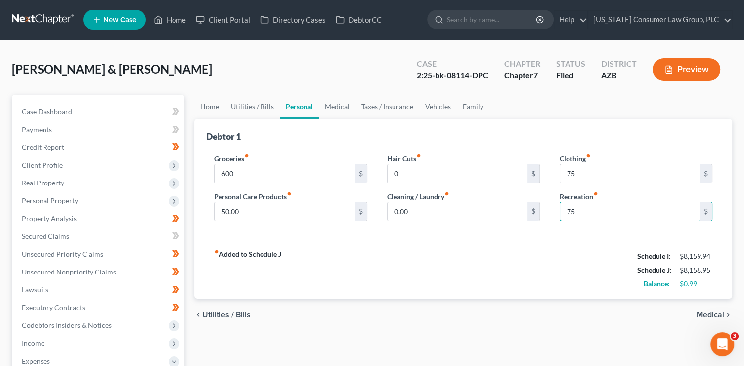
type input "75"
click at [340, 274] on div "fiber_manual_record Added to Schedule J Schedule I: $8,159.94 Schedule J: $8,15…" at bounding box center [463, 270] width 514 height 58
click at [251, 112] on link "Utilities / Bills" at bounding box center [252, 107] width 55 height 24
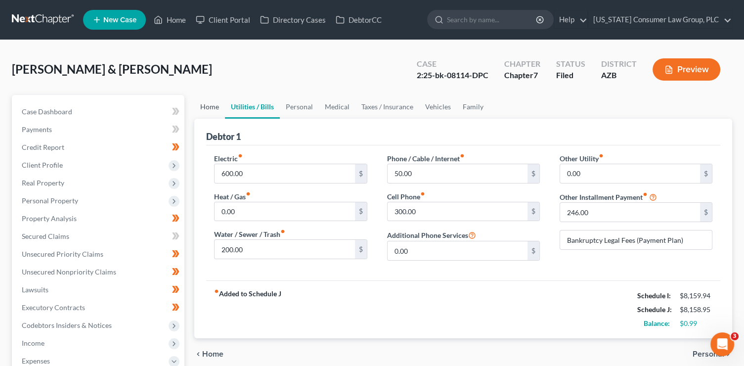
click at [204, 98] on link "Home" at bounding box center [209, 107] width 31 height 24
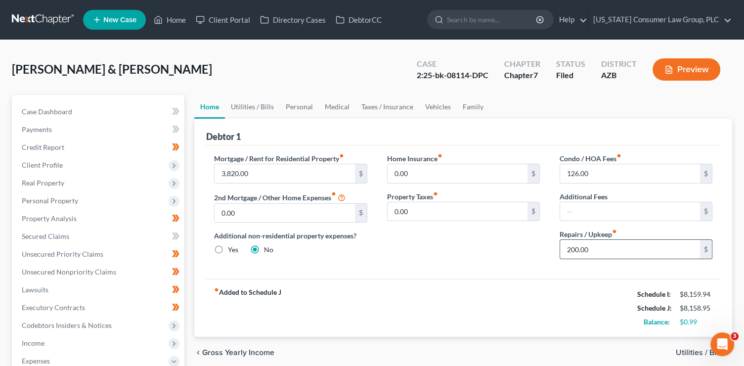
click at [572, 251] on input "200.00" at bounding box center [630, 249] width 140 height 19
type input "100"
click at [252, 111] on link "Utilities / Bills" at bounding box center [252, 107] width 55 height 24
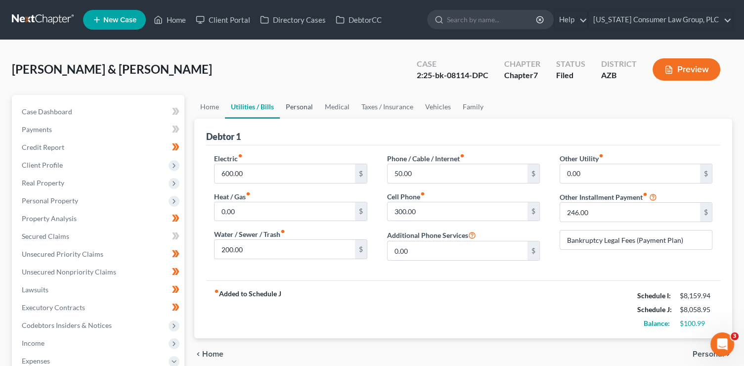
click at [286, 101] on link "Personal" at bounding box center [299, 107] width 39 height 24
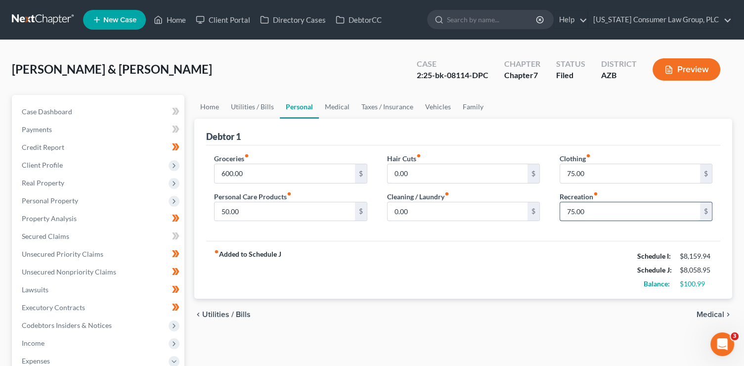
click at [580, 212] on input "75.00" at bounding box center [630, 211] width 140 height 19
click at [504, 229] on div "Groceries fiber_manual_record 600.00 $ Personal Care Products fiber_manual_reco…" at bounding box center [463, 193] width 514 height 96
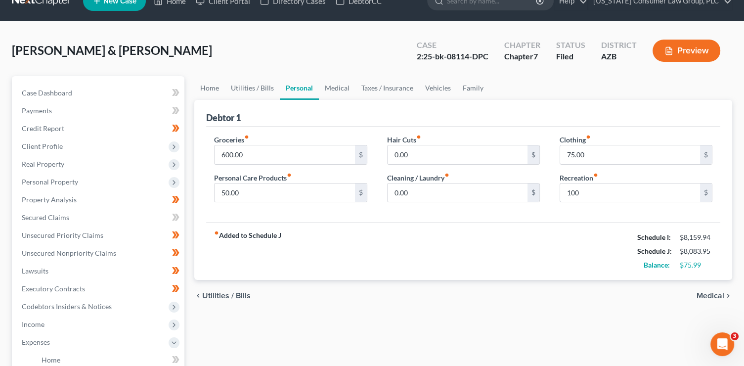
scroll to position [148, 0]
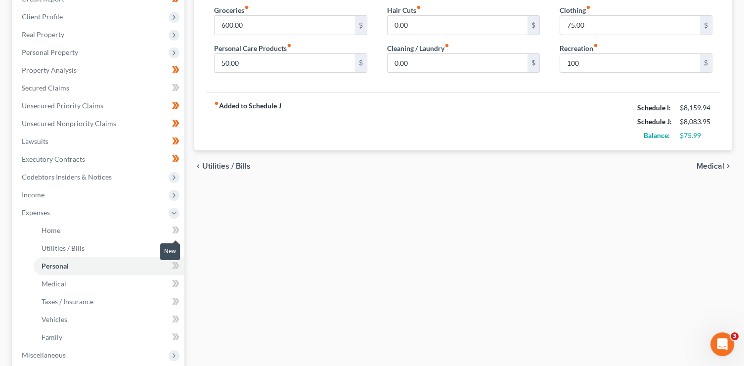
click at [177, 228] on icon at bounding box center [177, 230] width 4 height 7
drag, startPoint x: 177, startPoint y: 228, endPoint x: 179, endPoint y: 238, distance: 10.2
click at [178, 231] on icon at bounding box center [177, 230] width 4 height 7
click at [179, 245] on icon at bounding box center [175, 248] width 7 height 12
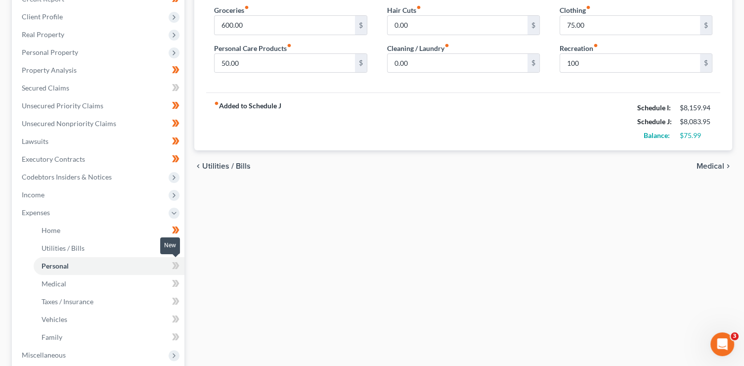
click at [179, 266] on icon at bounding box center [177, 265] width 4 height 7
click at [176, 283] on icon at bounding box center [174, 283] width 4 height 7
drag, startPoint x: 176, startPoint y: 283, endPoint x: 177, endPoint y: 296, distance: 12.9
click at [176, 283] on icon at bounding box center [174, 283] width 4 height 7
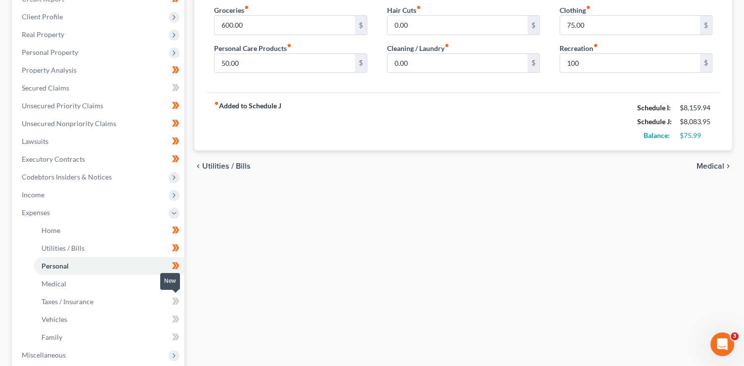
click at [178, 305] on icon at bounding box center [175, 301] width 7 height 12
click at [180, 320] on span at bounding box center [175, 320] width 17 height 15
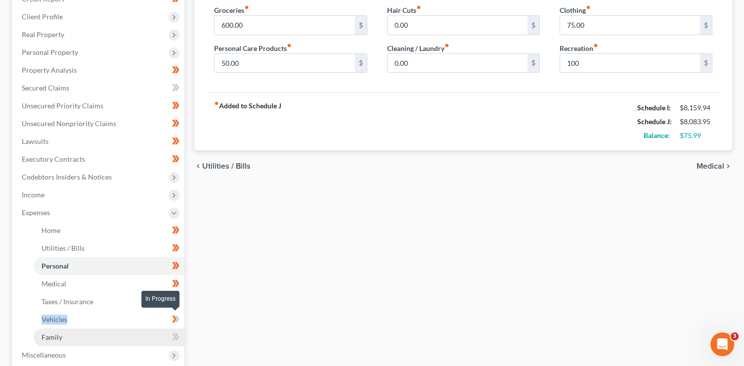
drag, startPoint x: 180, startPoint y: 320, endPoint x: 178, endPoint y: 329, distance: 8.5
click at [180, 321] on span at bounding box center [175, 320] width 17 height 15
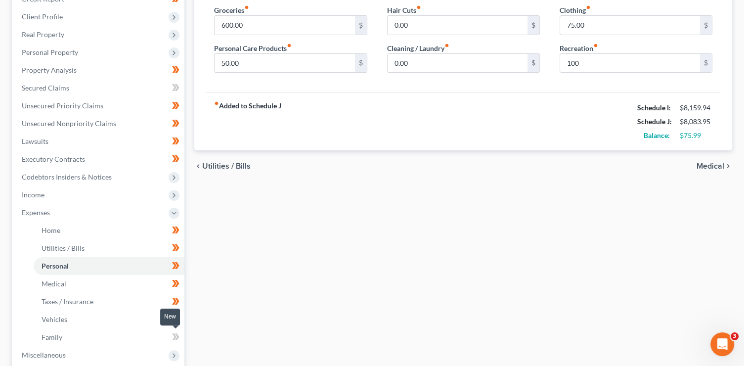
click at [177, 333] on icon at bounding box center [175, 337] width 7 height 12
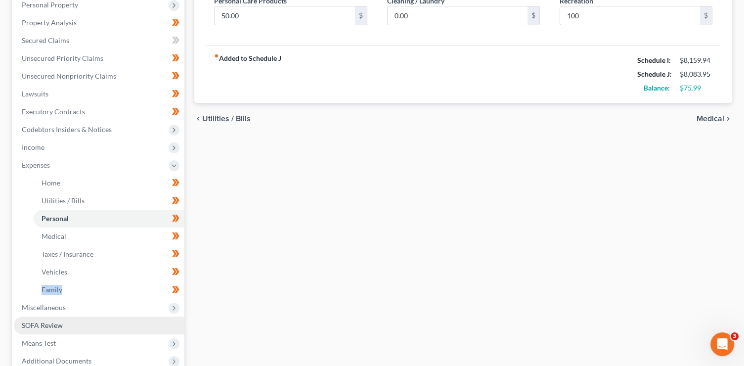
scroll to position [199, 0]
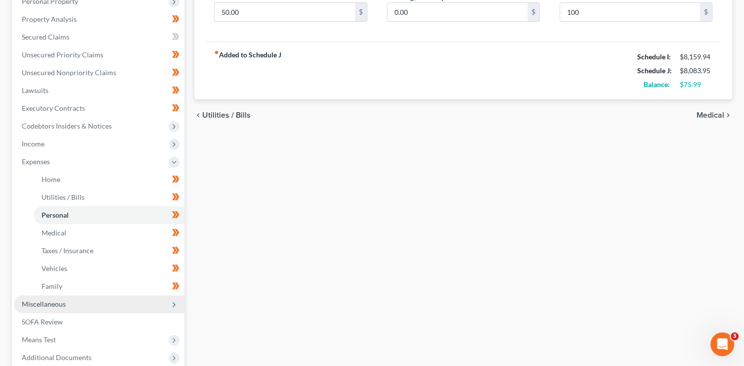
click at [168, 306] on span "Miscellaneous" at bounding box center [99, 304] width 171 height 18
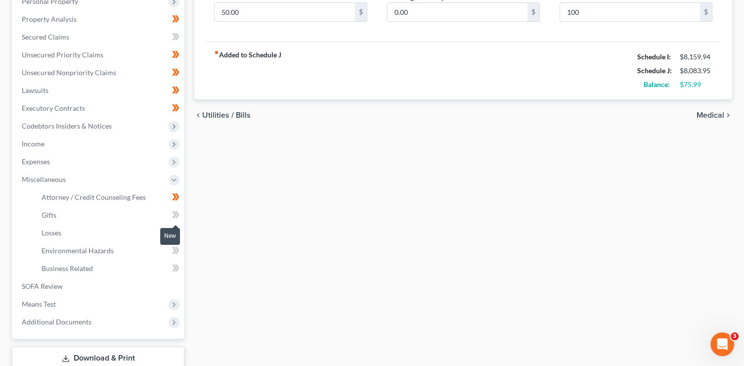
click at [178, 216] on icon at bounding box center [177, 214] width 4 height 7
click at [181, 233] on span at bounding box center [175, 234] width 17 height 15
click at [183, 250] on span at bounding box center [175, 251] width 17 height 15
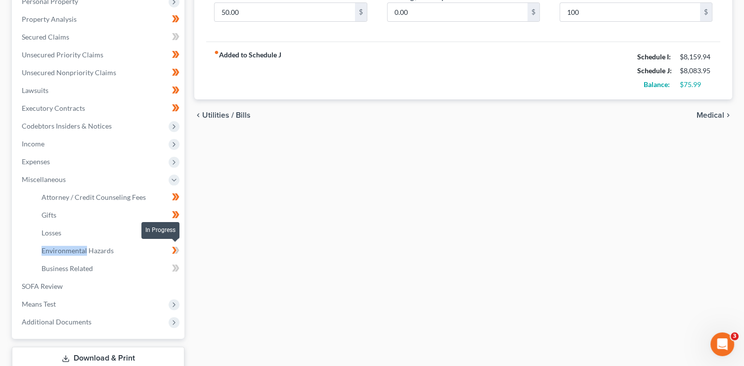
drag, startPoint x: 183, startPoint y: 250, endPoint x: 176, endPoint y: 267, distance: 18.2
click at [182, 252] on span at bounding box center [175, 251] width 17 height 15
click at [176, 267] on icon at bounding box center [174, 268] width 4 height 7
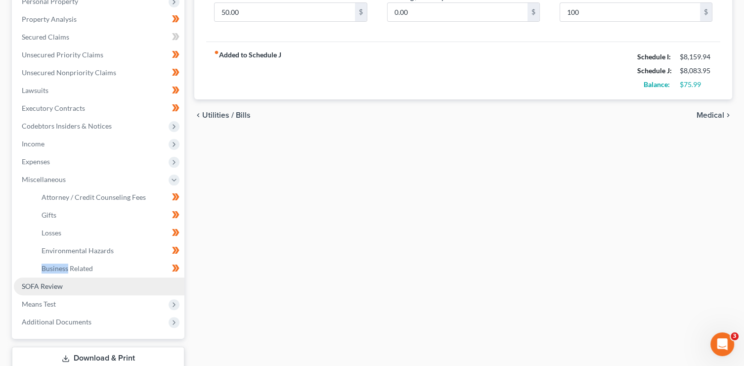
click at [88, 285] on link "SOFA Review" at bounding box center [99, 286] width 171 height 18
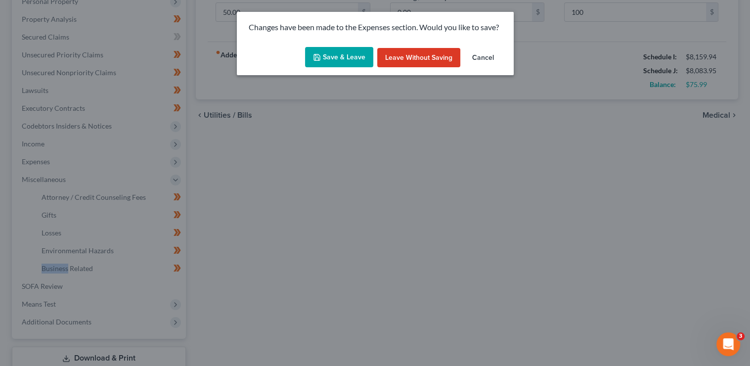
click at [335, 57] on button "Save & Leave" at bounding box center [339, 57] width 68 height 21
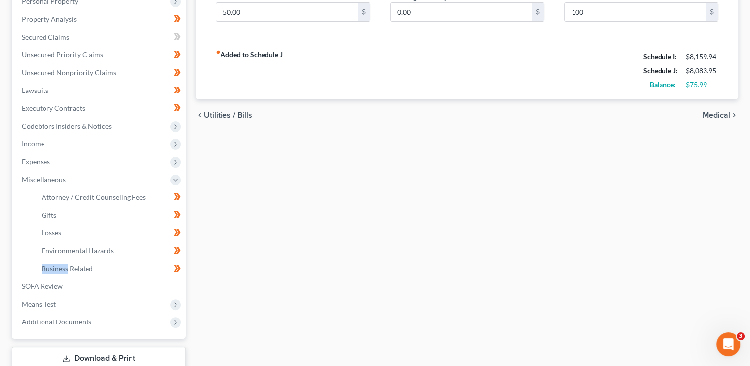
type input "100.00"
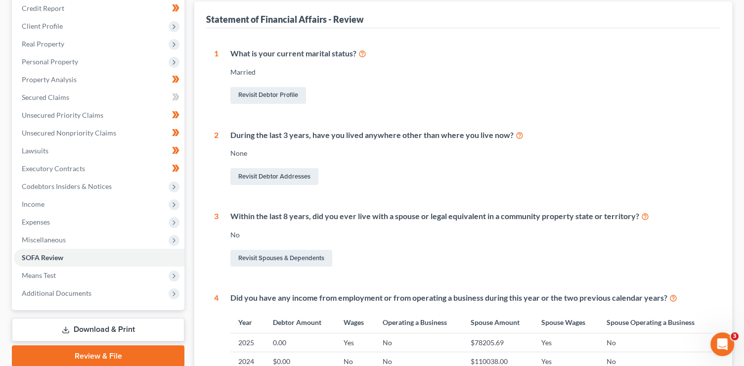
scroll to position [246, 0]
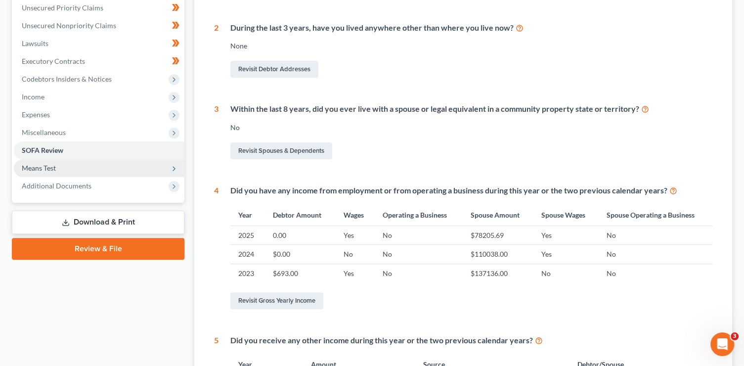
click at [75, 170] on span "Means Test" at bounding box center [99, 168] width 171 height 18
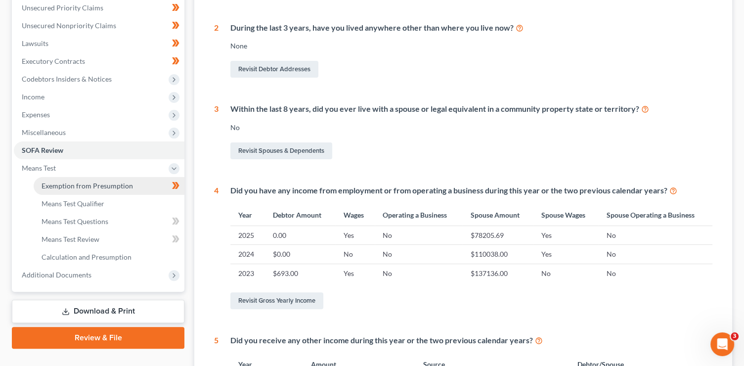
click at [83, 183] on span "Exemption from Presumption" at bounding box center [87, 186] width 91 height 8
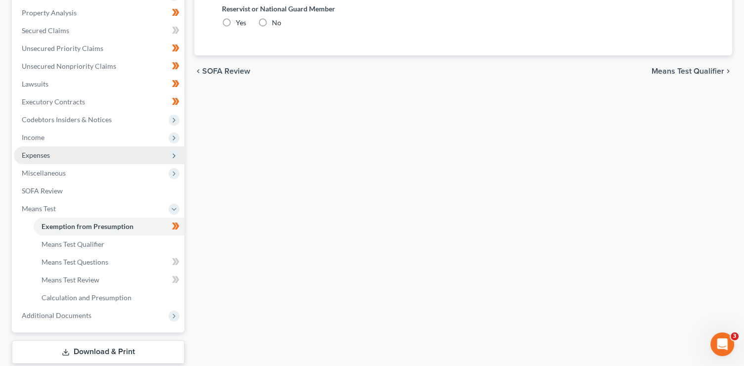
radio input "true"
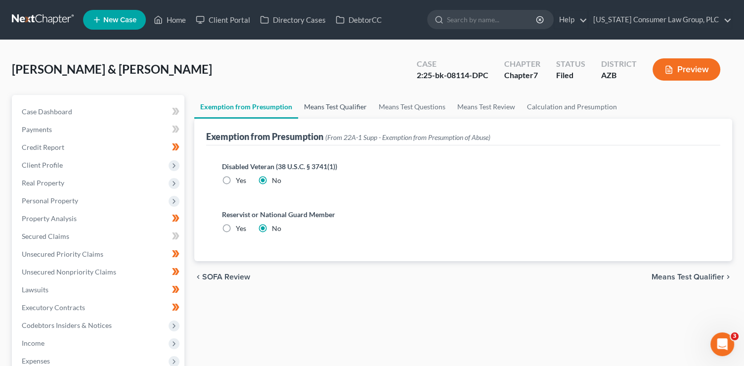
click at [334, 109] on link "Means Test Qualifier" at bounding box center [335, 107] width 75 height 24
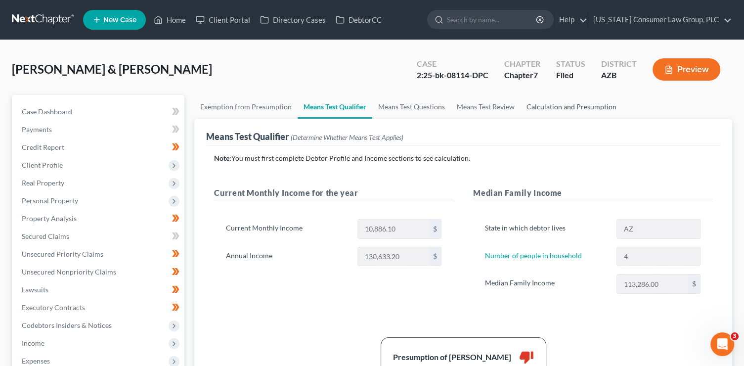
click at [587, 110] on link "Calculation and Presumption" at bounding box center [572, 107] width 102 height 24
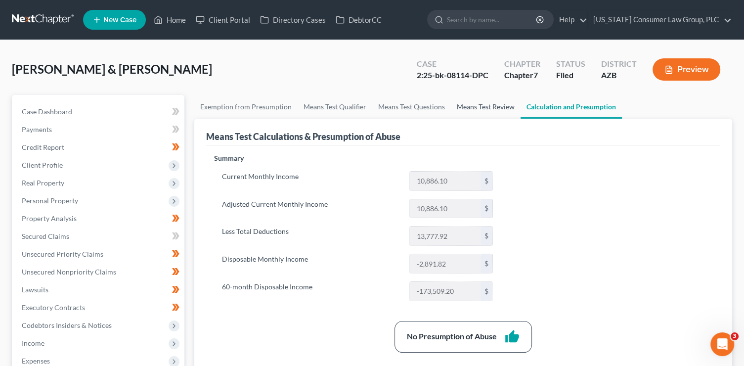
click at [481, 104] on link "Means Test Review" at bounding box center [486, 107] width 70 height 24
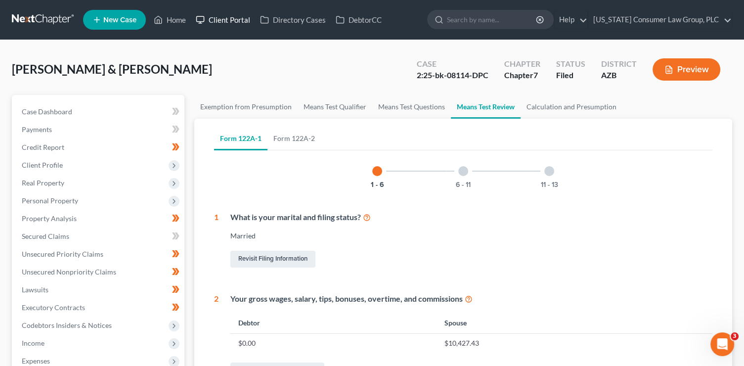
click at [239, 24] on link "Client Portal" at bounding box center [223, 20] width 64 height 18
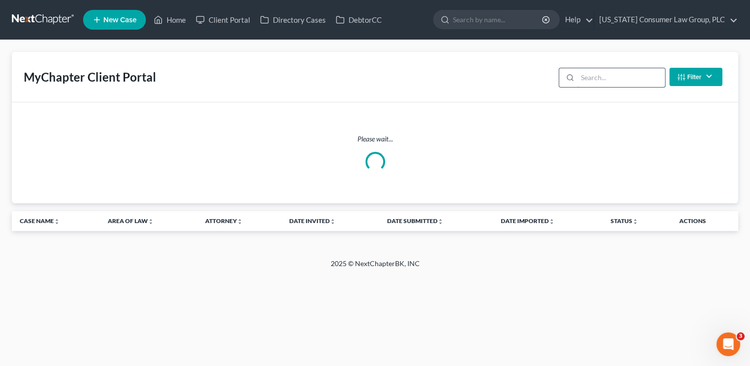
click at [618, 74] on input "search" at bounding box center [622, 77] width 88 height 19
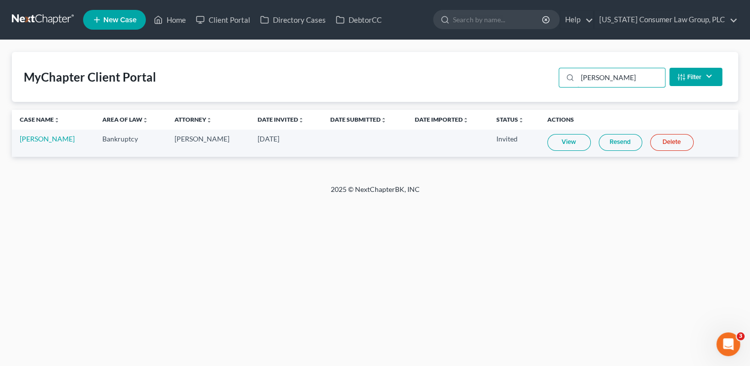
type input "arroyos"
click at [611, 147] on link "Resend" at bounding box center [621, 142] width 44 height 17
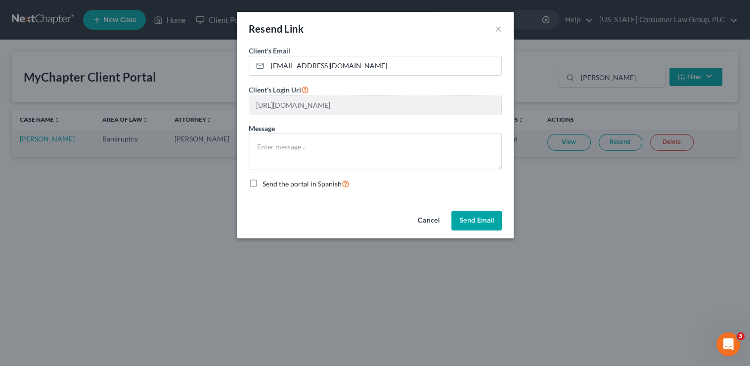
click at [485, 219] on button "Send Email" at bounding box center [477, 221] width 50 height 20
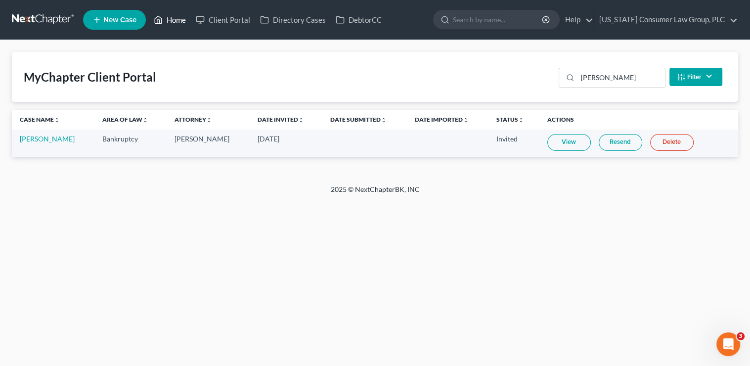
click at [165, 23] on link "Home" at bounding box center [170, 20] width 42 height 18
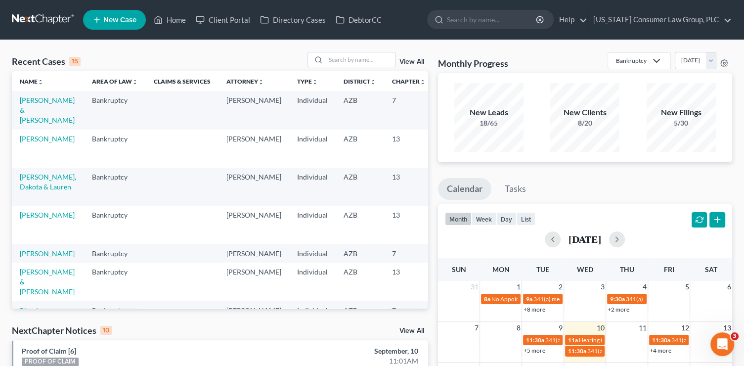
click at [415, 58] on link "View All" at bounding box center [412, 61] width 25 height 7
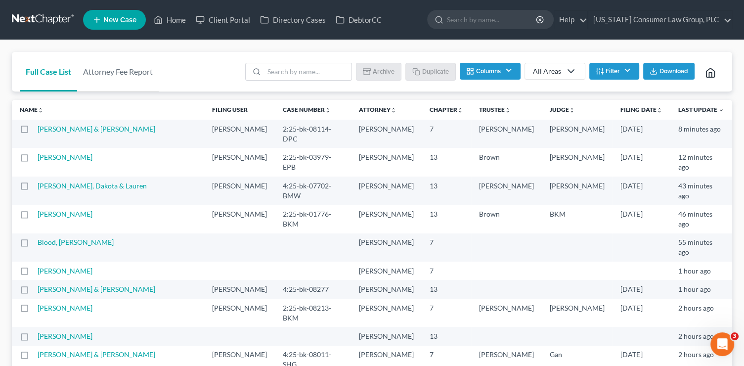
click at [608, 72] on button "Filter" at bounding box center [615, 71] width 50 height 17
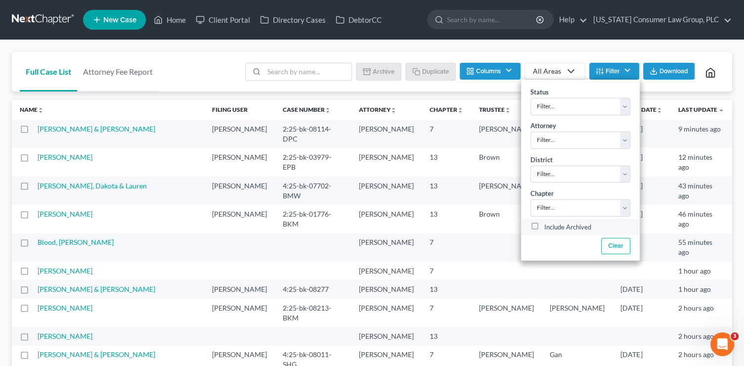
click at [579, 226] on label "Include Archived" at bounding box center [568, 228] width 47 height 12
click at [555, 226] on input "Include Archived" at bounding box center [551, 225] width 6 height 6
click at [620, 243] on button "Clear" at bounding box center [615, 246] width 29 height 16
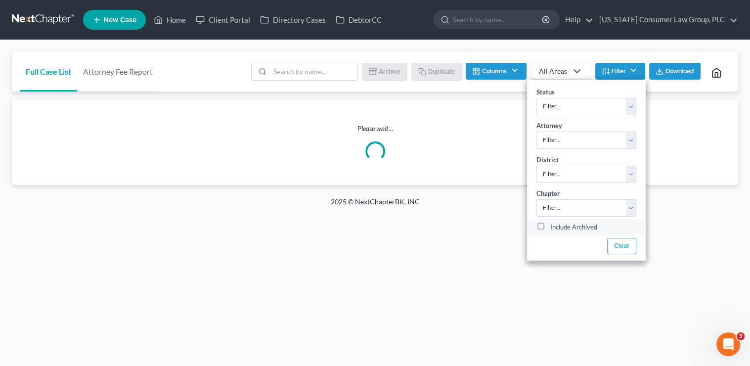
click at [548, 226] on div "Include Archived" at bounding box center [587, 228] width 100 height 12
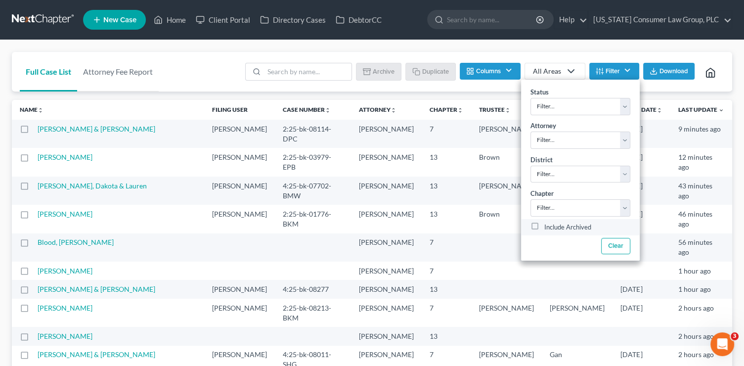
click at [545, 227] on label "Include Archived" at bounding box center [568, 228] width 47 height 12
click at [548, 227] on input "Include Archived" at bounding box center [551, 225] width 6 height 6
checkbox input "true"
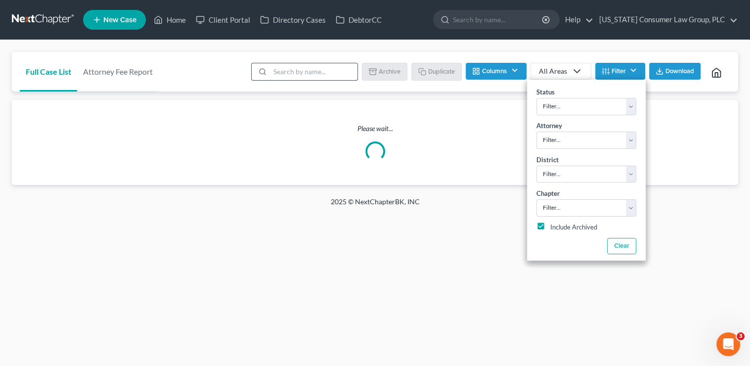
click at [313, 70] on input "search" at bounding box center [314, 71] width 88 height 17
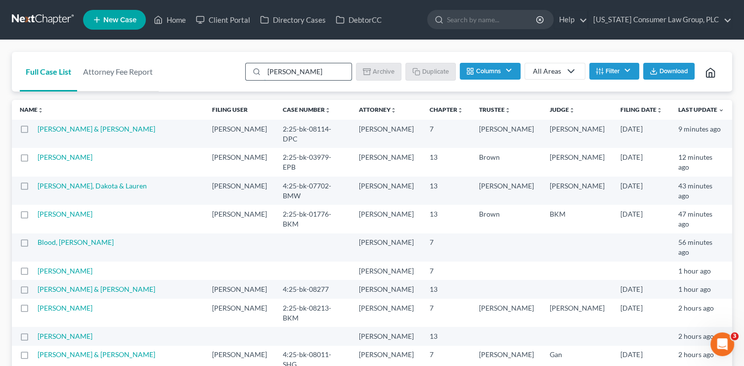
type input "nicholson"
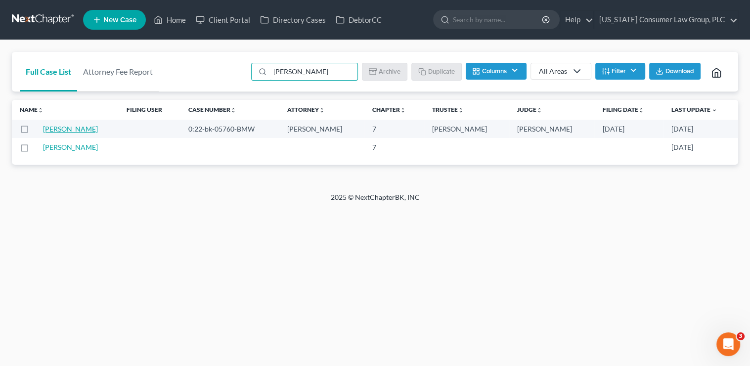
click at [82, 132] on link "Nicholson, Ryan" at bounding box center [70, 129] width 55 height 8
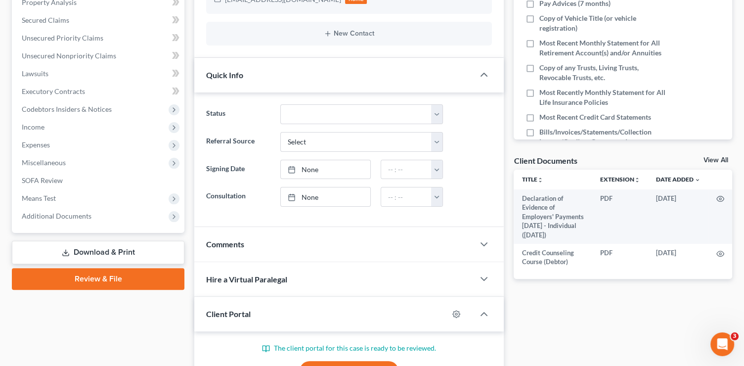
scroll to position [219, 0]
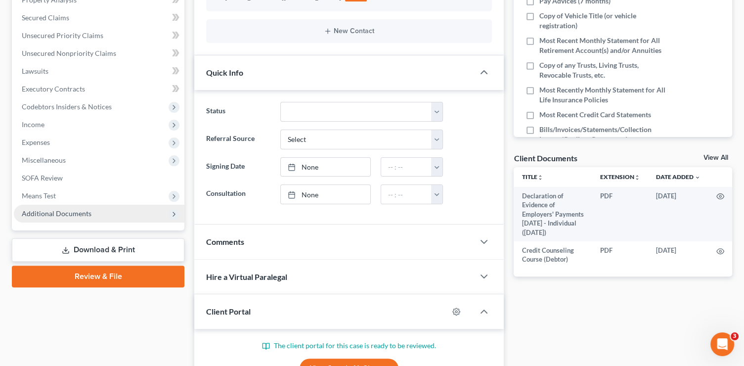
click at [82, 218] on span "Additional Documents" at bounding box center [99, 214] width 171 height 18
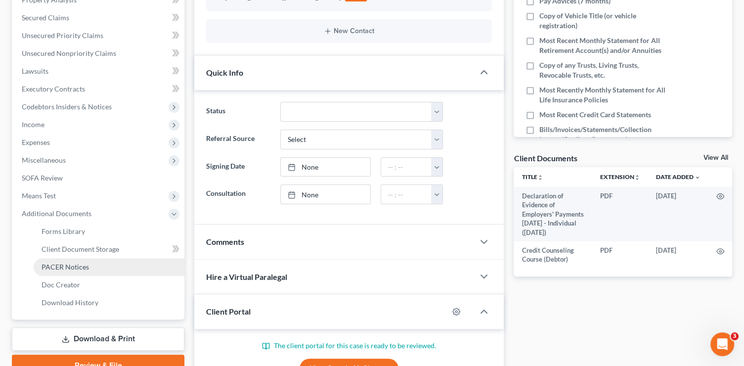
click at [85, 265] on span "PACER Notices" at bounding box center [65, 267] width 47 height 8
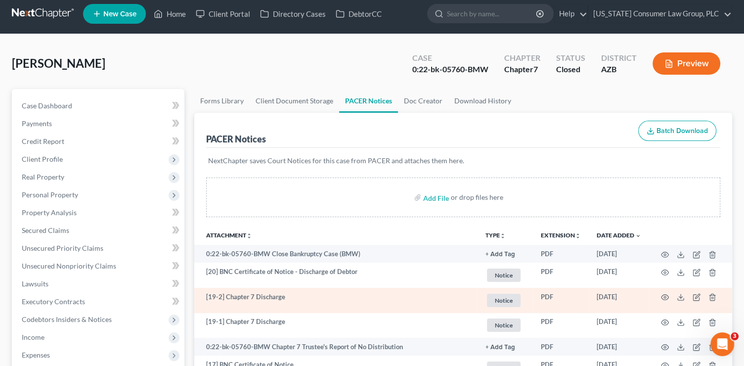
scroll to position [6, 0]
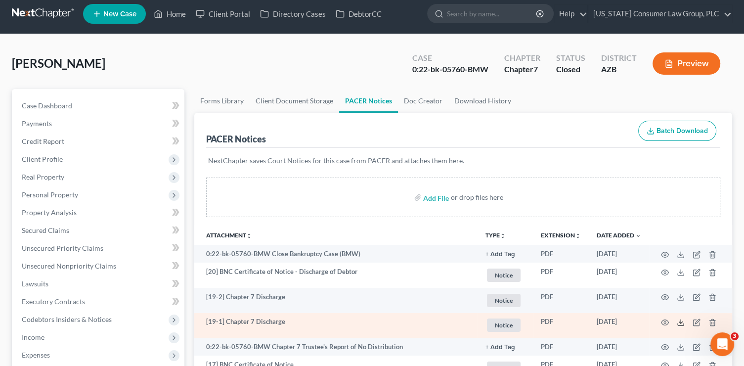
click at [683, 321] on icon at bounding box center [681, 323] width 8 height 8
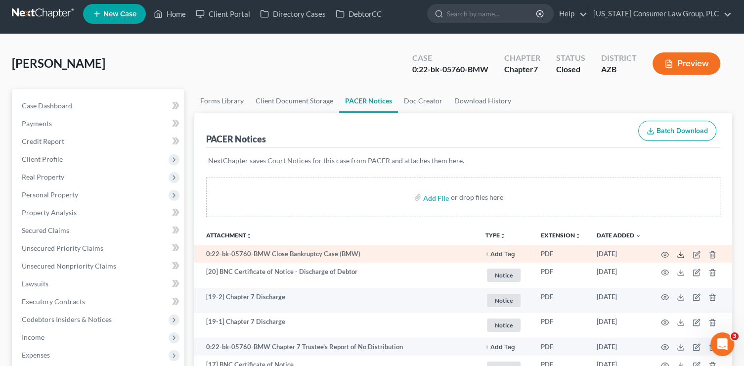
click at [682, 255] on icon at bounding box center [681, 255] width 8 height 8
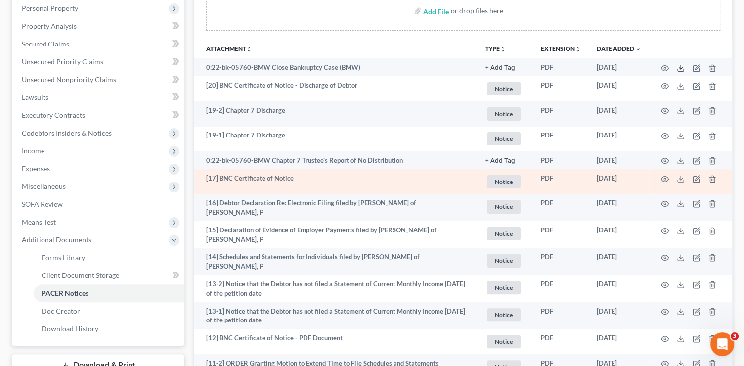
scroll to position [195, 0]
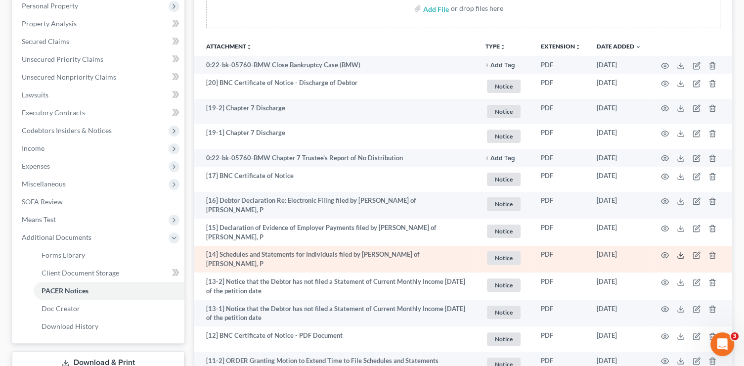
click at [682, 254] on icon at bounding box center [681, 255] width 8 height 8
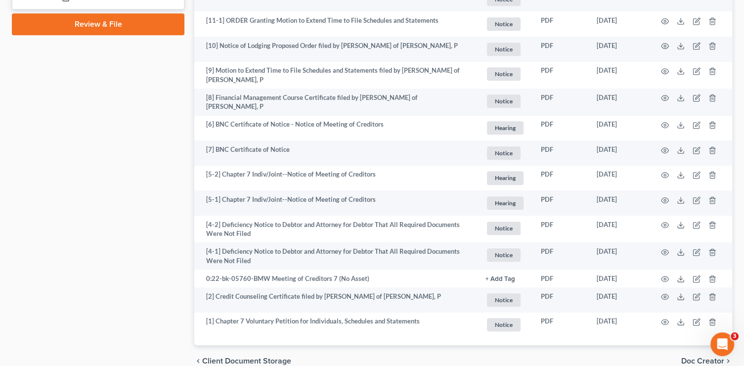
scroll to position [561, 0]
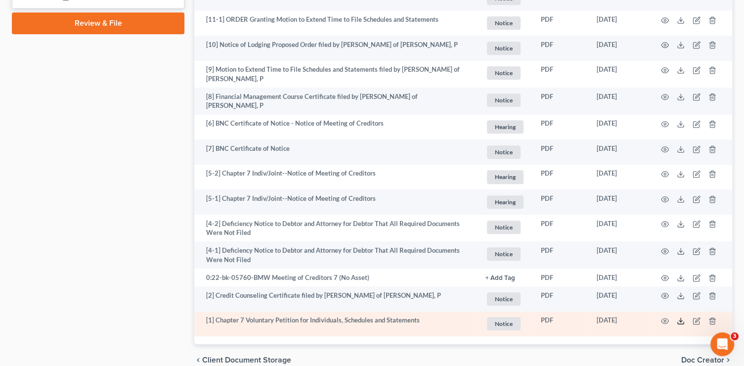
click at [680, 320] on polyline at bounding box center [681, 320] width 3 height 1
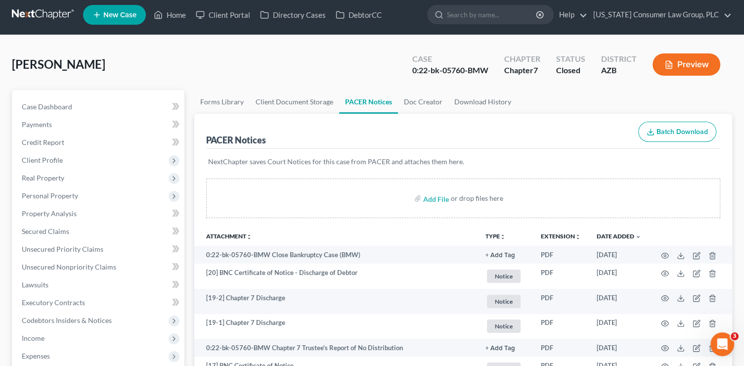
scroll to position [0, 0]
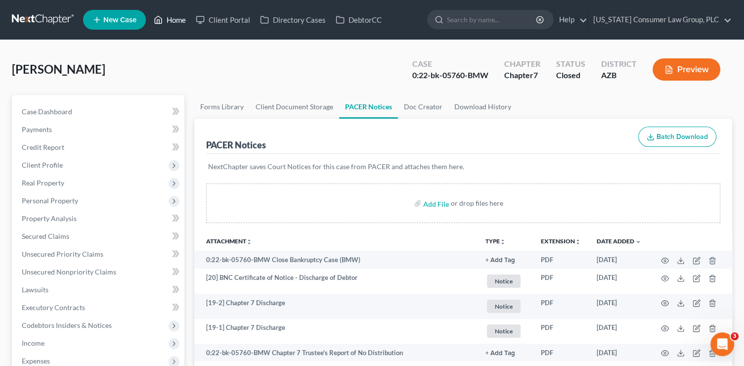
click at [169, 17] on link "Home" at bounding box center [170, 20] width 42 height 18
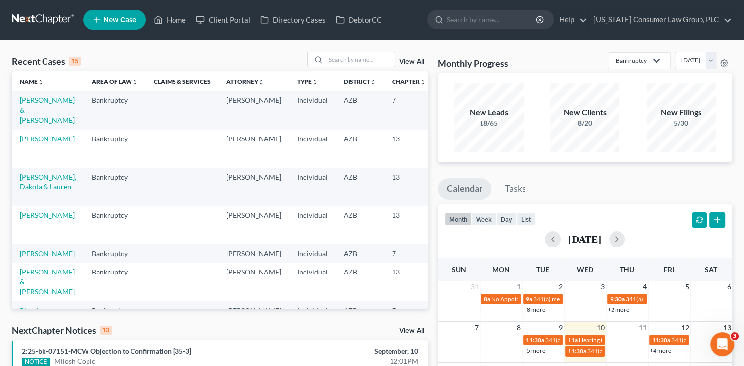
click at [403, 63] on link "View All" at bounding box center [412, 61] width 25 height 7
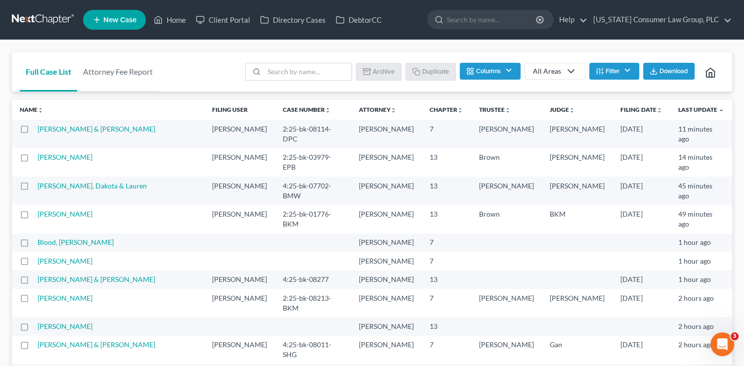
click at [628, 72] on button "Filter" at bounding box center [615, 71] width 50 height 17
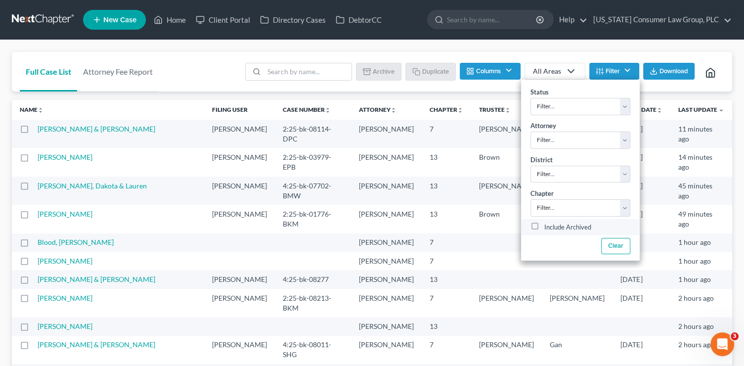
click at [576, 228] on label "Include Archived" at bounding box center [568, 228] width 47 height 12
click at [555, 228] on input "Include Archived" at bounding box center [551, 225] width 6 height 6
checkbox input "true"
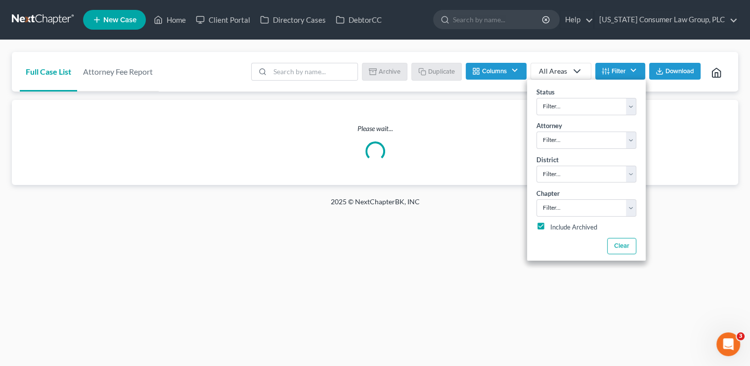
click at [191, 45] on div "Full Case List Attorney Fee Report Batch Download Archive Un-archive Duplicate …" at bounding box center [375, 118] width 750 height 157
